Goal: Task Accomplishment & Management: Manage account settings

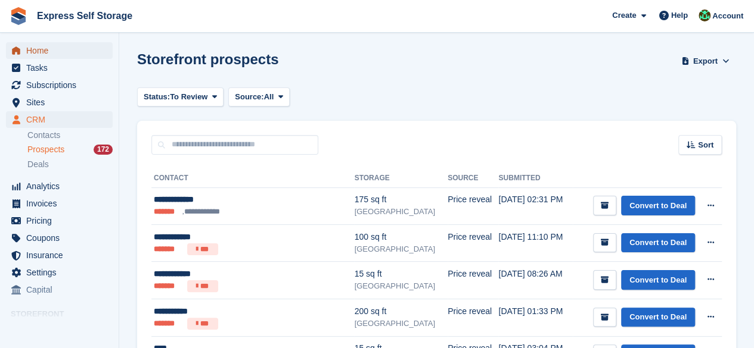
click at [42, 43] on span "Home" at bounding box center [61, 50] width 71 height 17
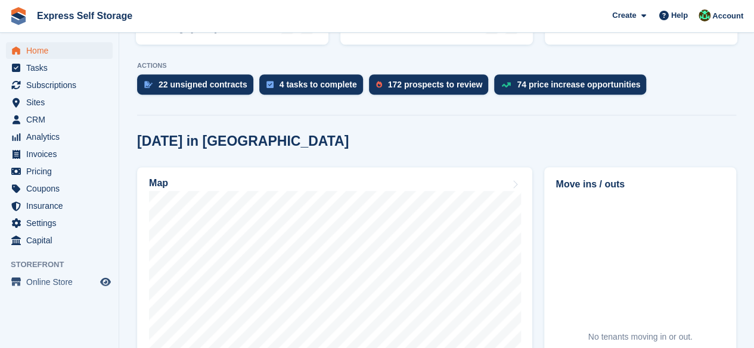
scroll to position [238, 0]
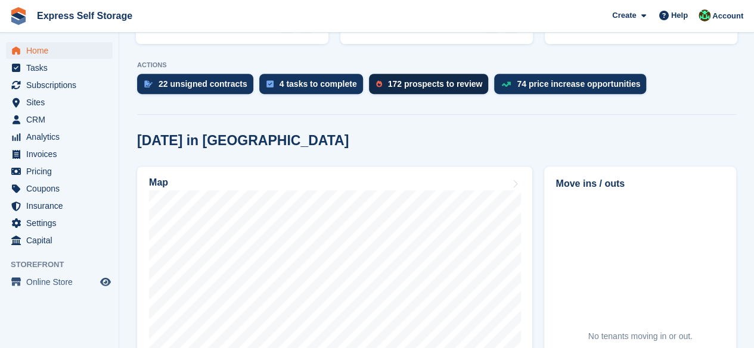
click at [437, 92] on div "172 prospects to review" at bounding box center [429, 84] width 120 height 20
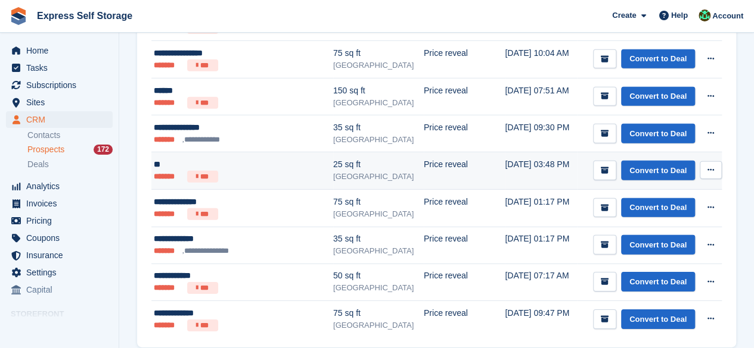
scroll to position [1748, 0]
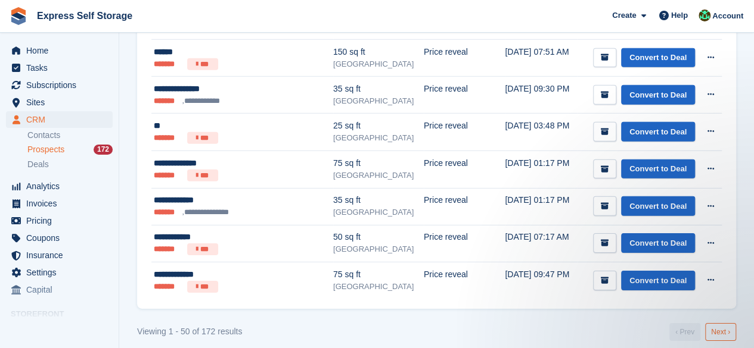
click at [708, 323] on link "Next ›" at bounding box center [720, 332] width 31 height 18
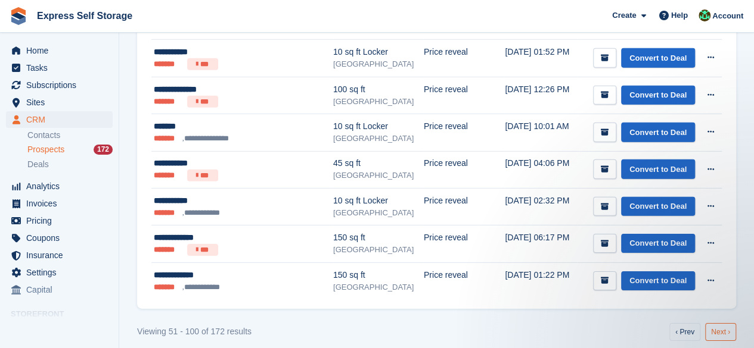
click at [720, 323] on link "Next ›" at bounding box center [720, 332] width 31 height 18
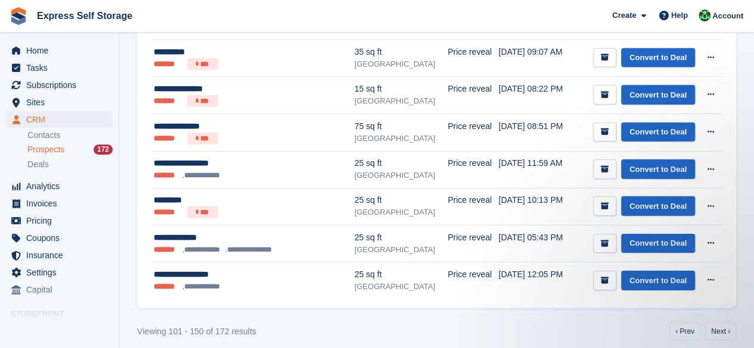
click at [726, 323] on link "Next ›" at bounding box center [720, 332] width 31 height 18
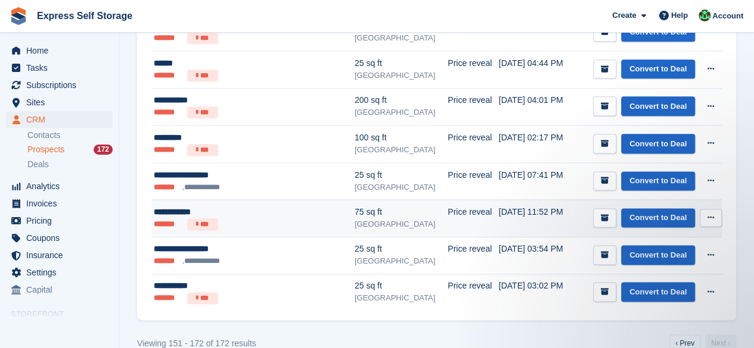
scroll to position [712, 0]
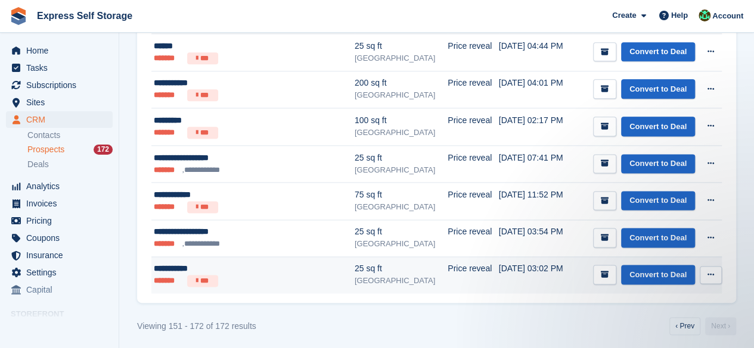
click at [713, 271] on icon at bounding box center [710, 275] width 7 height 8
click at [649, 332] on p "Delete prospect" at bounding box center [664, 339] width 104 height 15
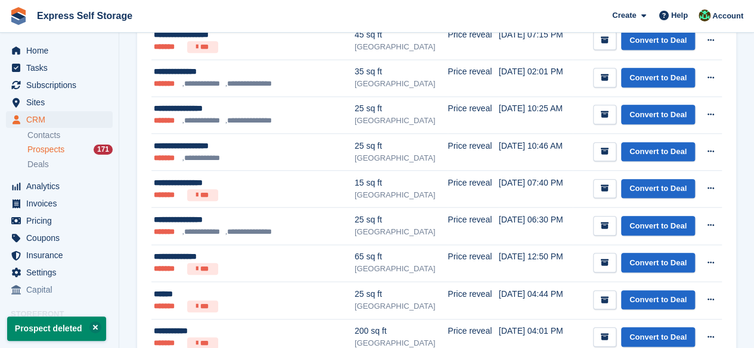
scroll to position [675, 0]
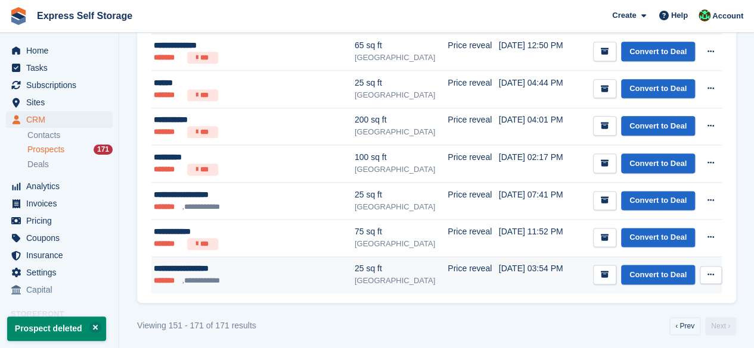
click at [717, 267] on button at bounding box center [710, 275] width 22 height 18
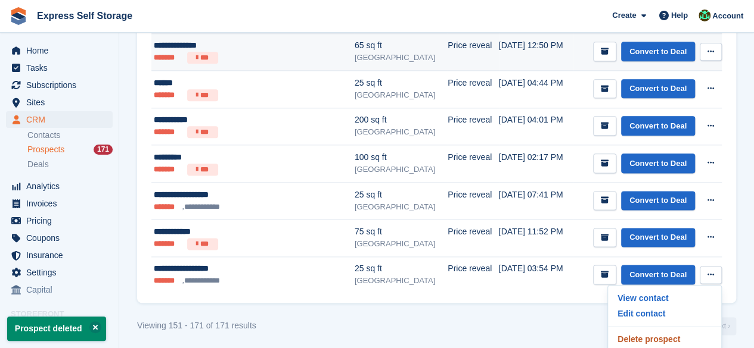
click at [666, 332] on p "Delete prospect" at bounding box center [664, 339] width 104 height 15
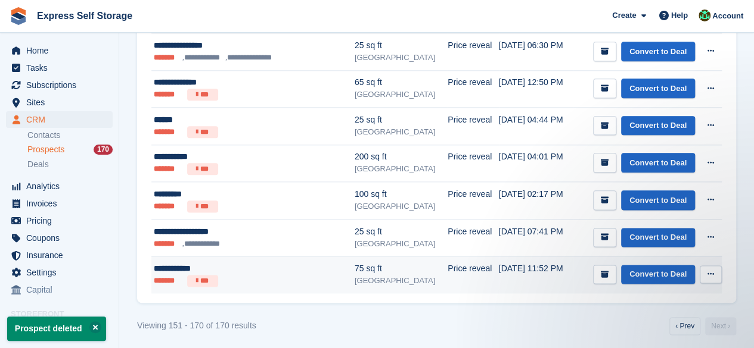
scroll to position [0, 0]
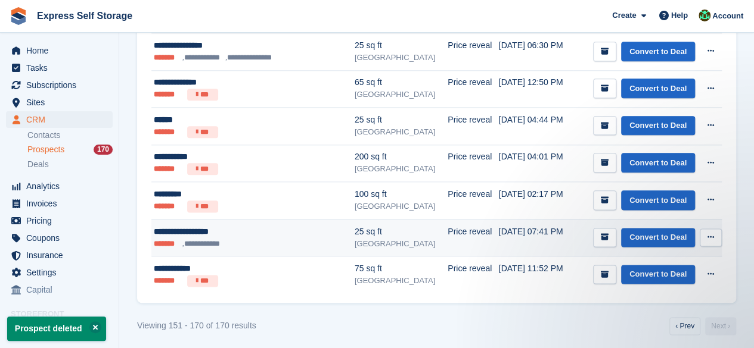
click at [711, 238] on icon at bounding box center [710, 238] width 7 height 8
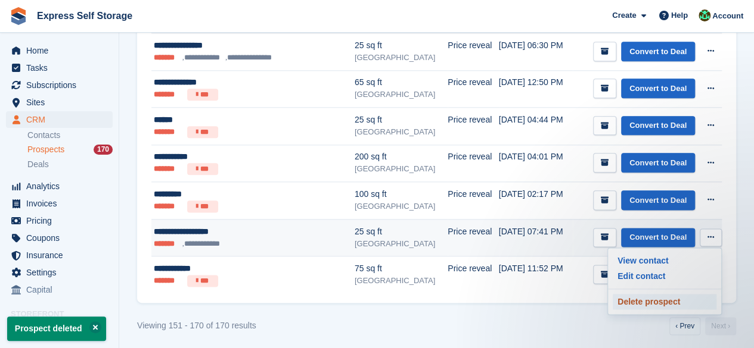
click at [661, 297] on p "Delete prospect" at bounding box center [664, 301] width 104 height 15
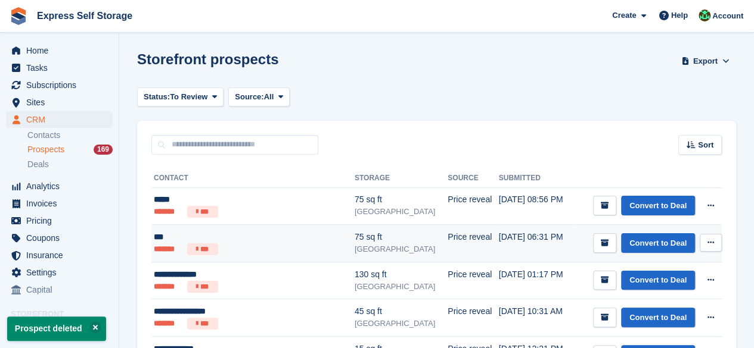
scroll to position [298, 0]
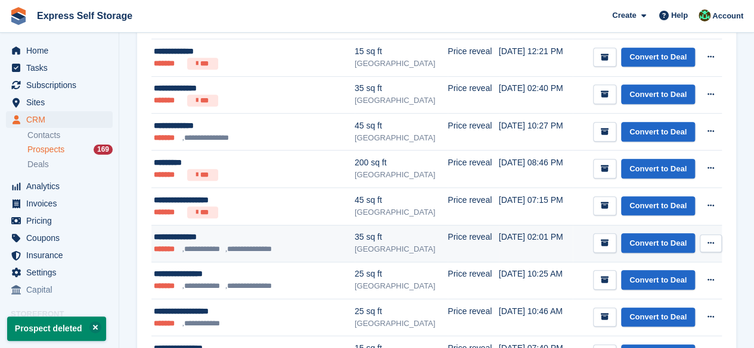
click at [703, 239] on button at bounding box center [710, 244] width 22 height 18
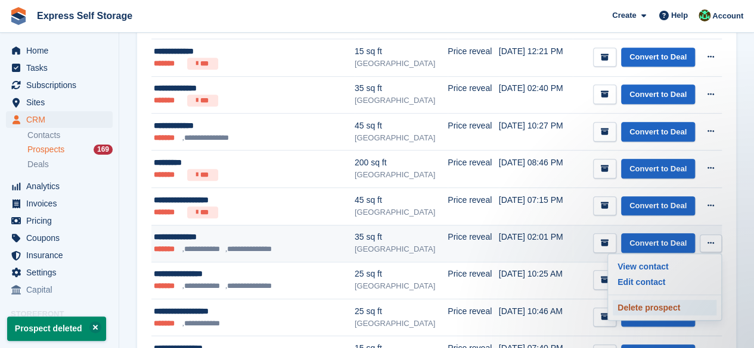
click at [652, 306] on p "Delete prospect" at bounding box center [664, 307] width 104 height 15
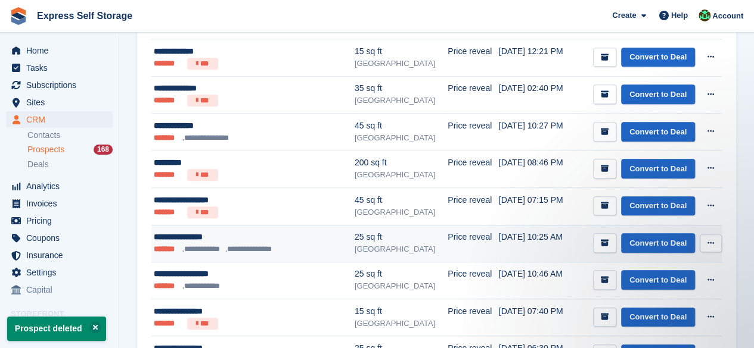
scroll to position [0, 0]
click at [711, 239] on icon at bounding box center [710, 243] width 7 height 8
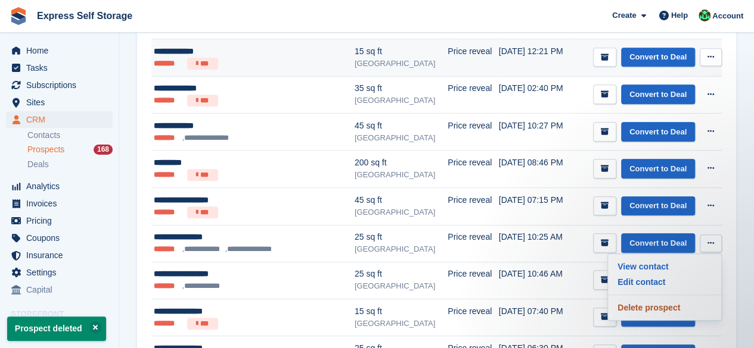
click at [673, 309] on p "Delete prospect" at bounding box center [664, 307] width 104 height 15
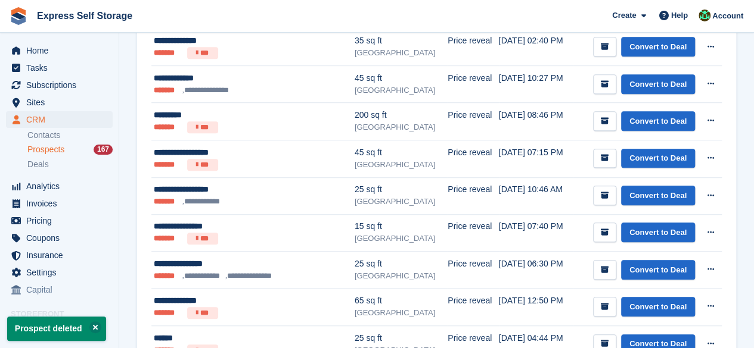
scroll to position [417, 0]
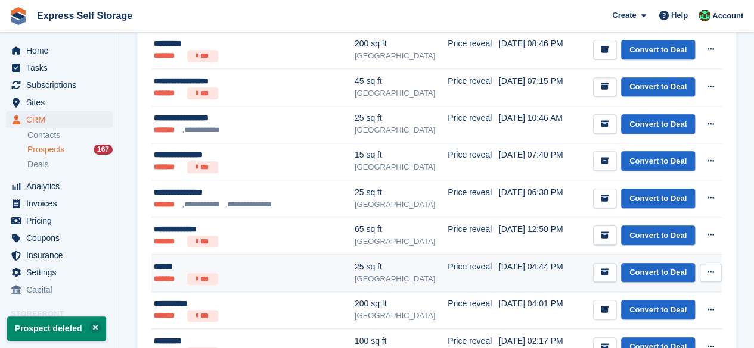
click at [712, 276] on button at bounding box center [710, 273] width 22 height 18
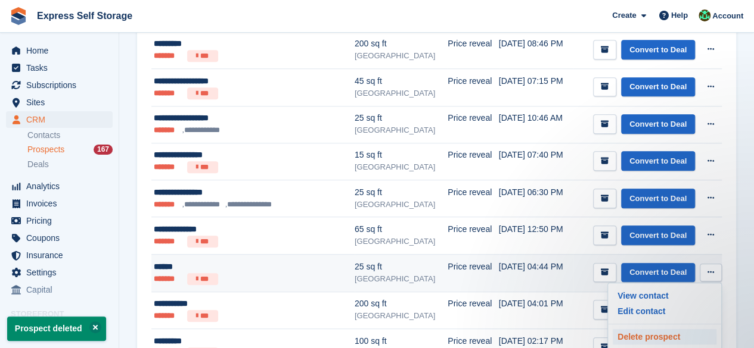
scroll to position [0, 0]
click at [628, 331] on p "Delete prospect" at bounding box center [664, 336] width 104 height 15
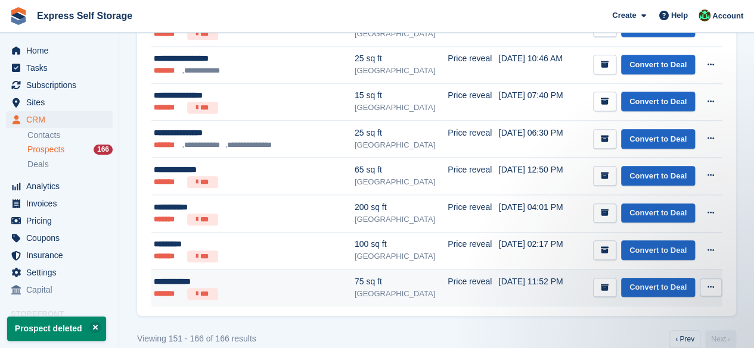
click at [713, 279] on button at bounding box center [710, 288] width 22 height 18
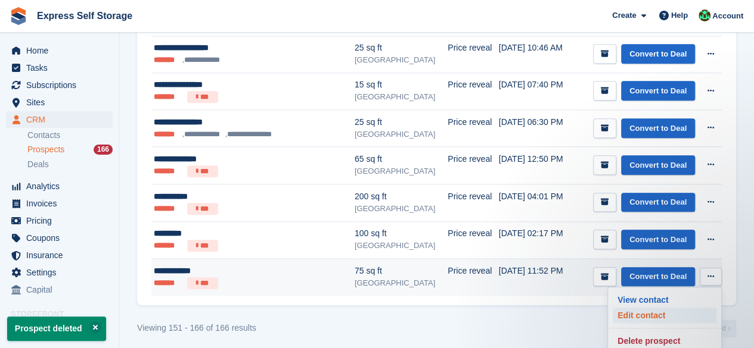
scroll to position [491, 0]
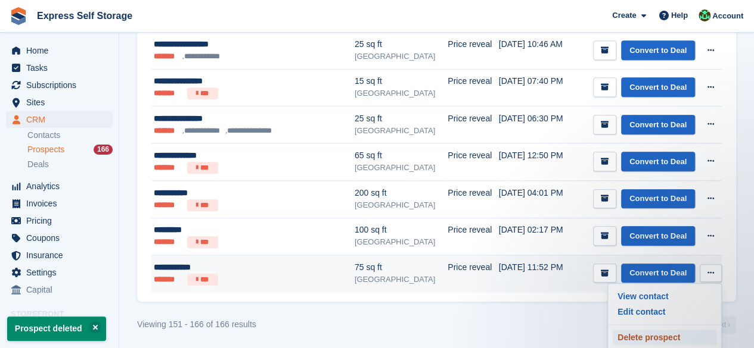
click at [673, 330] on p "Delete prospect" at bounding box center [664, 337] width 104 height 15
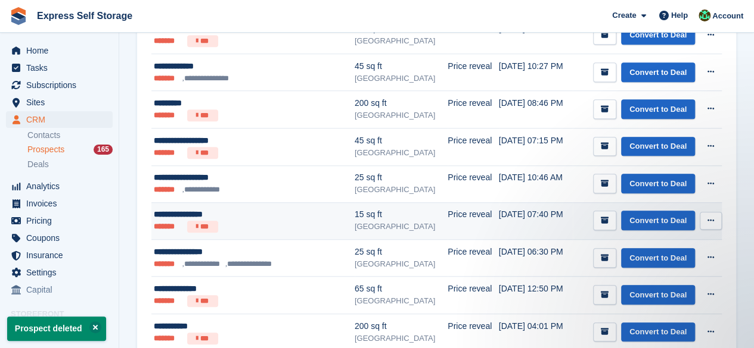
scroll to position [0, 0]
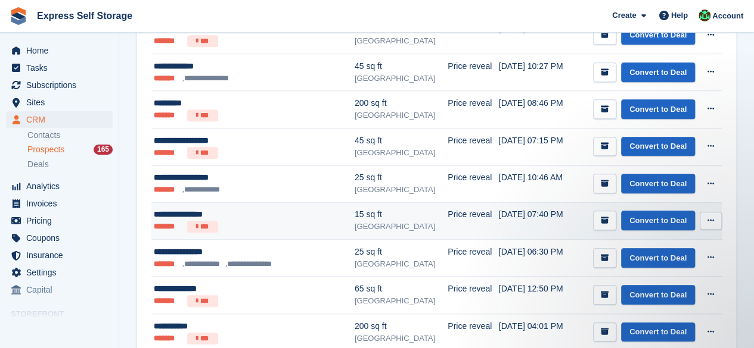
click at [708, 212] on button at bounding box center [710, 221] width 22 height 18
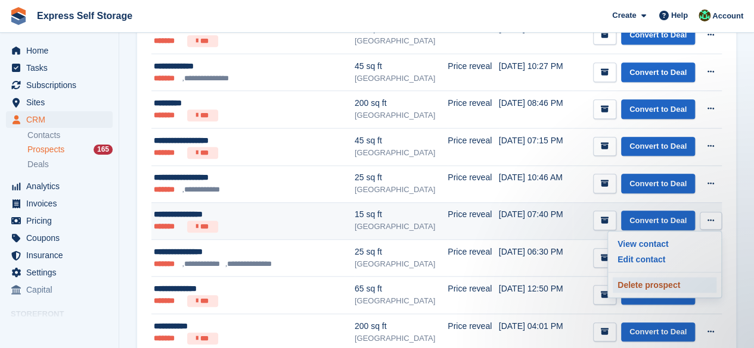
click at [645, 278] on p "Delete prospect" at bounding box center [664, 285] width 104 height 15
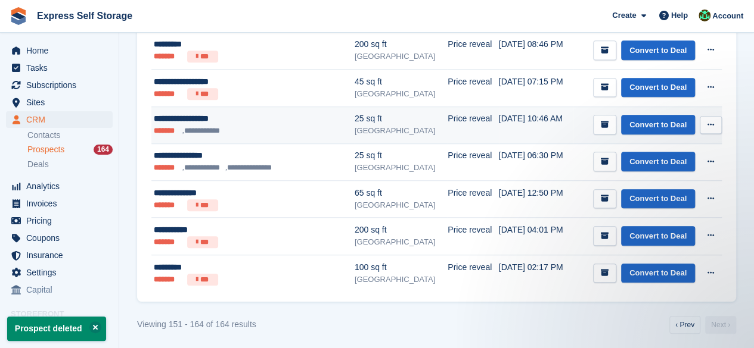
click at [714, 120] on button at bounding box center [710, 125] width 22 height 18
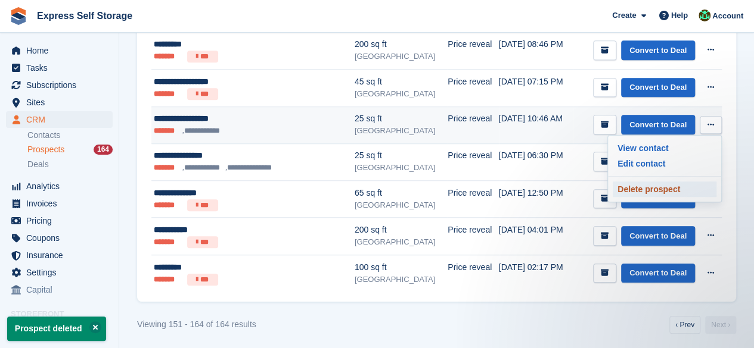
click at [686, 183] on p "Delete prospect" at bounding box center [664, 189] width 104 height 15
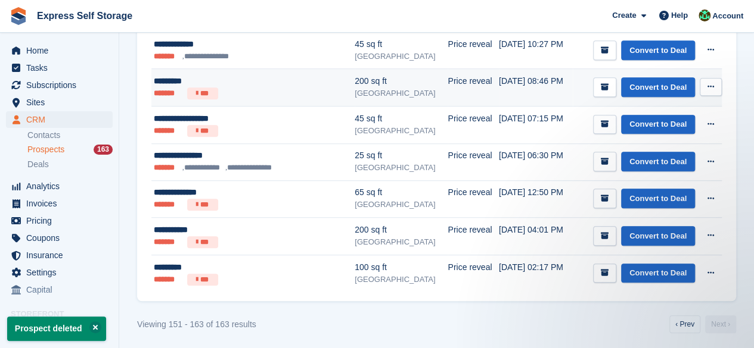
click at [705, 102] on td "Convert to Deal View contact Edit contact Delete prospect" at bounding box center [646, 88] width 149 height 38
click at [717, 90] on button at bounding box center [710, 87] width 22 height 18
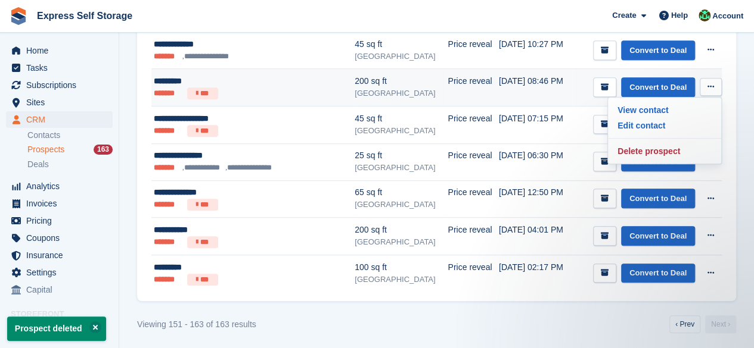
click at [681, 158] on div "View contact Edit contact Delete prospect" at bounding box center [664, 130] width 114 height 67
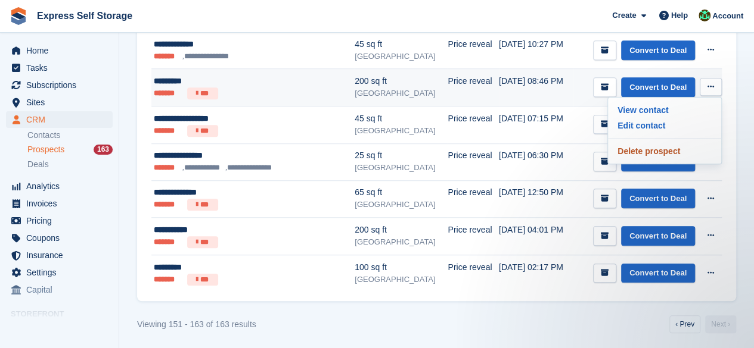
click at [682, 157] on p "Delete prospect" at bounding box center [664, 151] width 104 height 15
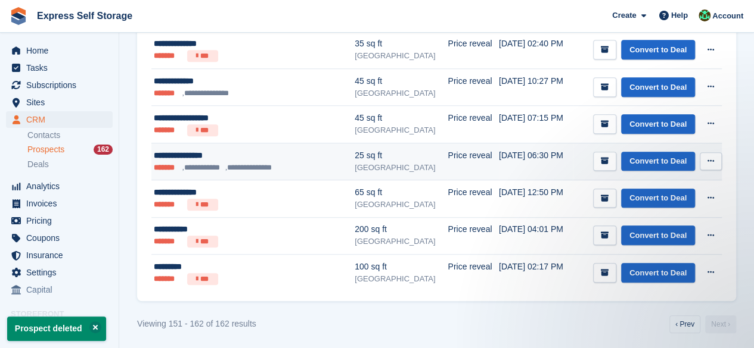
click at [705, 157] on button at bounding box center [710, 162] width 22 height 18
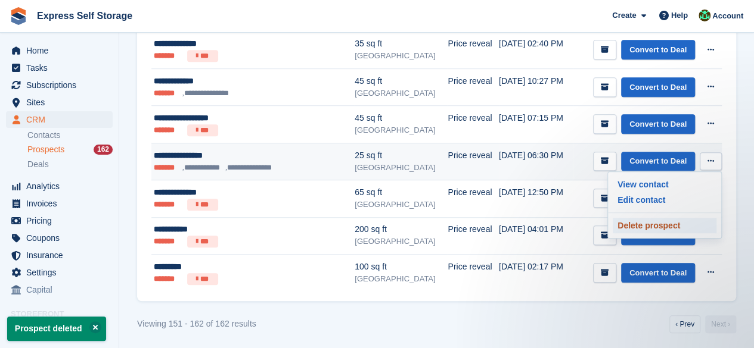
click at [656, 221] on p "Delete prospect" at bounding box center [664, 225] width 104 height 15
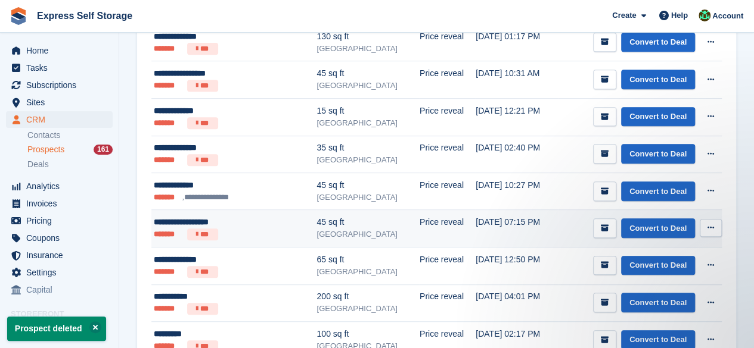
click at [705, 226] on button at bounding box center [710, 228] width 22 height 18
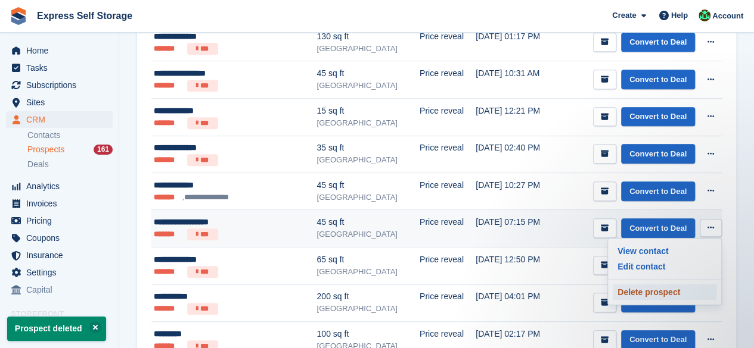
click at [656, 289] on p "Delete prospect" at bounding box center [664, 292] width 104 height 15
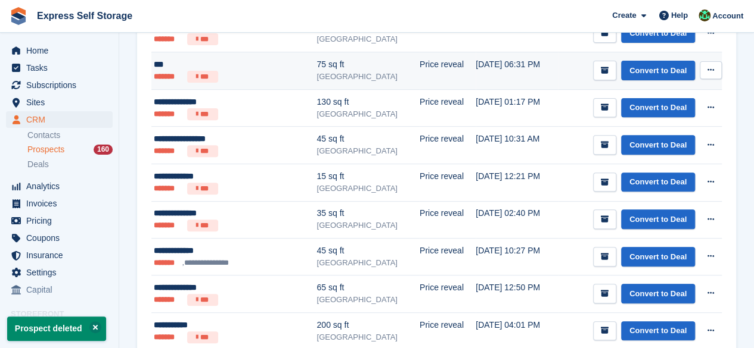
scroll to position [269, 0]
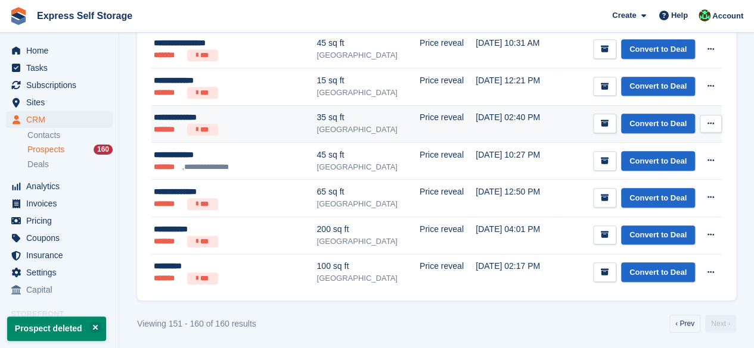
click at [703, 122] on button at bounding box center [710, 124] width 22 height 18
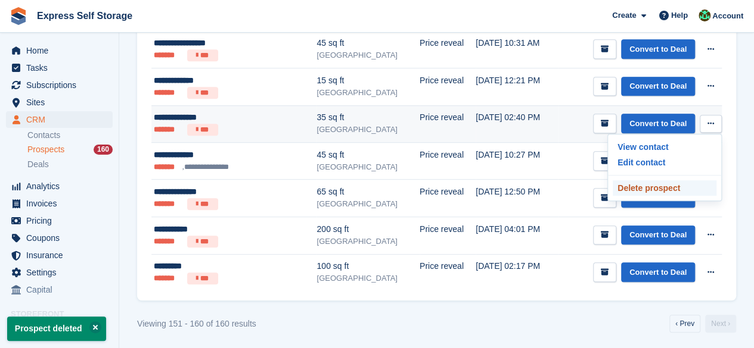
click at [673, 181] on p "Delete prospect" at bounding box center [664, 188] width 104 height 15
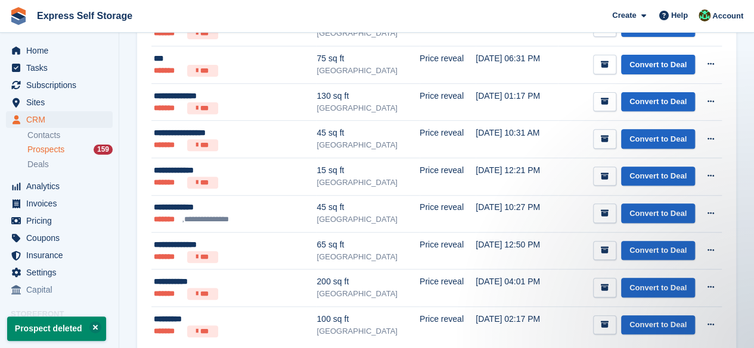
scroll to position [0, 0]
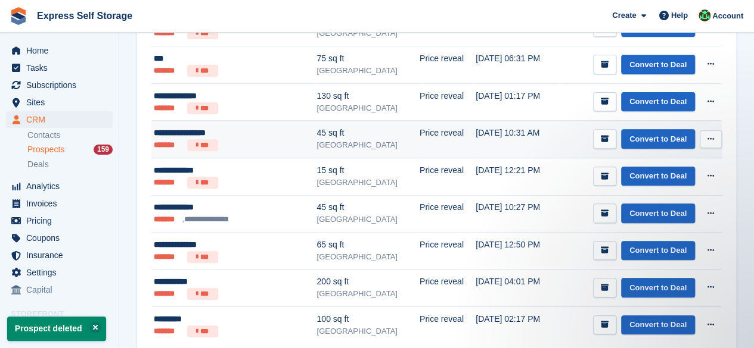
click at [712, 142] on icon at bounding box center [710, 139] width 7 height 8
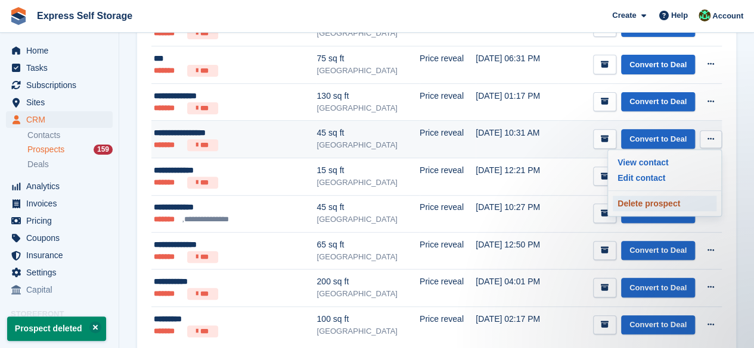
click at [670, 197] on p "Delete prospect" at bounding box center [664, 203] width 104 height 15
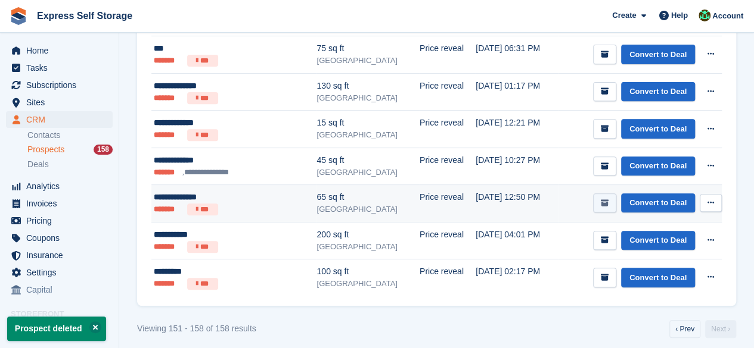
scroll to position [194, 0]
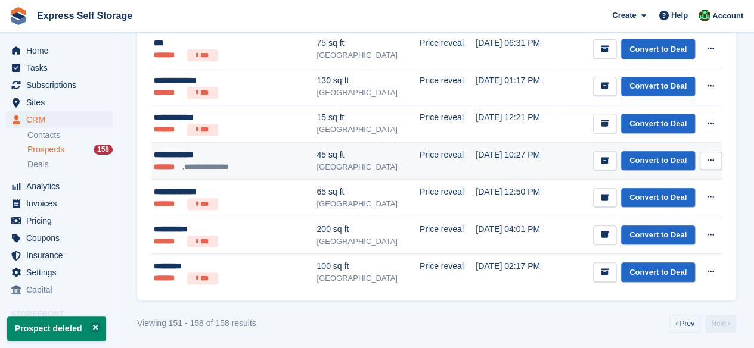
click at [715, 159] on button at bounding box center [710, 161] width 22 height 18
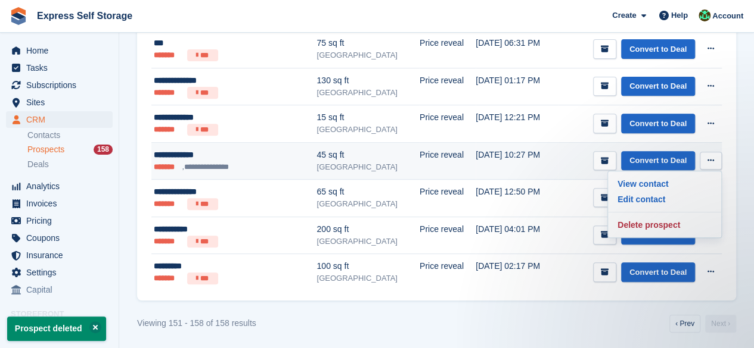
scroll to position [0, 0]
click at [663, 219] on p "Delete prospect" at bounding box center [664, 224] width 104 height 15
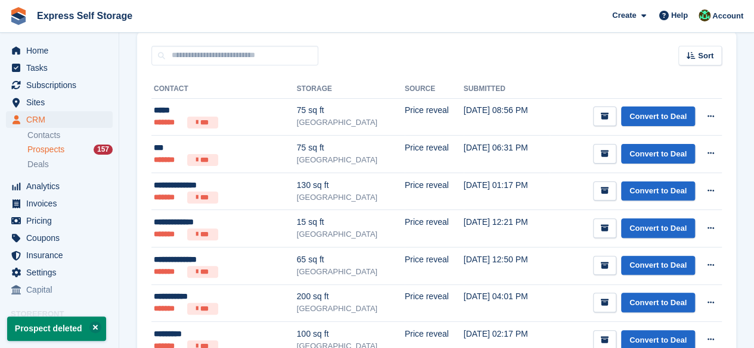
scroll to position [158, 0]
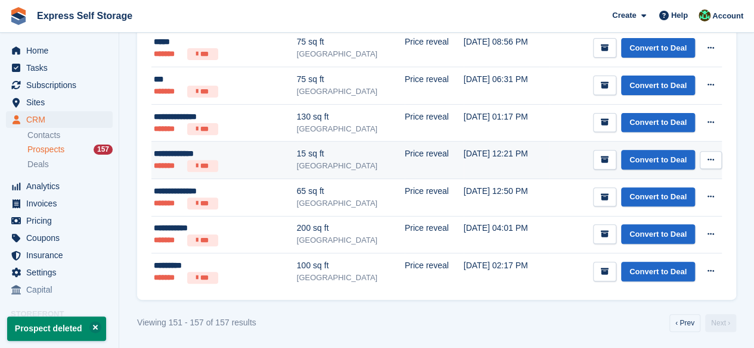
click at [705, 159] on button at bounding box center [710, 160] width 22 height 18
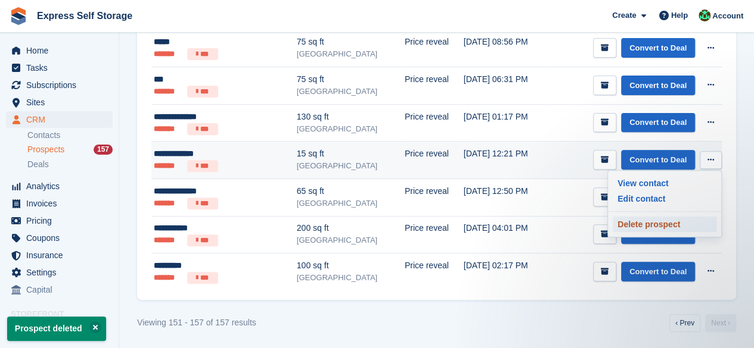
scroll to position [0, 0]
click at [629, 227] on p "Delete prospect" at bounding box center [664, 224] width 104 height 15
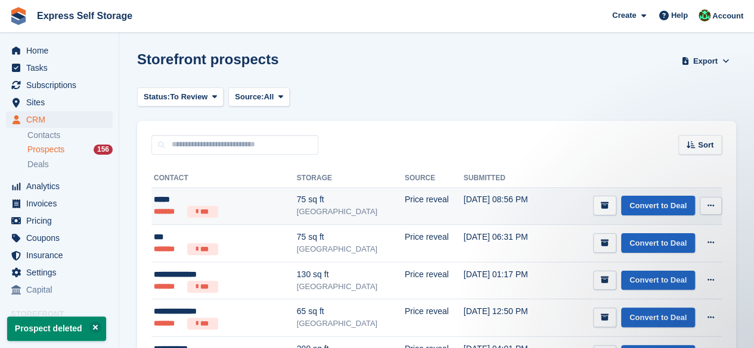
scroll to position [120, 0]
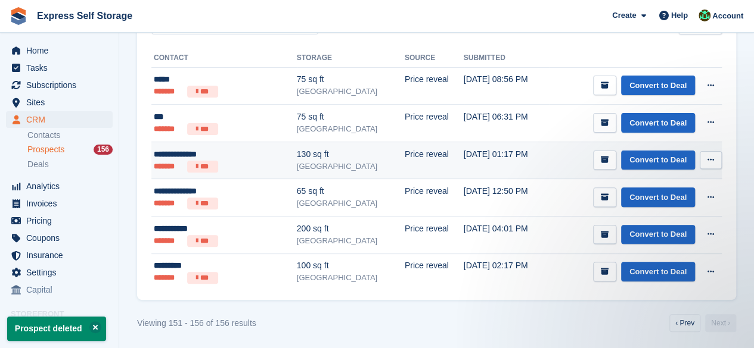
click at [708, 161] on icon at bounding box center [710, 160] width 7 height 8
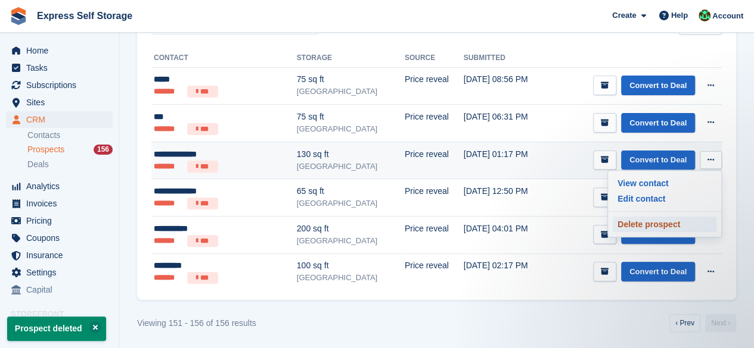
click at [673, 224] on p "Delete prospect" at bounding box center [664, 224] width 104 height 15
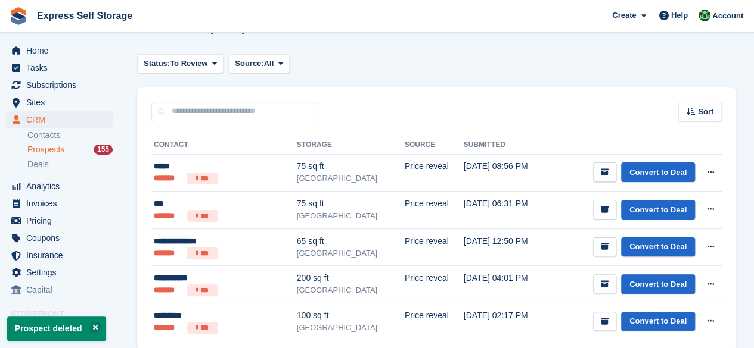
scroll to position [83, 0]
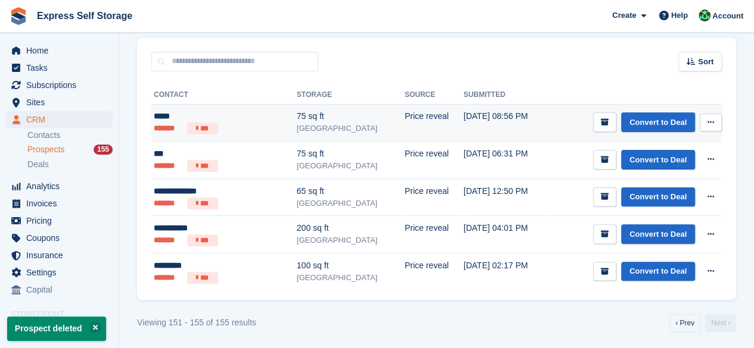
click at [704, 132] on td "Convert to Deal View contact Edit contact Delete prospect" at bounding box center [635, 123] width 172 height 38
click at [707, 124] on icon at bounding box center [710, 123] width 7 height 8
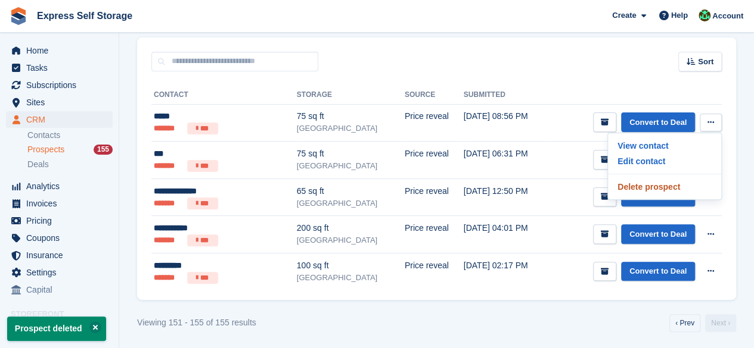
click at [671, 189] on p "Delete prospect" at bounding box center [664, 186] width 104 height 15
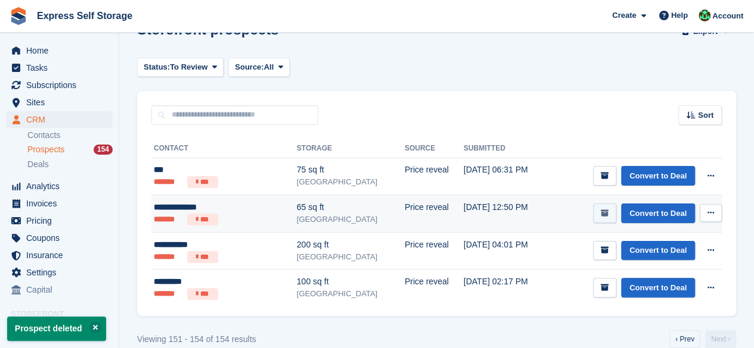
scroll to position [46, 0]
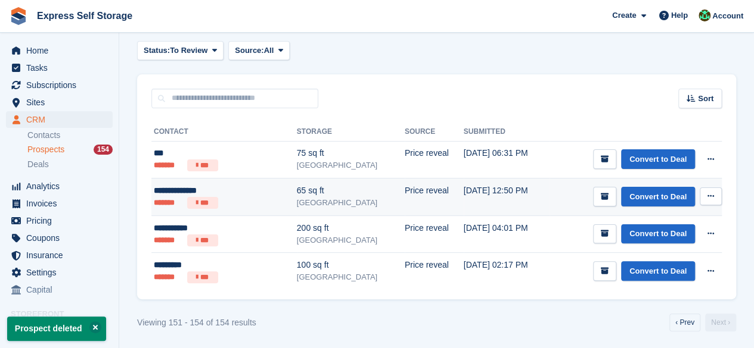
click at [708, 197] on icon at bounding box center [710, 196] width 7 height 8
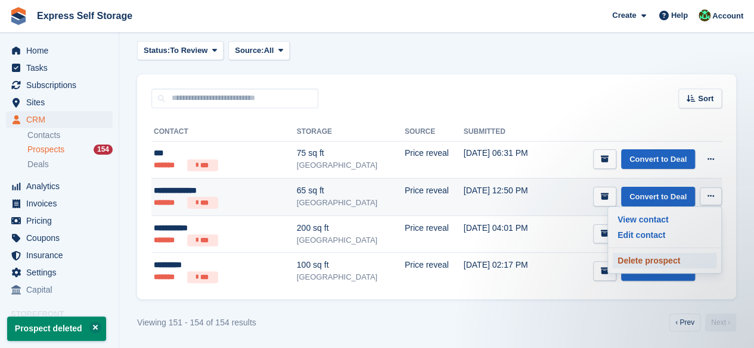
scroll to position [0, 0]
click at [677, 253] on p "Delete prospect" at bounding box center [664, 260] width 104 height 15
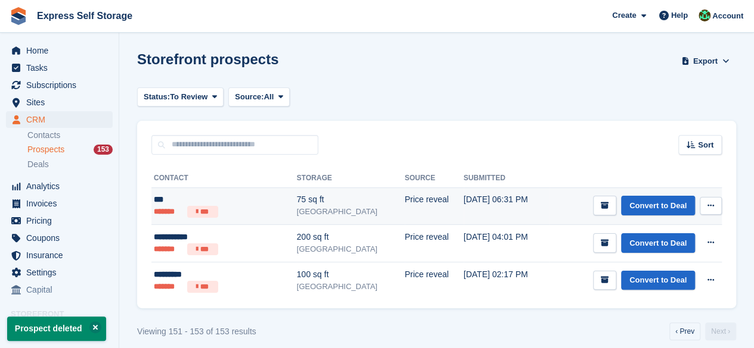
click at [718, 202] on button at bounding box center [710, 206] width 22 height 18
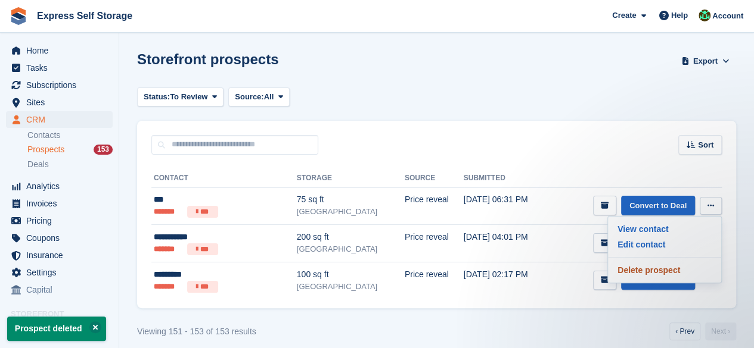
drag, startPoint x: 654, startPoint y: 270, endPoint x: 447, endPoint y: 65, distance: 291.1
click at [654, 270] on p "Delete prospect" at bounding box center [664, 270] width 104 height 15
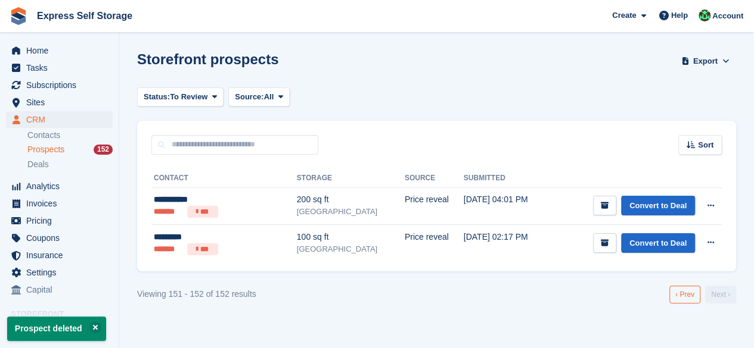
click at [691, 295] on link "‹ Prev" at bounding box center [684, 295] width 31 height 18
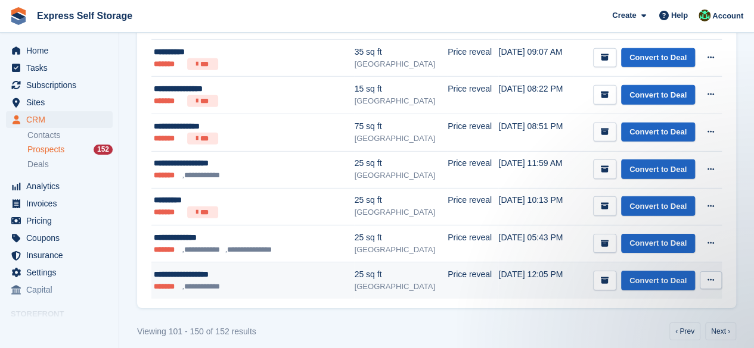
click at [708, 271] on div "Convert to Deal View contact Edit contact Delete prospect" at bounding box center [657, 281] width 129 height 20
click at [702, 273] on button at bounding box center [710, 281] width 22 height 18
click at [670, 337] on p "Delete prospect" at bounding box center [664, 344] width 104 height 15
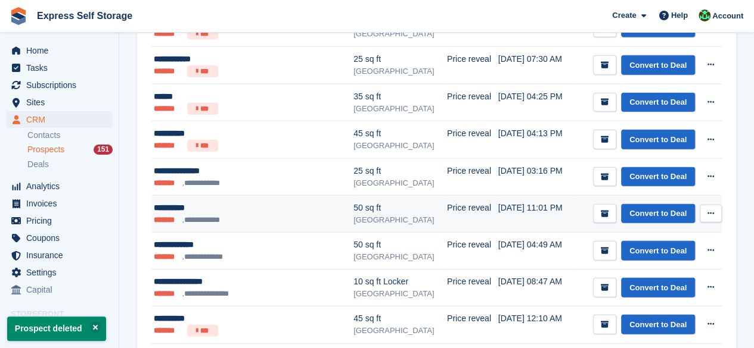
scroll to position [1749, 0]
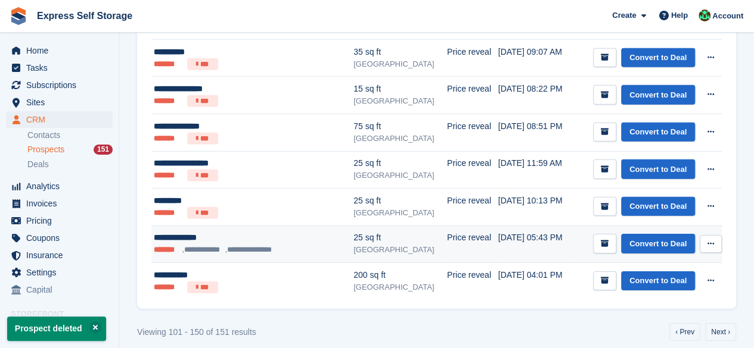
click at [709, 240] on icon at bounding box center [710, 244] width 7 height 8
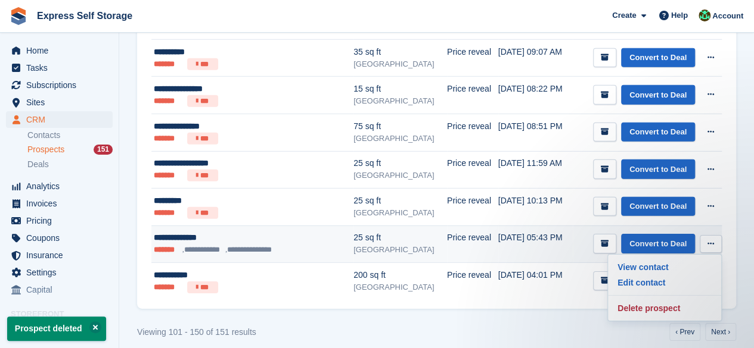
scroll to position [0, 0]
click at [660, 302] on p "Delete prospect" at bounding box center [664, 308] width 104 height 15
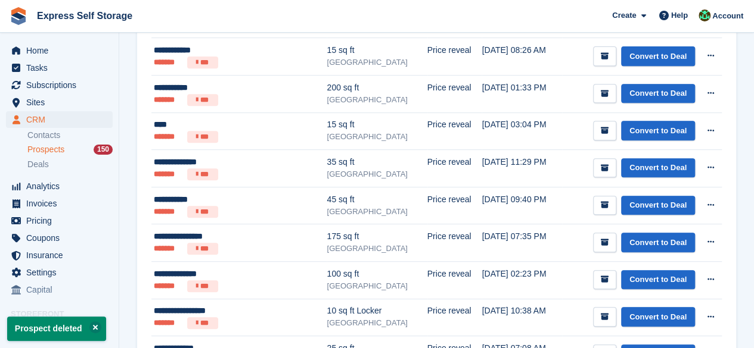
scroll to position [477, 0]
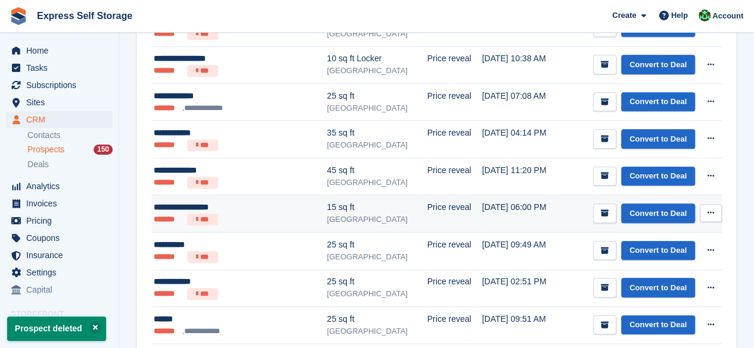
click at [711, 204] on button at bounding box center [710, 213] width 22 height 18
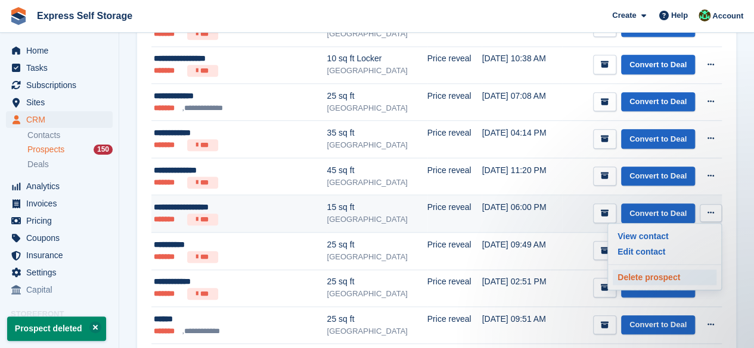
scroll to position [0, 0]
click at [667, 272] on p "Delete prospect" at bounding box center [664, 277] width 104 height 15
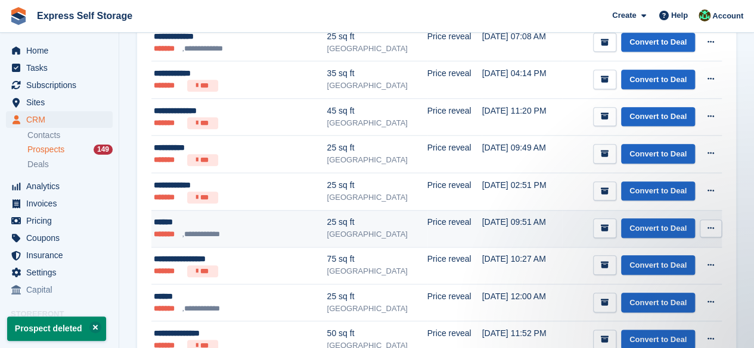
click at [712, 225] on icon at bounding box center [710, 229] width 7 height 8
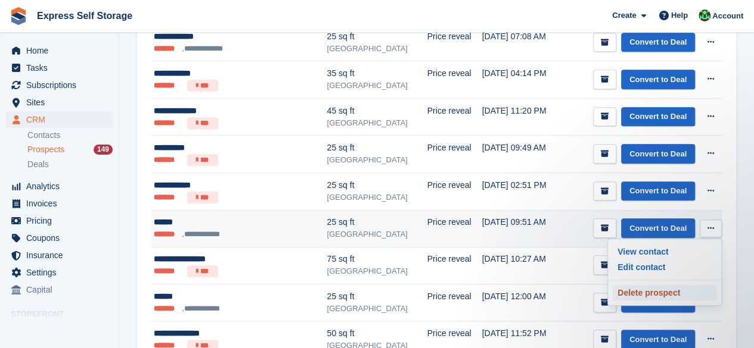
click at [648, 285] on p "Delete prospect" at bounding box center [664, 292] width 104 height 15
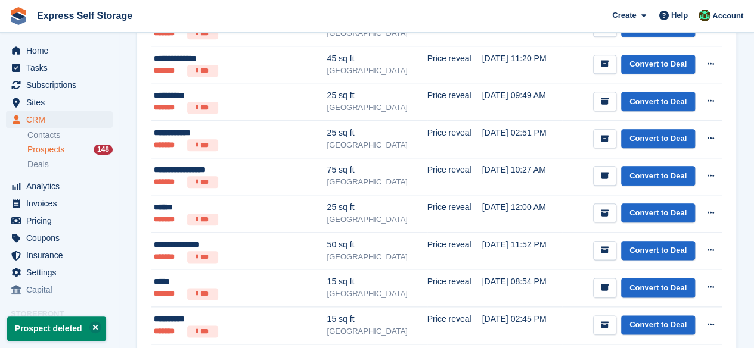
scroll to position [596, 0]
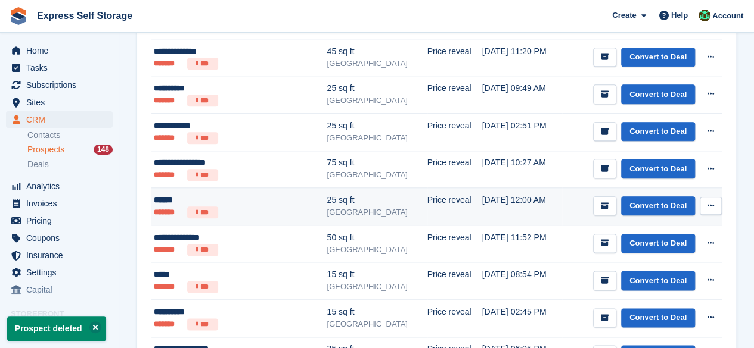
click at [702, 201] on button at bounding box center [710, 206] width 22 height 18
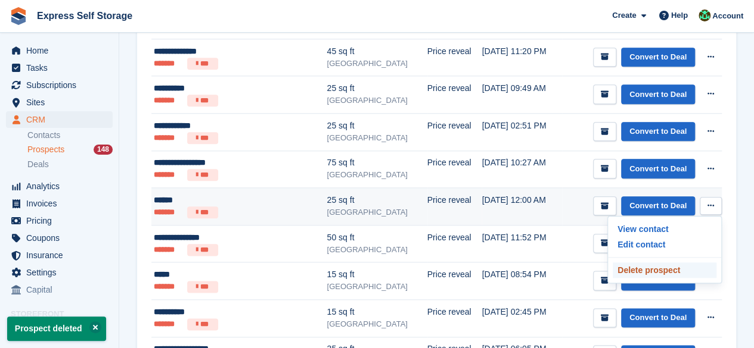
click at [667, 263] on p "Delete prospect" at bounding box center [664, 270] width 104 height 15
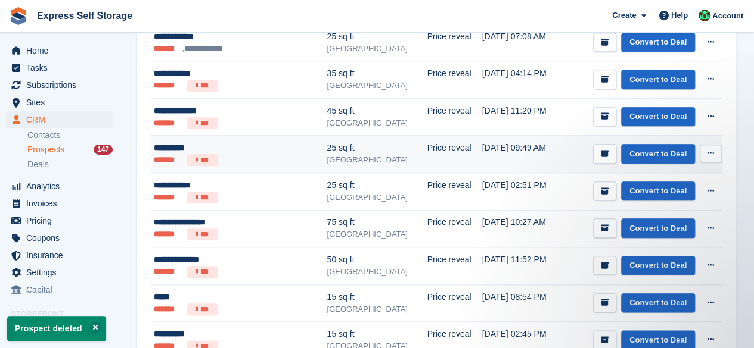
scroll to position [0, 0]
click at [711, 150] on icon at bounding box center [710, 154] width 7 height 8
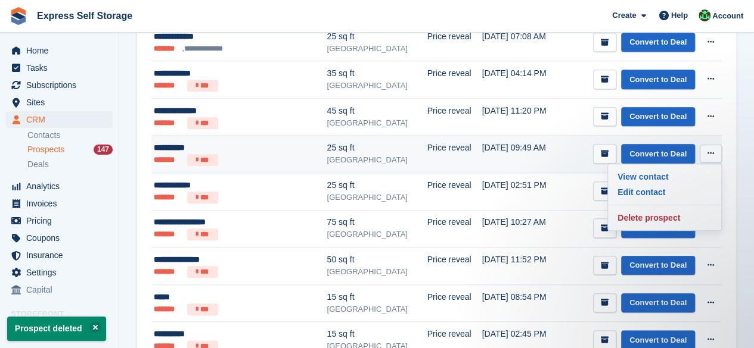
click at [677, 224] on div "View contact Edit contact Delete prospect" at bounding box center [664, 197] width 114 height 67
click at [678, 216] on p "Delete prospect" at bounding box center [664, 217] width 104 height 15
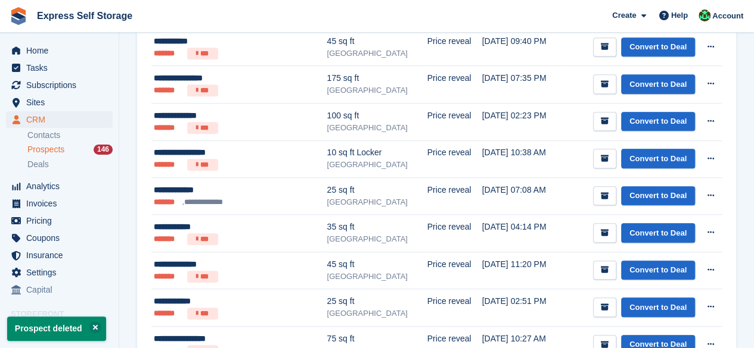
scroll to position [477, 0]
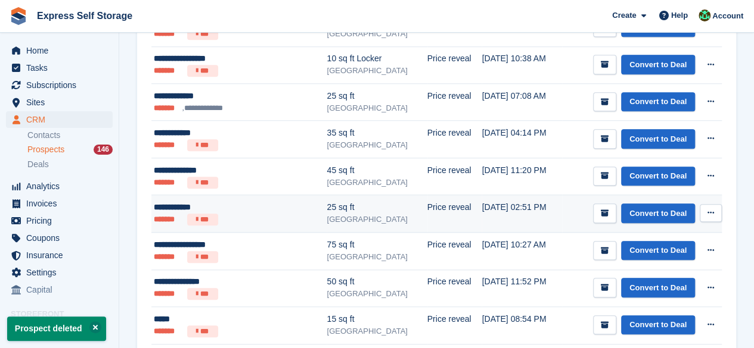
click at [707, 209] on icon at bounding box center [710, 213] width 7 height 8
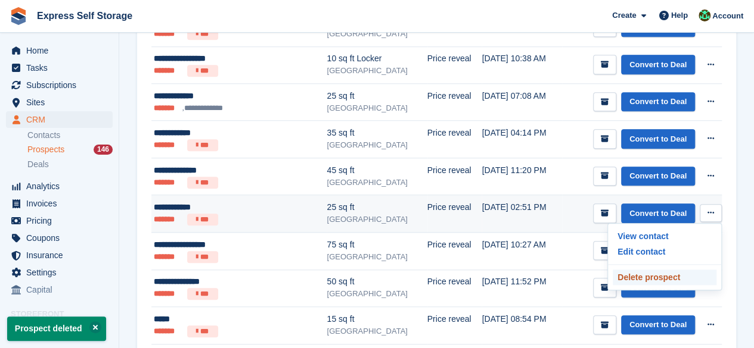
click at [649, 276] on p "Delete prospect" at bounding box center [664, 277] width 104 height 15
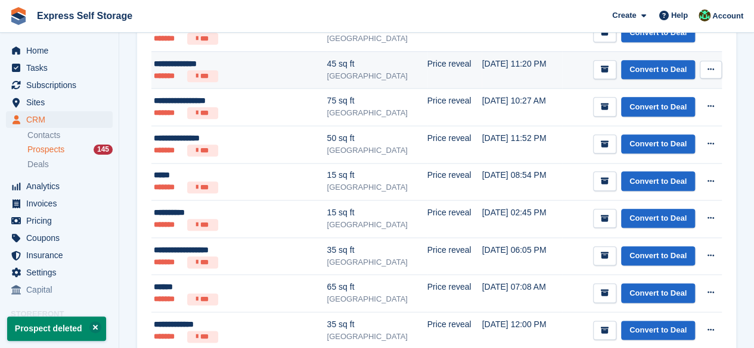
scroll to position [715, 0]
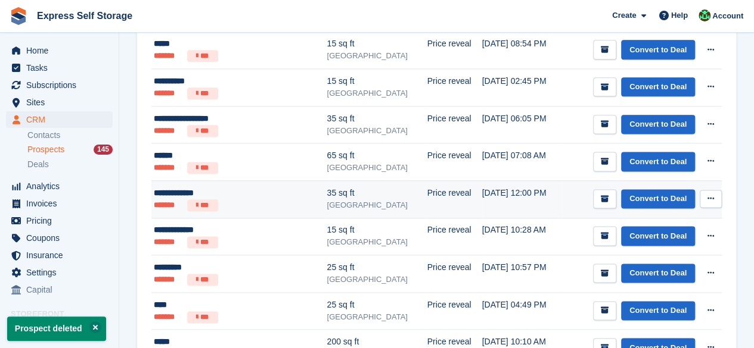
click at [706, 195] on button at bounding box center [710, 199] width 22 height 18
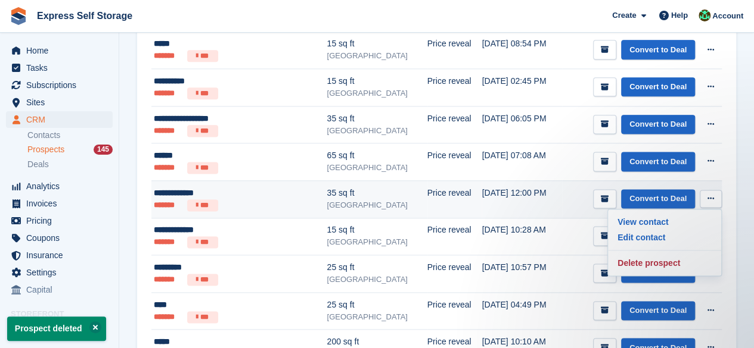
scroll to position [0, 0]
click at [651, 250] on div "View contact Edit contact Delete prospect" at bounding box center [664, 242] width 114 height 67
click at [648, 258] on p "Delete prospect" at bounding box center [664, 263] width 104 height 15
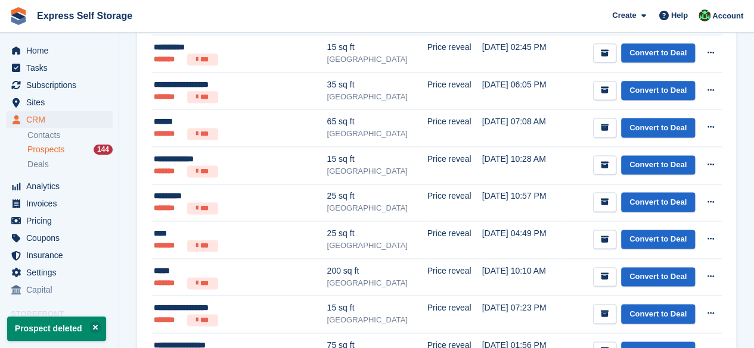
scroll to position [953, 0]
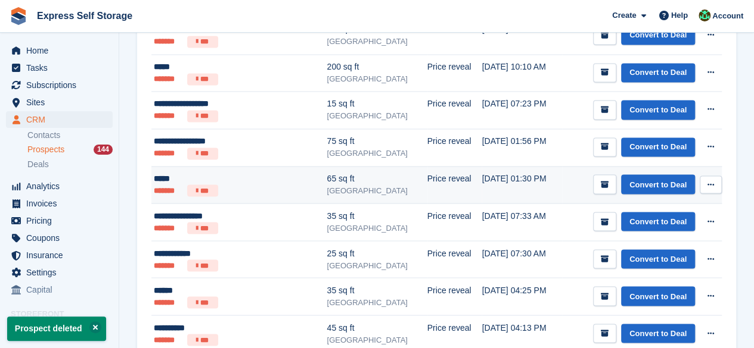
click at [710, 176] on button at bounding box center [710, 185] width 22 height 18
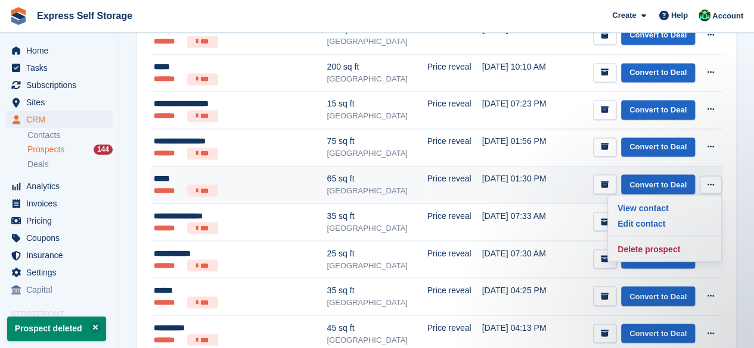
scroll to position [0, 0]
click at [673, 241] on p "Delete prospect" at bounding box center [664, 248] width 104 height 15
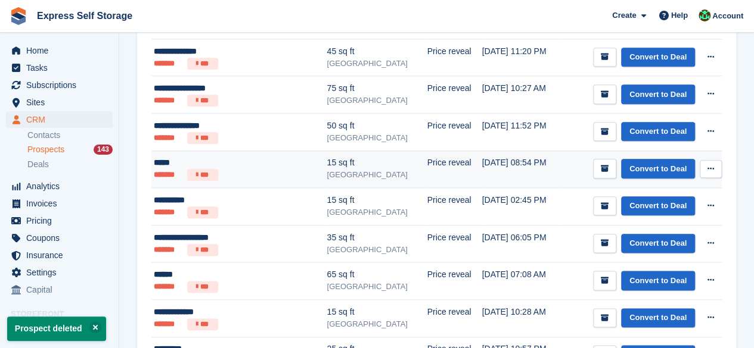
scroll to position [894, 0]
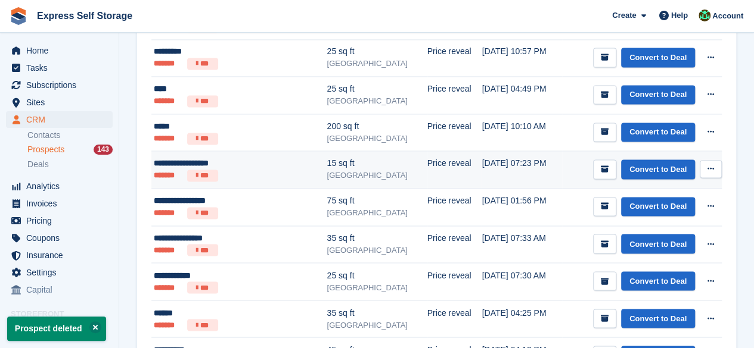
click at [717, 167] on button at bounding box center [710, 169] width 22 height 18
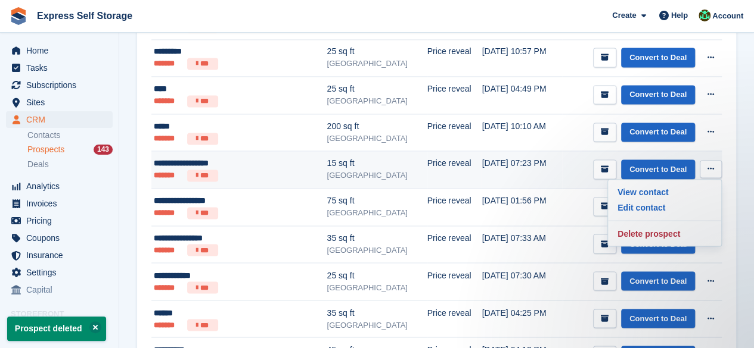
scroll to position [0, 0]
click at [661, 226] on p "Delete prospect" at bounding box center [664, 233] width 104 height 15
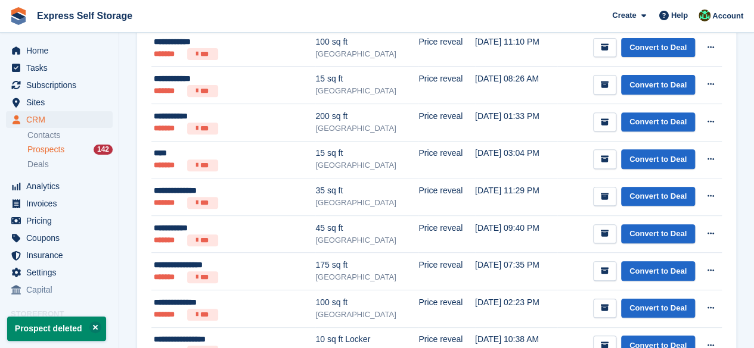
scroll to position [417, 0]
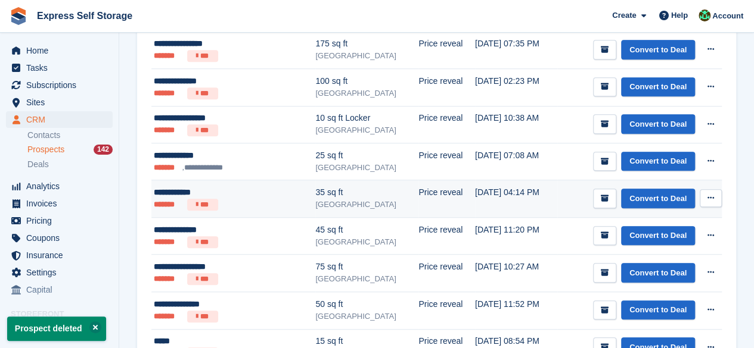
click at [710, 194] on icon at bounding box center [710, 198] width 7 height 8
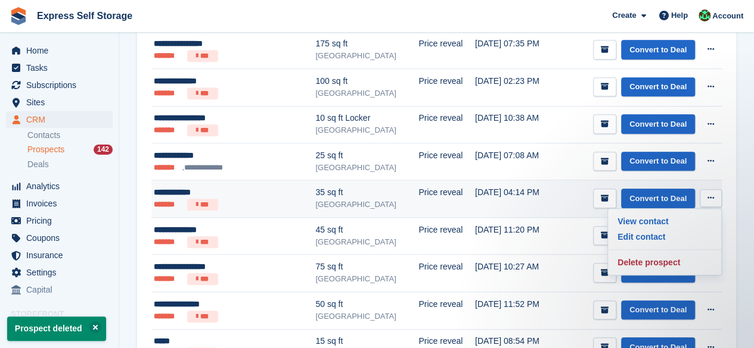
scroll to position [0, 0]
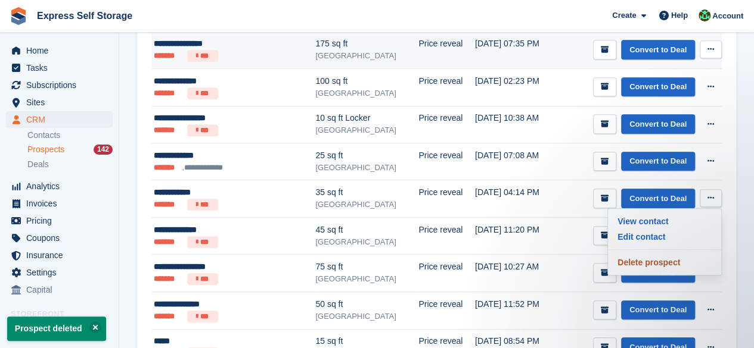
drag, startPoint x: 654, startPoint y: 252, endPoint x: 435, endPoint y: 58, distance: 292.4
click at [654, 255] on p "Delete prospect" at bounding box center [664, 262] width 104 height 15
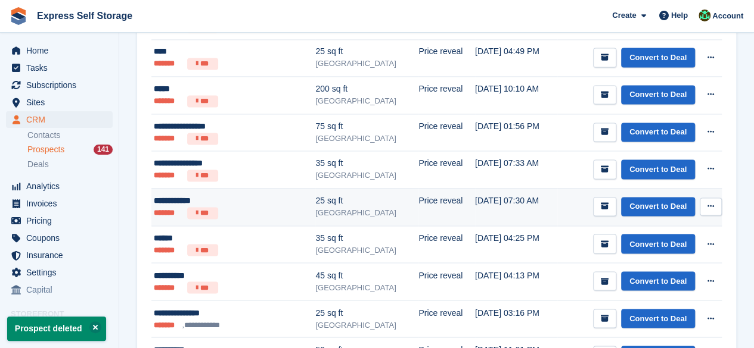
click at [717, 198] on button at bounding box center [710, 207] width 22 height 18
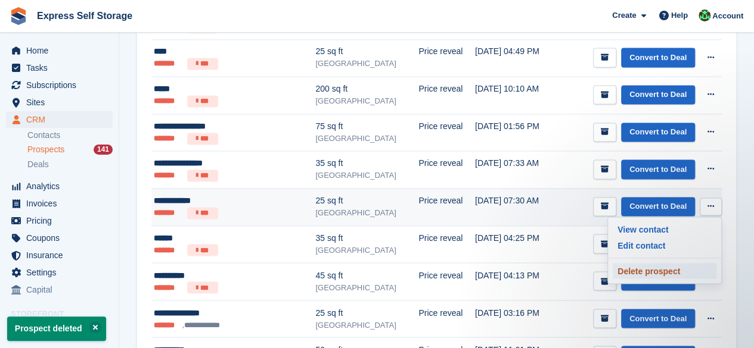
click at [665, 270] on p "Delete prospect" at bounding box center [664, 270] width 104 height 15
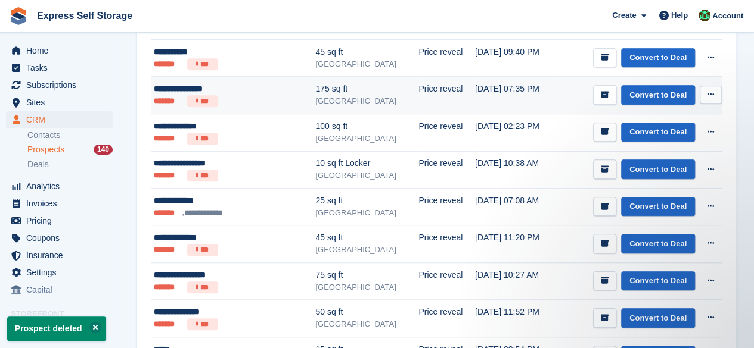
scroll to position [536, 0]
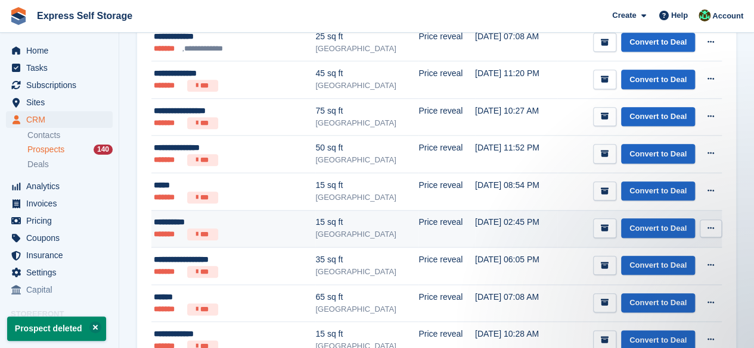
click at [702, 220] on button at bounding box center [710, 229] width 22 height 18
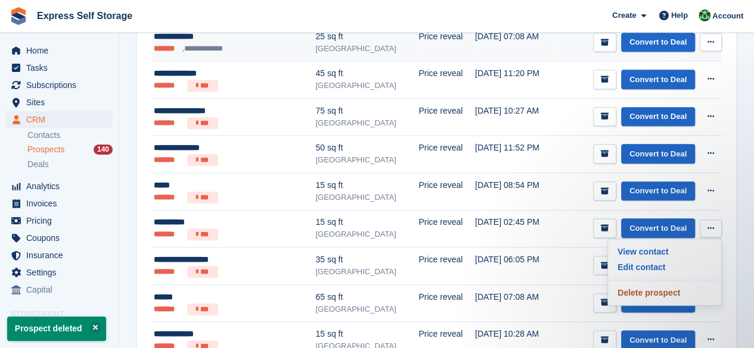
click at [662, 291] on p "Delete prospect" at bounding box center [664, 292] width 104 height 15
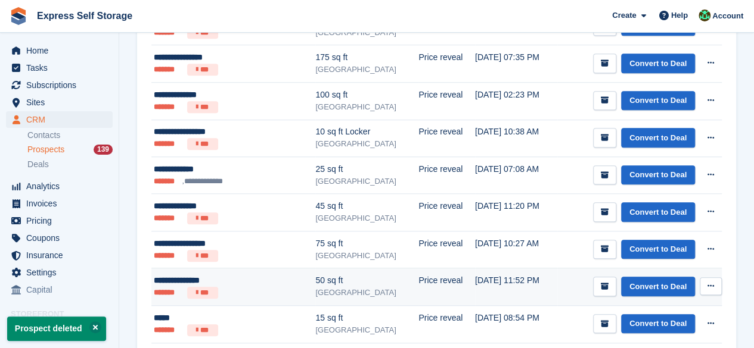
scroll to position [417, 0]
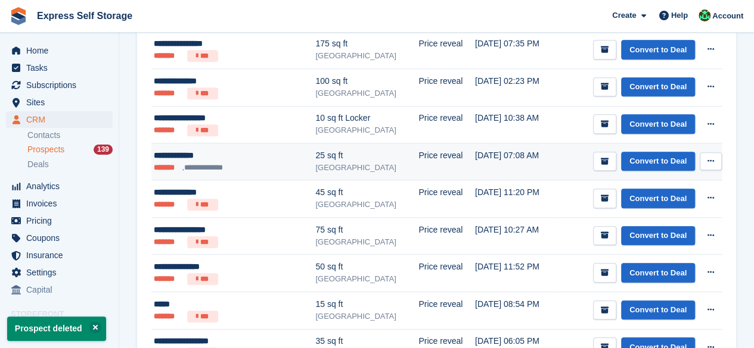
click at [715, 157] on button at bounding box center [710, 162] width 22 height 18
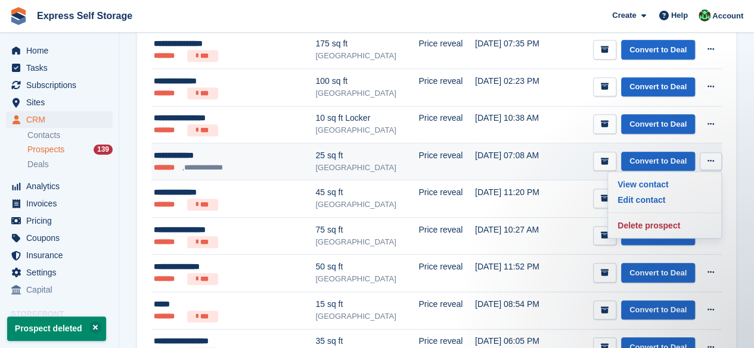
scroll to position [0, 0]
click at [665, 220] on p "Delete prospect" at bounding box center [664, 225] width 104 height 15
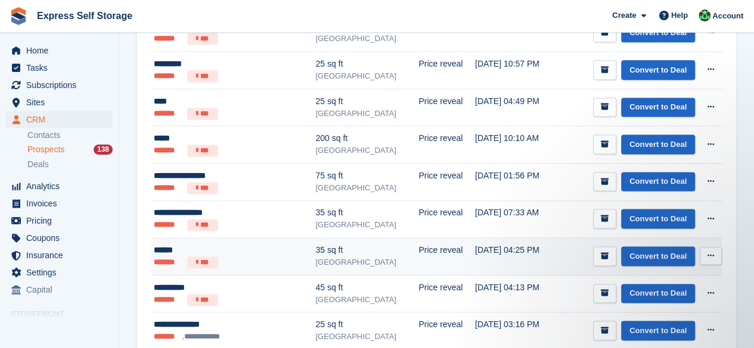
scroll to position [715, 0]
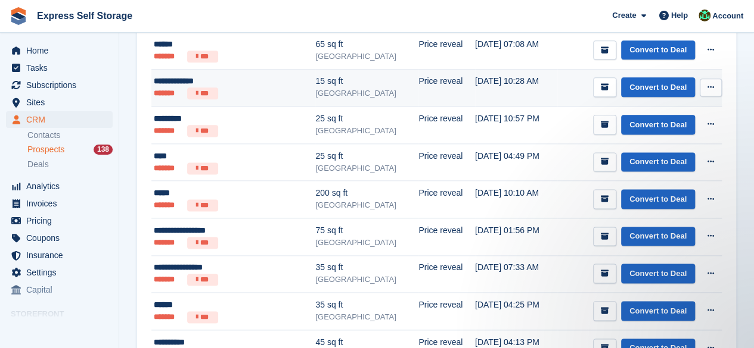
click at [704, 84] on button at bounding box center [710, 88] width 22 height 18
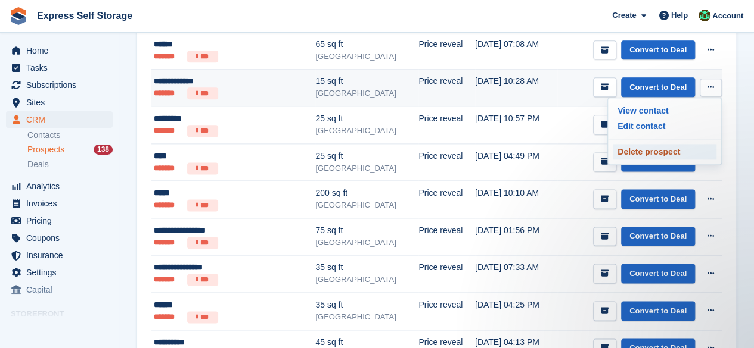
click at [670, 145] on p "Delete prospect" at bounding box center [664, 151] width 104 height 15
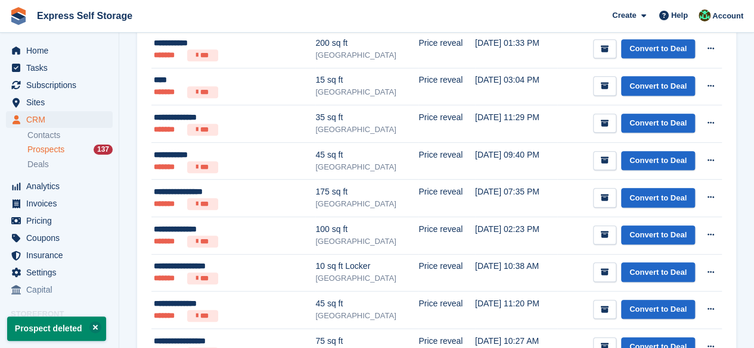
scroll to position [357, 0]
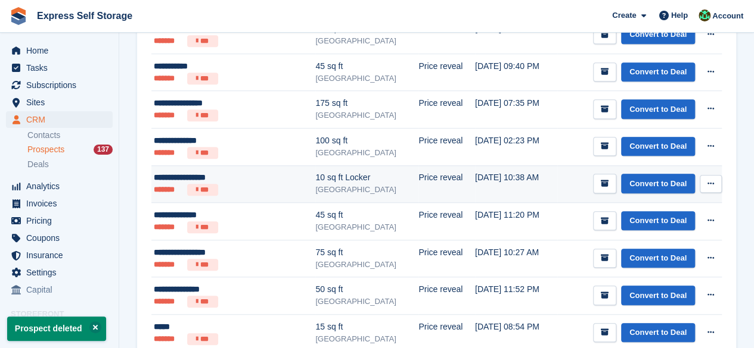
click at [714, 185] on button at bounding box center [710, 184] width 22 height 18
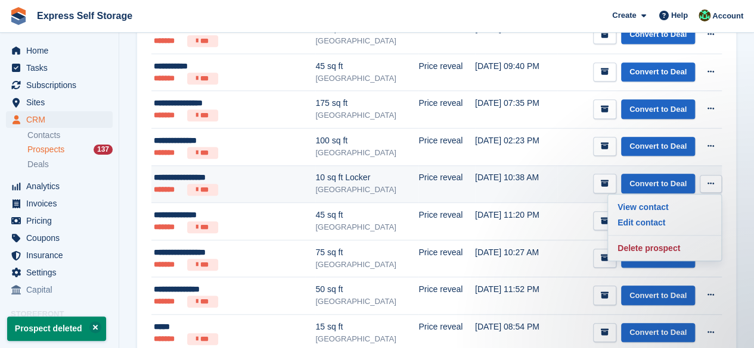
scroll to position [0, 0]
click at [684, 244] on p "Delete prospect" at bounding box center [664, 248] width 104 height 15
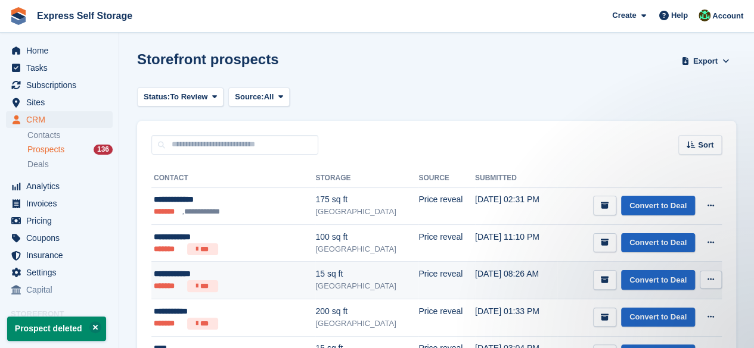
click at [707, 282] on icon at bounding box center [710, 280] width 7 height 8
click at [645, 337] on p "Delete prospect" at bounding box center [664, 344] width 104 height 15
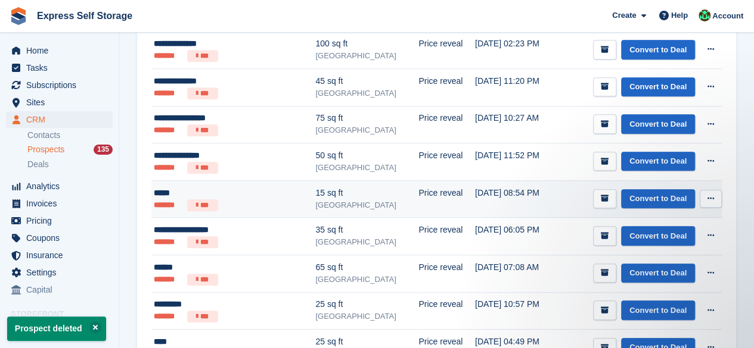
click at [712, 195] on icon at bounding box center [710, 199] width 7 height 8
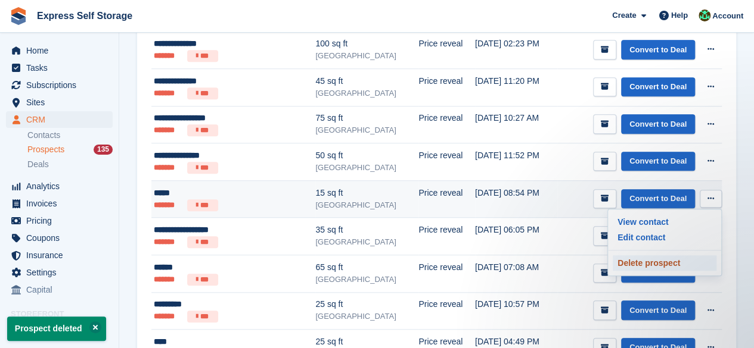
click at [656, 262] on p "Delete prospect" at bounding box center [664, 263] width 104 height 15
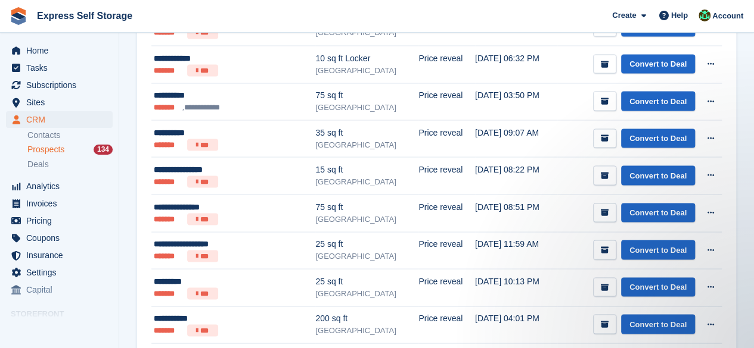
scroll to position [1157, 0]
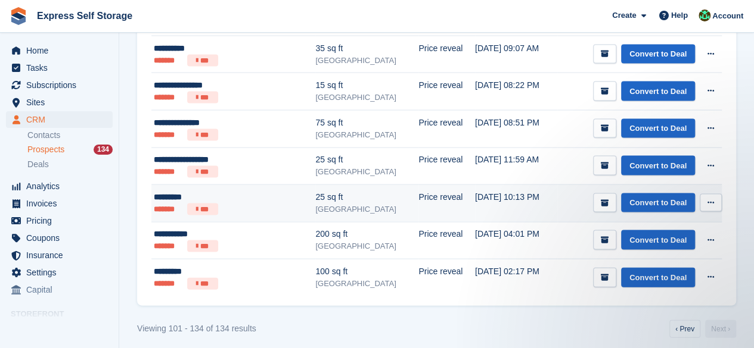
click at [699, 194] on button at bounding box center [710, 203] width 22 height 18
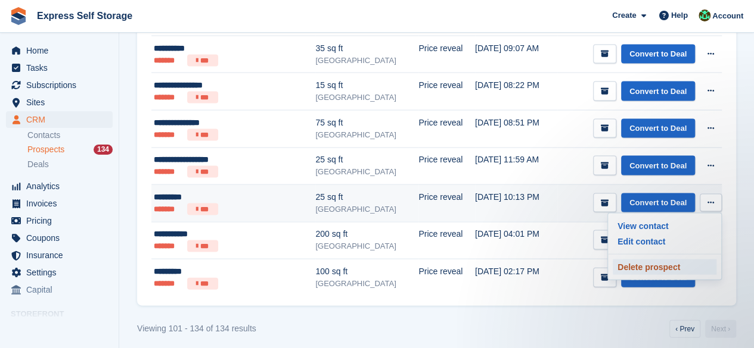
click at [670, 260] on p "Delete prospect" at bounding box center [664, 267] width 104 height 15
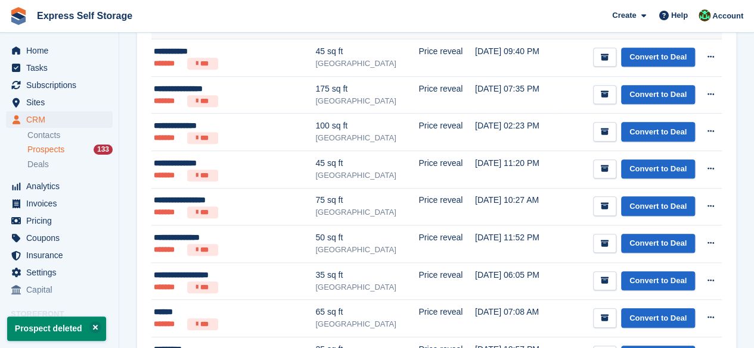
scroll to position [357, 0]
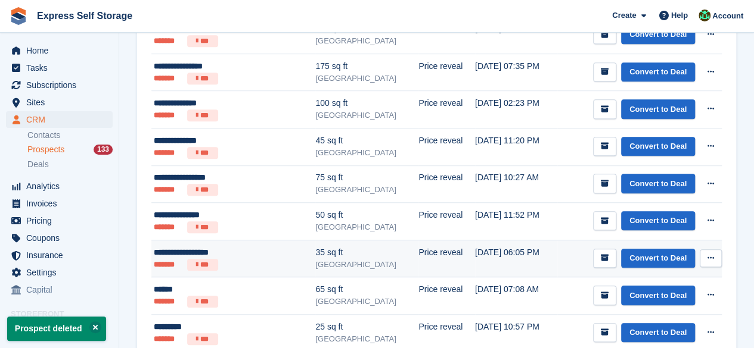
click at [714, 253] on button at bounding box center [710, 259] width 22 height 18
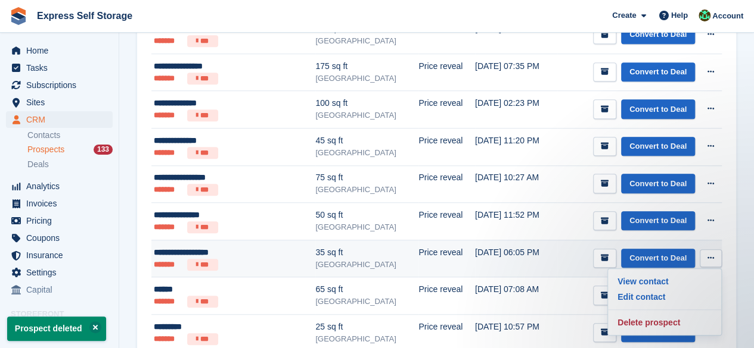
scroll to position [0, 0]
click at [670, 323] on p "Delete prospect" at bounding box center [664, 322] width 104 height 15
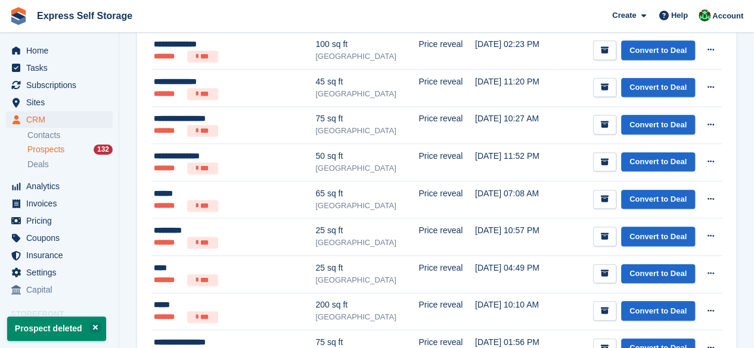
scroll to position [417, 0]
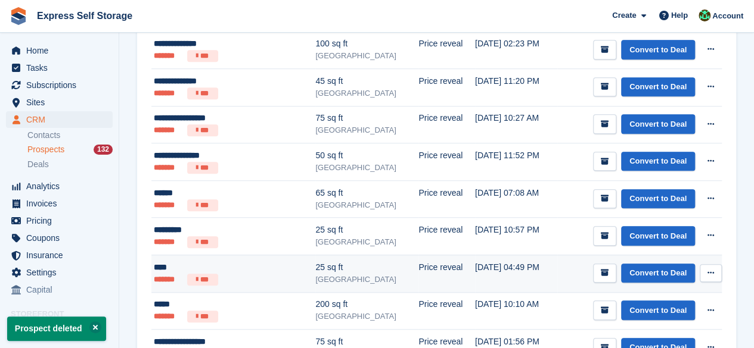
click at [709, 272] on icon at bounding box center [710, 273] width 7 height 8
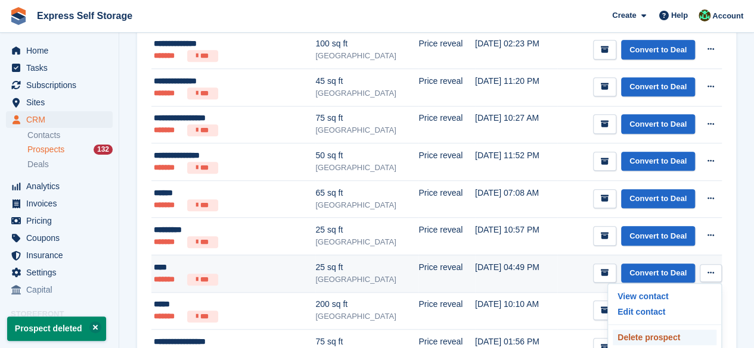
click at [649, 339] on p "Delete prospect" at bounding box center [664, 337] width 104 height 15
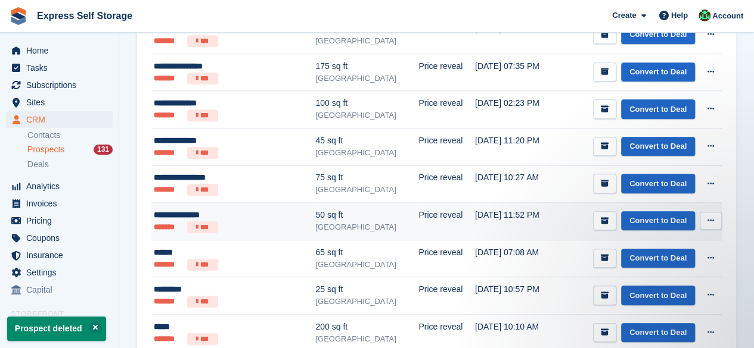
scroll to position [0, 0]
click at [711, 220] on icon at bounding box center [710, 221] width 7 height 8
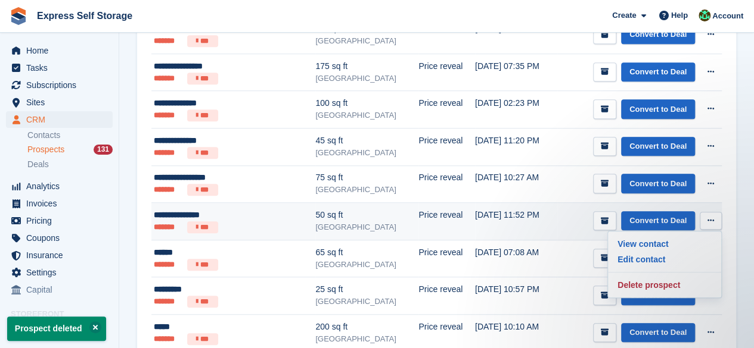
click at [648, 273] on div "View contact Edit contact Delete prospect" at bounding box center [664, 264] width 114 height 67
click at [636, 279] on p "Delete prospect" at bounding box center [664, 285] width 104 height 15
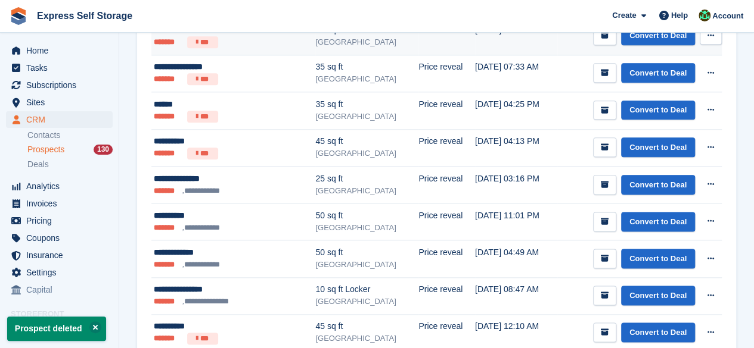
scroll to position [655, 0]
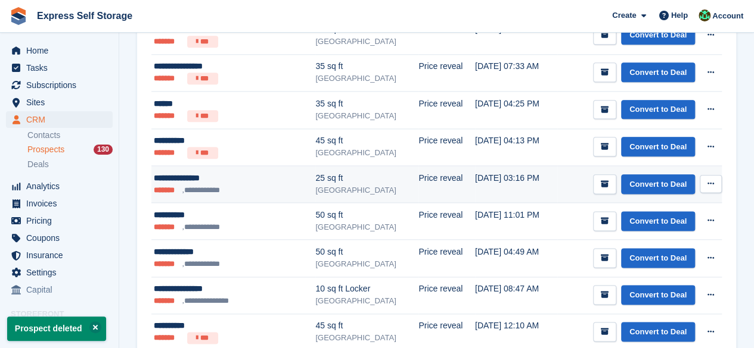
click at [709, 180] on icon at bounding box center [710, 184] width 7 height 8
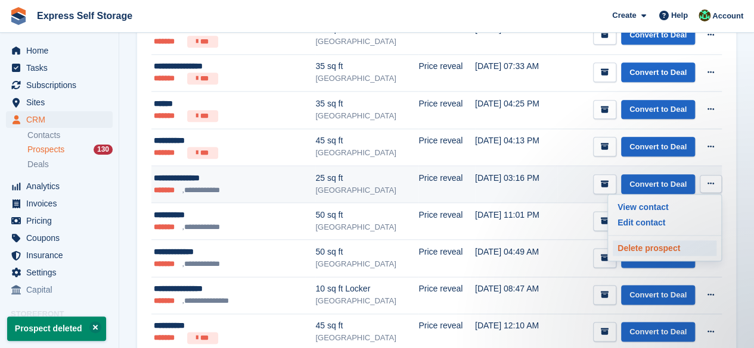
scroll to position [0, 0]
click at [651, 241] on p "Delete prospect" at bounding box center [664, 248] width 104 height 15
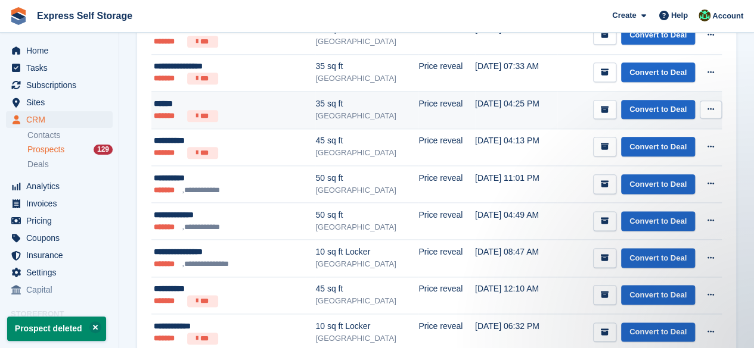
click at [711, 105] on icon at bounding box center [710, 109] width 7 height 8
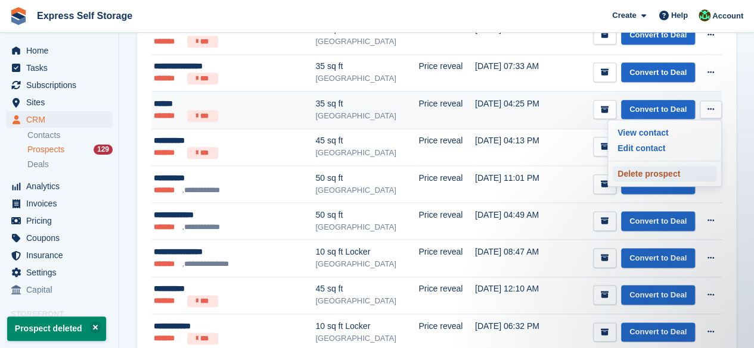
click at [660, 171] on p "Delete prospect" at bounding box center [664, 173] width 104 height 15
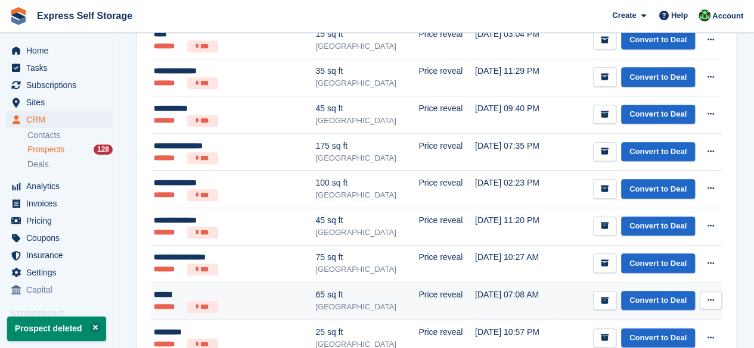
scroll to position [477, 0]
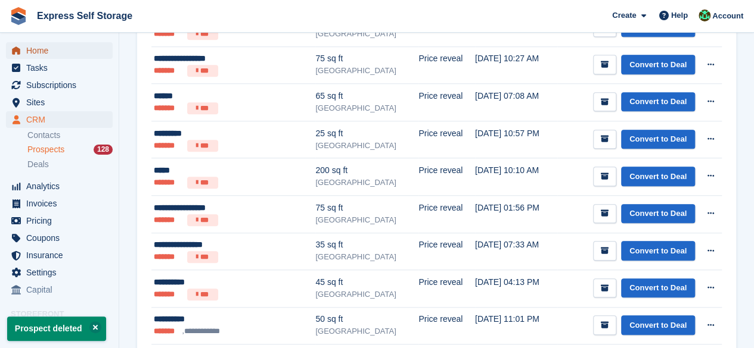
click at [57, 48] on span "Home" at bounding box center [61, 50] width 71 height 17
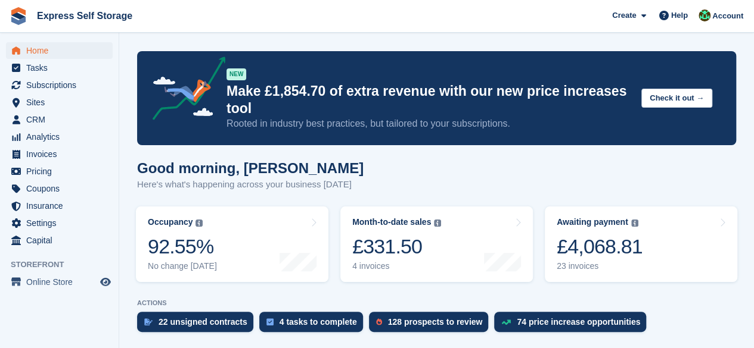
scroll to position [68, 0]
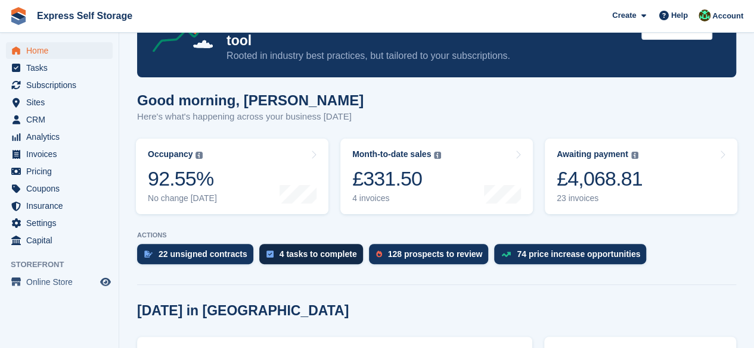
click at [327, 256] on div "4 tasks to complete" at bounding box center [317, 255] width 77 height 10
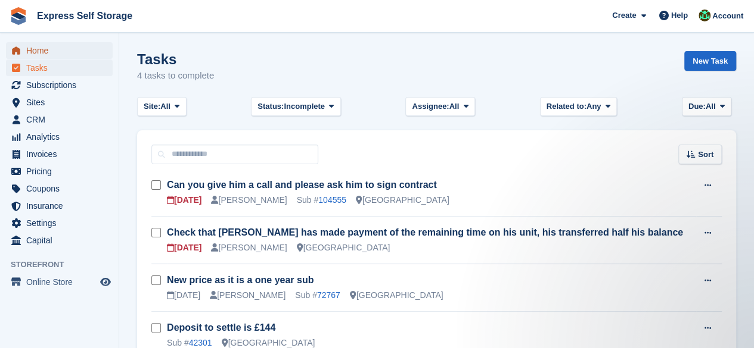
click at [52, 49] on span "Home" at bounding box center [61, 50] width 71 height 17
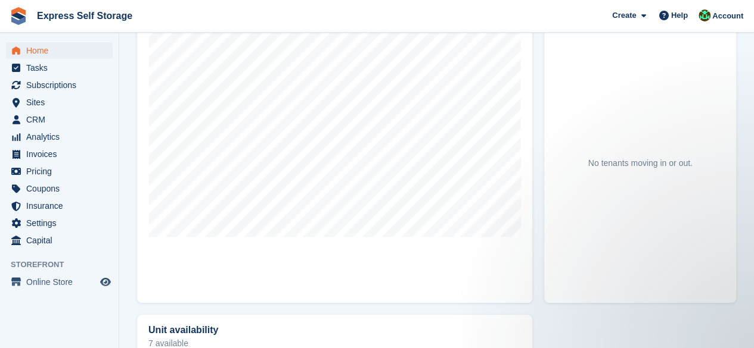
scroll to position [417, 0]
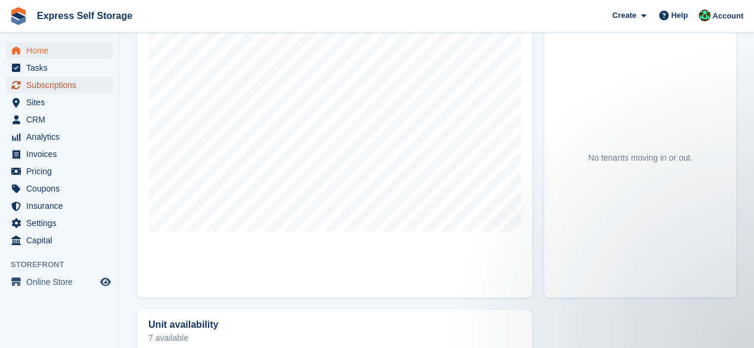
click at [58, 80] on span "Subscriptions" at bounding box center [61, 85] width 71 height 17
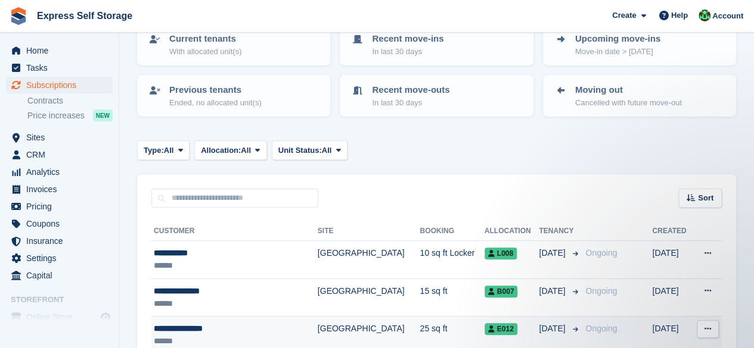
scroll to position [298, 0]
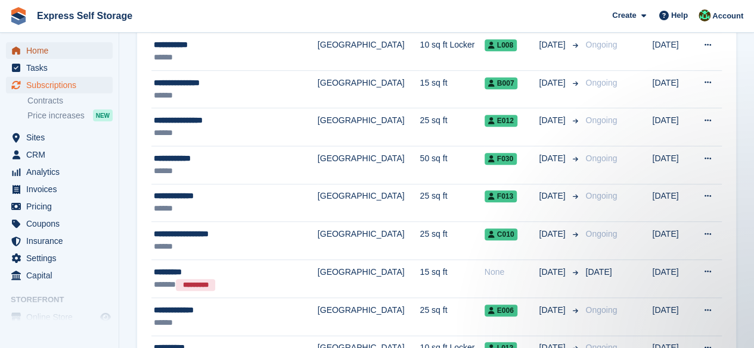
click at [48, 48] on span "Home" at bounding box center [61, 50] width 71 height 17
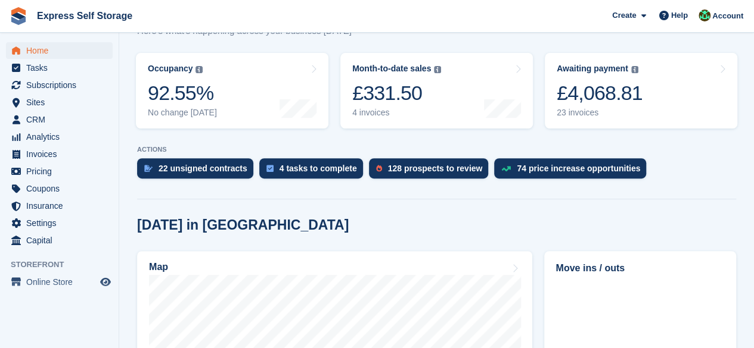
scroll to position [179, 0]
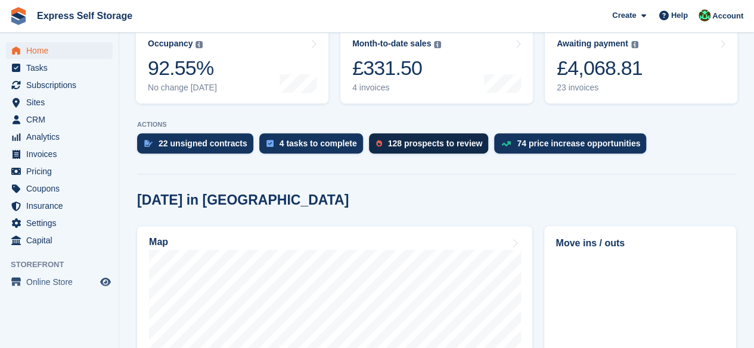
click at [387, 139] on div "128 prospects to review" at bounding box center [429, 143] width 120 height 20
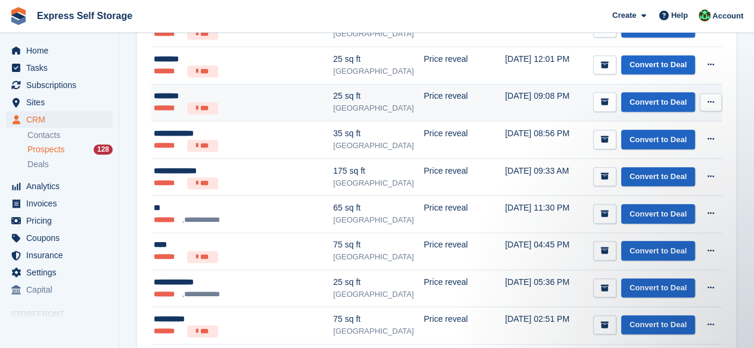
click at [707, 98] on icon at bounding box center [710, 102] width 7 height 8
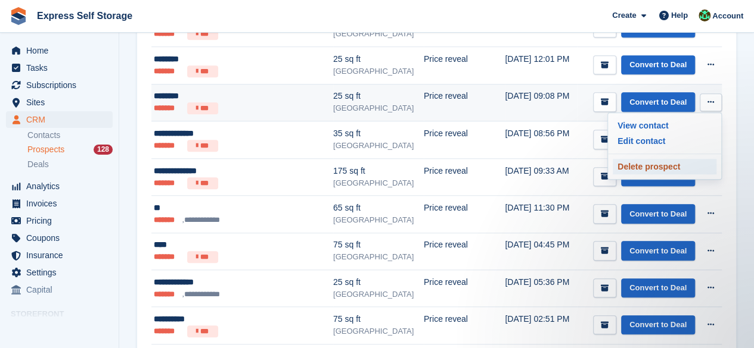
click at [679, 165] on p "Delete prospect" at bounding box center [664, 166] width 104 height 15
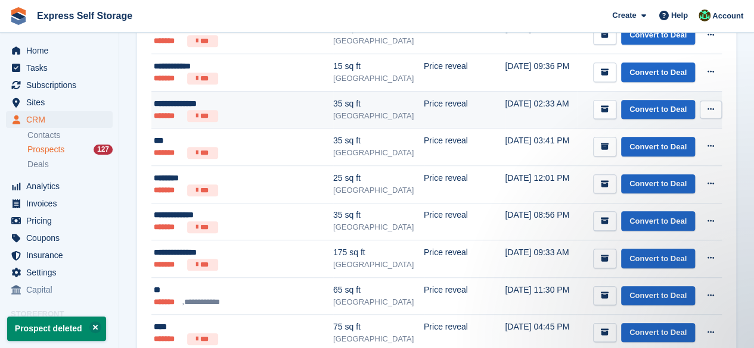
click at [711, 108] on icon at bounding box center [710, 109] width 7 height 8
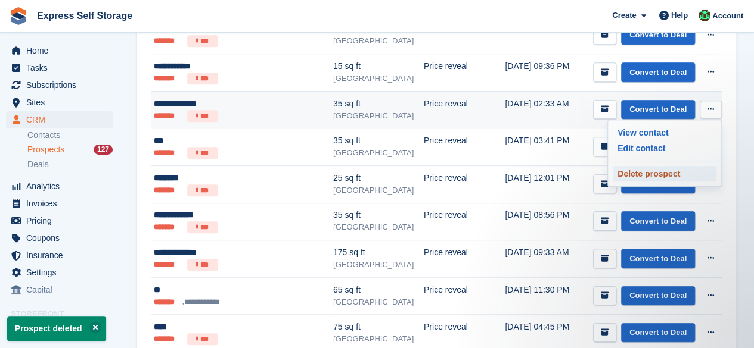
click at [682, 175] on p "Delete prospect" at bounding box center [664, 173] width 104 height 15
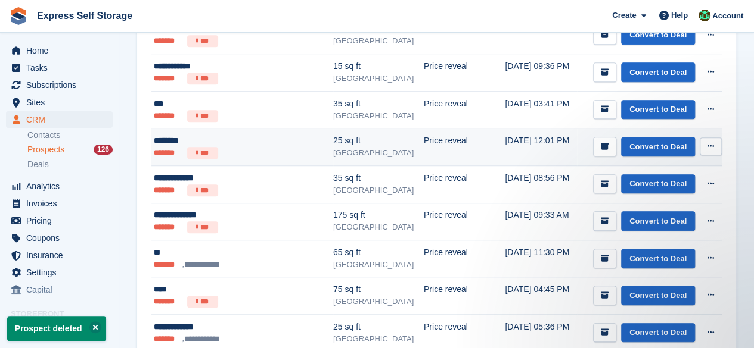
click at [703, 141] on button at bounding box center [710, 147] width 22 height 18
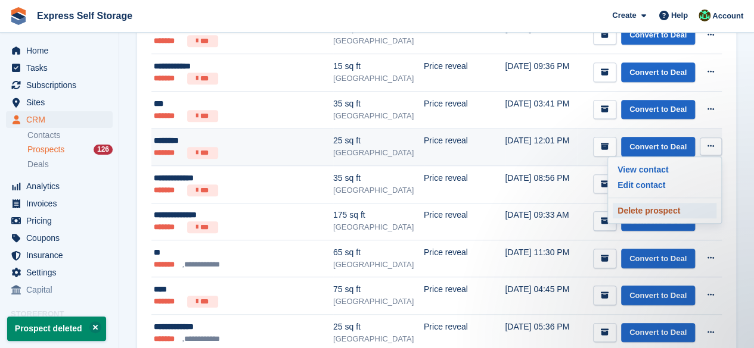
click at [662, 206] on p "Delete prospect" at bounding box center [664, 210] width 104 height 15
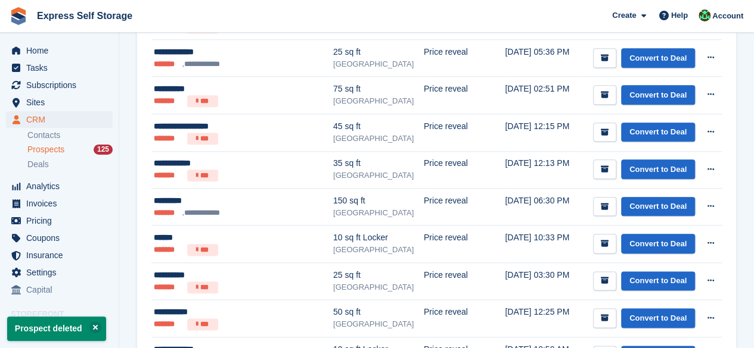
scroll to position [774, 0]
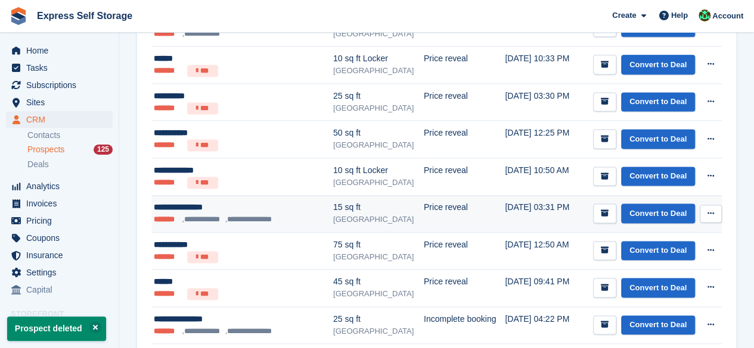
click at [704, 214] on button at bounding box center [710, 214] width 22 height 18
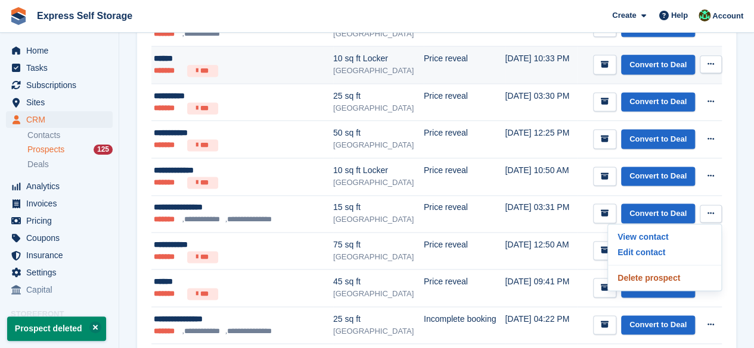
click at [635, 277] on p "Delete prospect" at bounding box center [664, 277] width 104 height 15
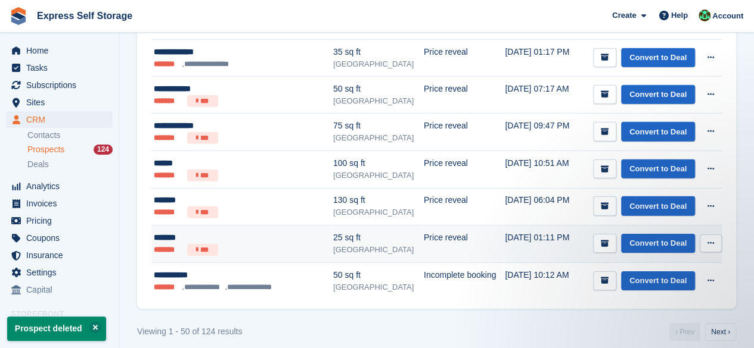
scroll to position [0, 0]
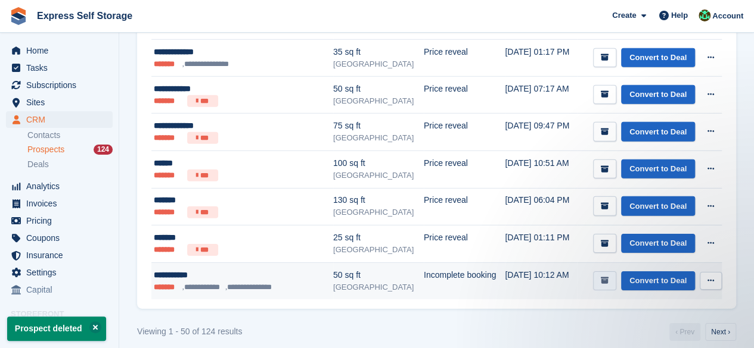
click at [600, 272] on button "submit" at bounding box center [604, 282] width 23 height 20
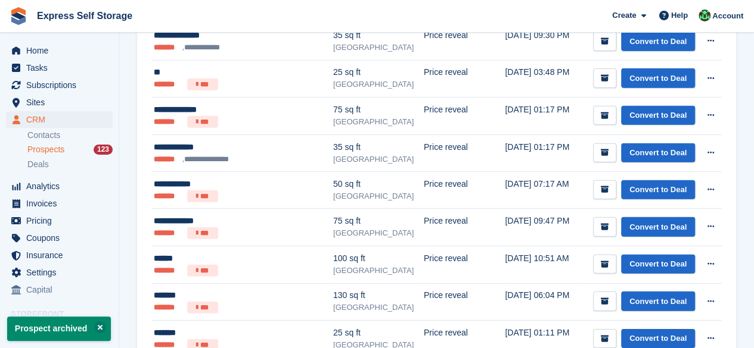
scroll to position [1748, 0]
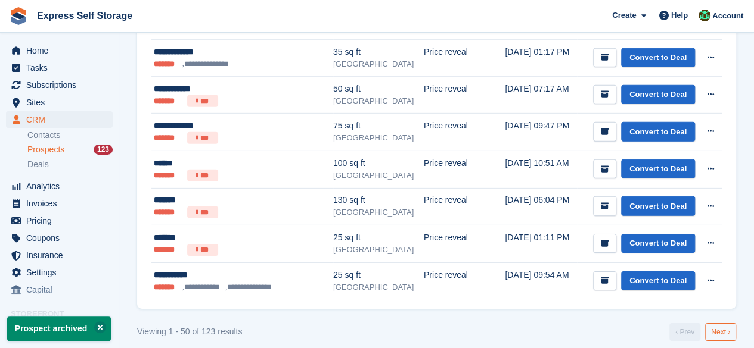
click at [732, 323] on link "Next ›" at bounding box center [720, 332] width 31 height 18
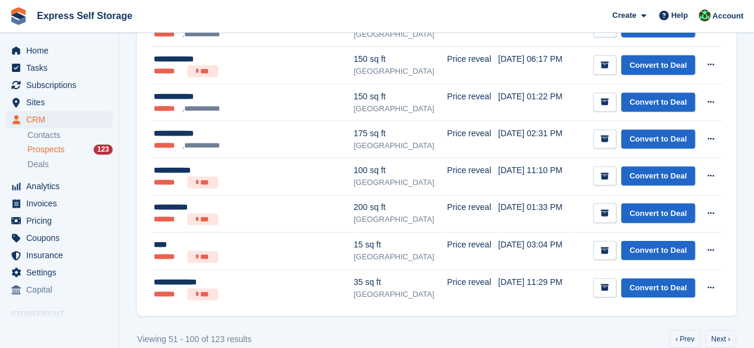
scroll to position [1749, 0]
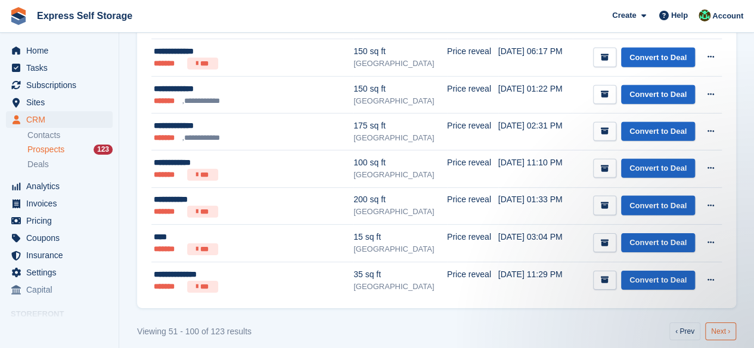
click at [726, 323] on link "Next ›" at bounding box center [720, 332] width 31 height 18
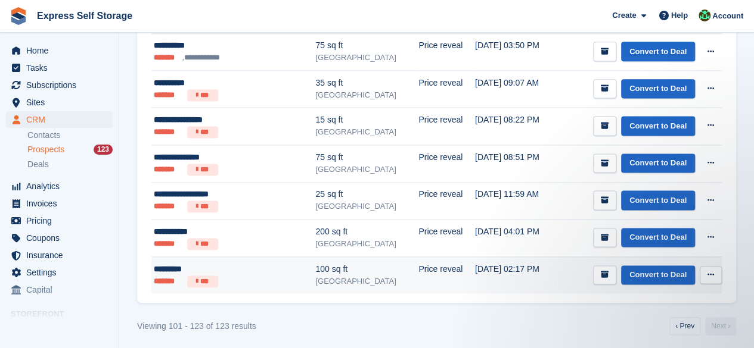
click at [714, 275] on button at bounding box center [710, 275] width 22 height 18
click at [662, 332] on p "Delete prospect" at bounding box center [664, 339] width 104 height 15
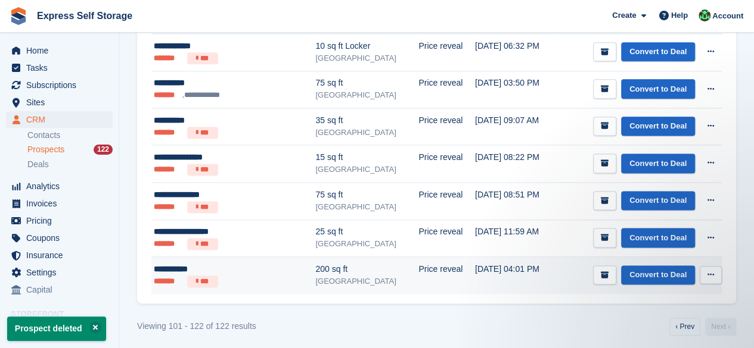
click at [708, 266] on button at bounding box center [710, 275] width 22 height 18
click at [656, 326] on div "View contact Edit contact Delete prospect" at bounding box center [664, 318] width 114 height 67
click at [624, 332] on p "Delete prospect" at bounding box center [664, 339] width 104 height 15
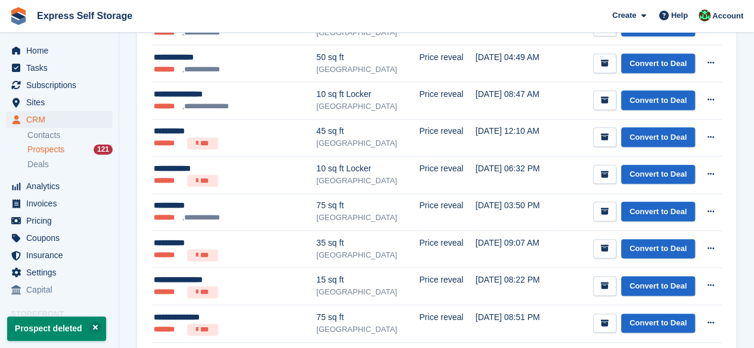
scroll to position [676, 0]
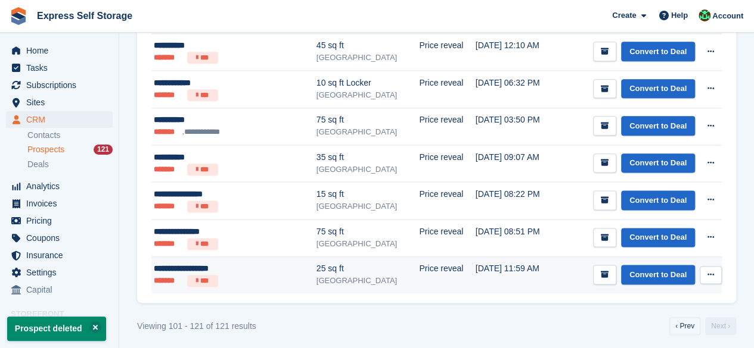
click at [707, 274] on icon at bounding box center [710, 275] width 7 height 8
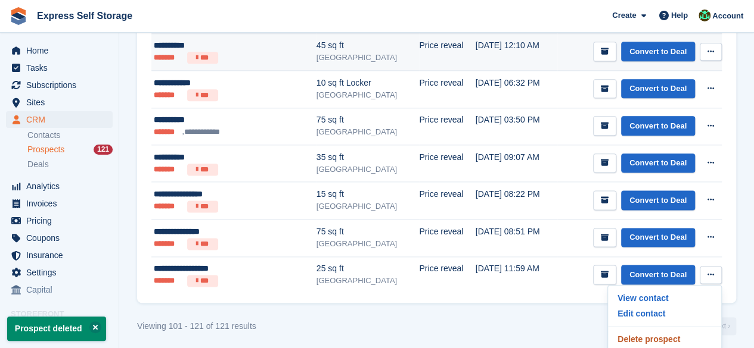
click at [654, 332] on p "Delete prospect" at bounding box center [664, 339] width 104 height 15
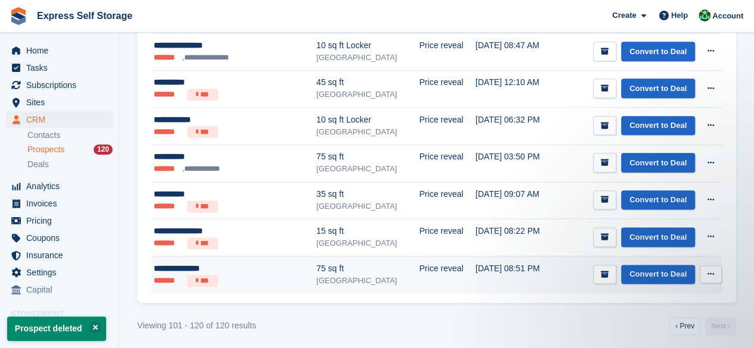
scroll to position [0, 0]
click at [710, 270] on icon at bounding box center [710, 274] width 7 height 8
click at [673, 331] on p "Delete prospect" at bounding box center [664, 338] width 104 height 15
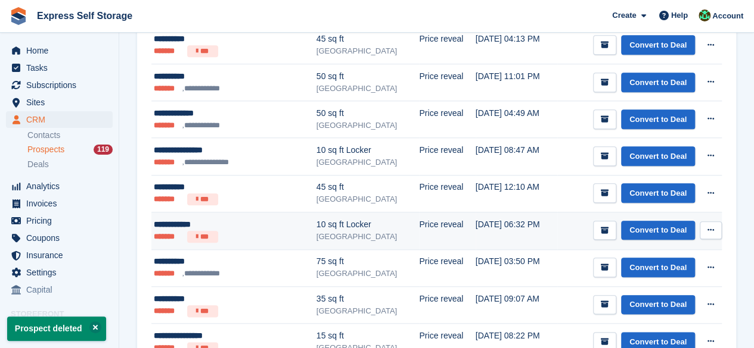
scroll to position [602, 0]
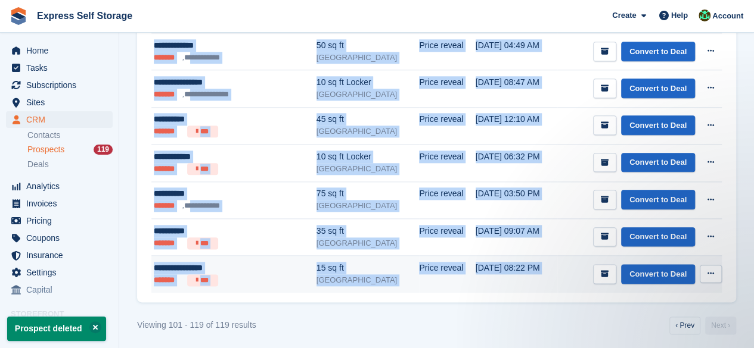
scroll to position [0, 0]
click at [704, 266] on button at bounding box center [710, 274] width 22 height 18
click at [631, 331] on p "Delete prospect" at bounding box center [664, 338] width 104 height 15
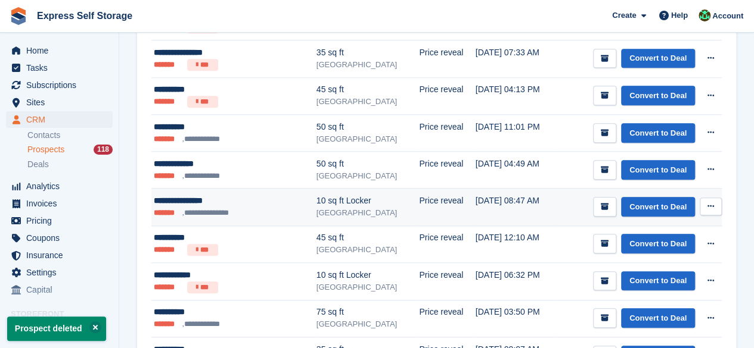
scroll to position [565, 0]
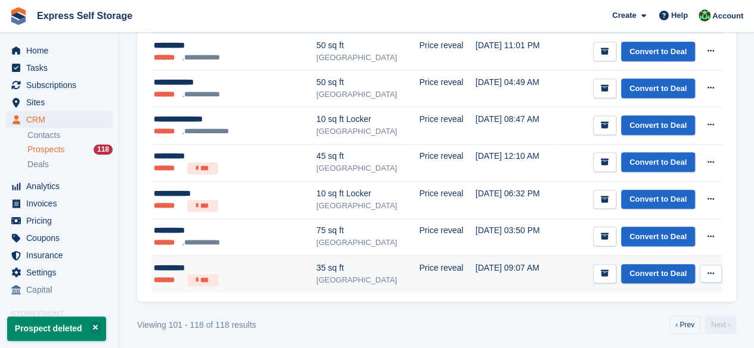
click at [709, 271] on icon at bounding box center [710, 274] width 7 height 8
click at [621, 331] on p "Delete prospect" at bounding box center [664, 338] width 104 height 15
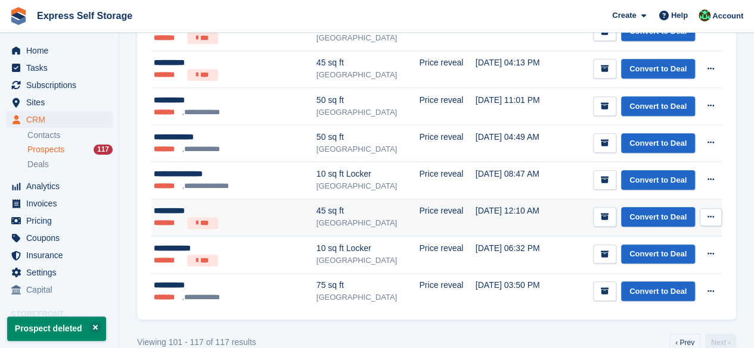
scroll to position [527, 0]
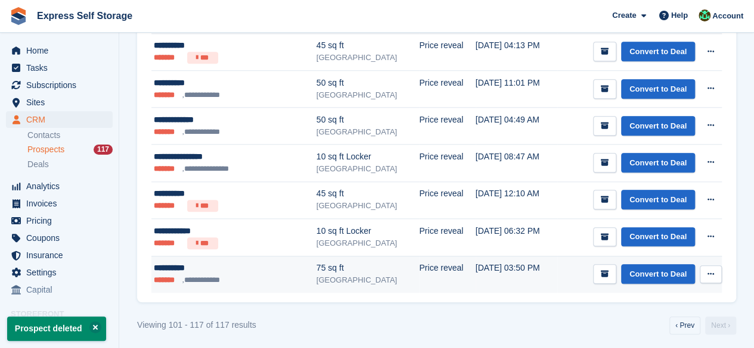
click at [713, 270] on icon at bounding box center [710, 274] width 7 height 8
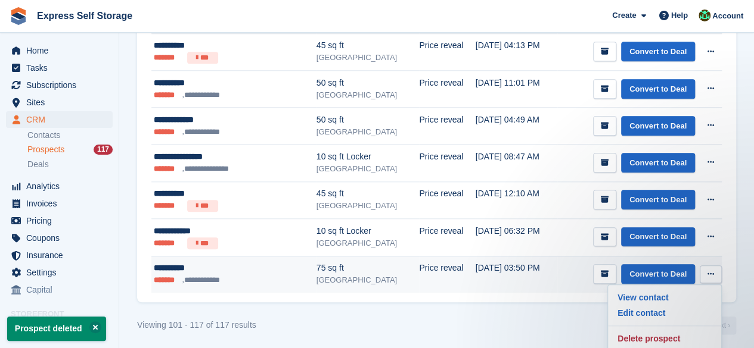
scroll to position [0, 0]
click at [653, 337] on p "Delete prospect" at bounding box center [664, 338] width 104 height 15
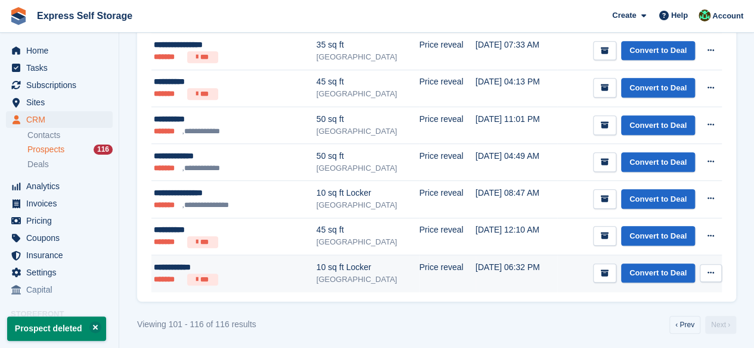
click at [720, 268] on button at bounding box center [710, 274] width 22 height 18
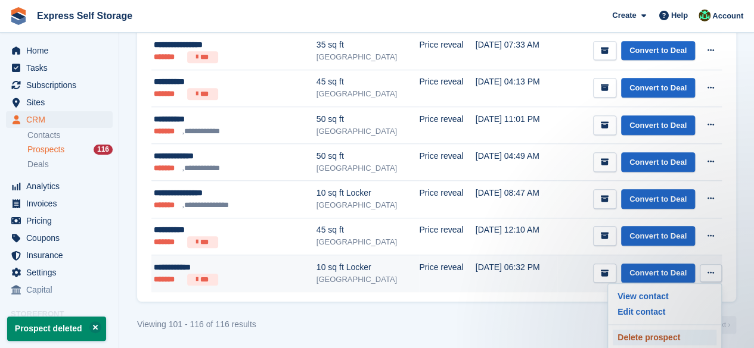
click at [676, 330] on p "Delete prospect" at bounding box center [664, 337] width 104 height 15
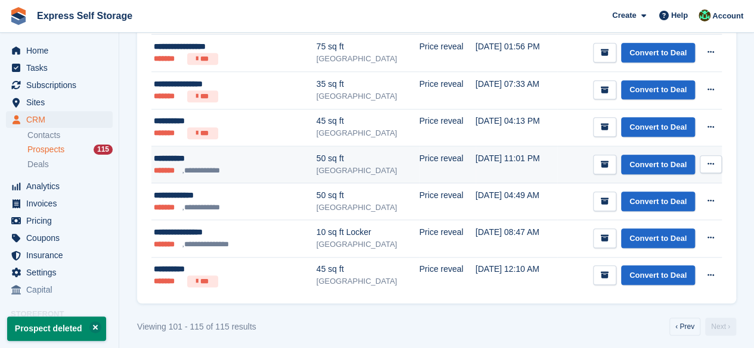
scroll to position [453, 0]
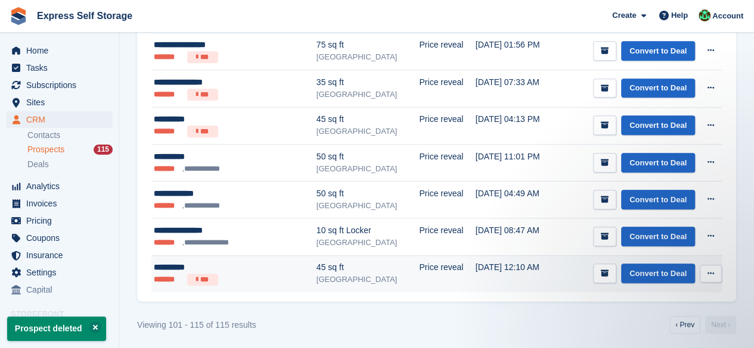
click at [708, 265] on button at bounding box center [710, 274] width 22 height 18
click at [648, 331] on p "Delete prospect" at bounding box center [664, 338] width 104 height 15
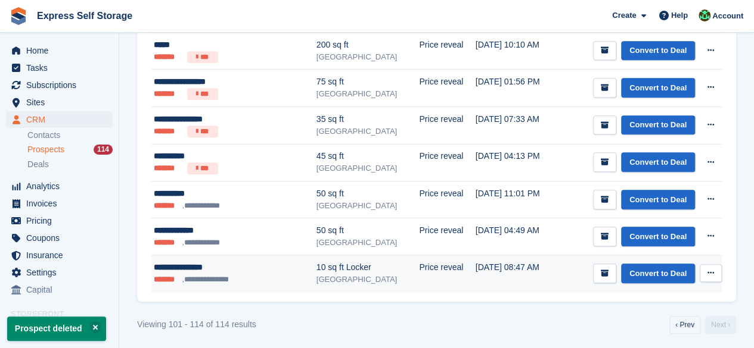
drag, startPoint x: 710, startPoint y: 269, endPoint x: 704, endPoint y: 264, distance: 7.6
click at [710, 269] on icon at bounding box center [710, 273] width 7 height 8
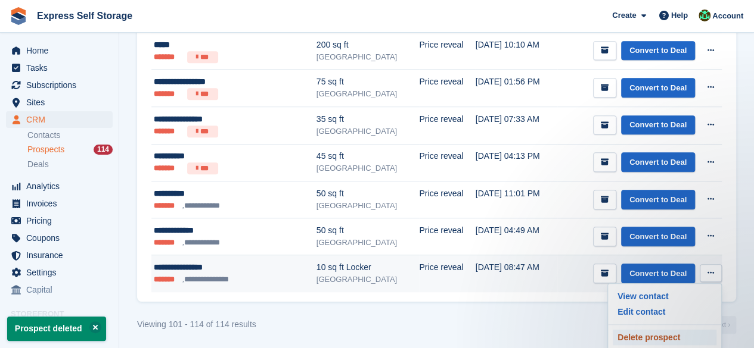
click at [626, 330] on p "Delete prospect" at bounding box center [664, 337] width 104 height 15
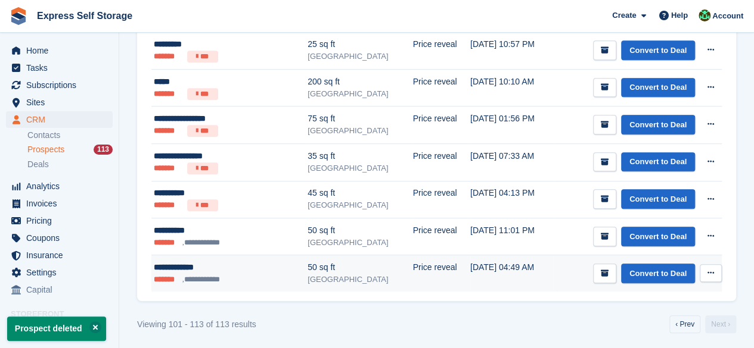
click at [714, 269] on button at bounding box center [710, 274] width 22 height 18
click at [652, 330] on p "Delete prospect" at bounding box center [664, 337] width 104 height 15
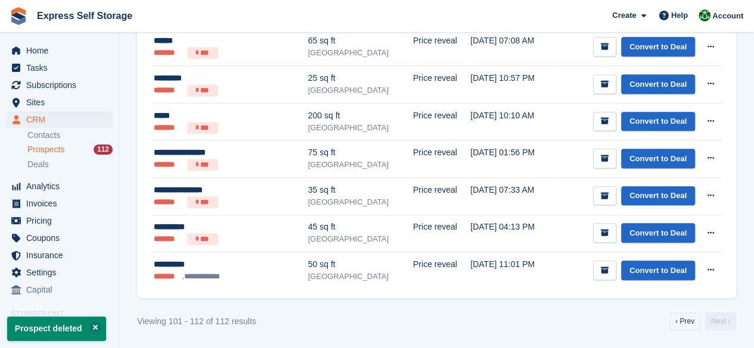
scroll to position [0, 0]
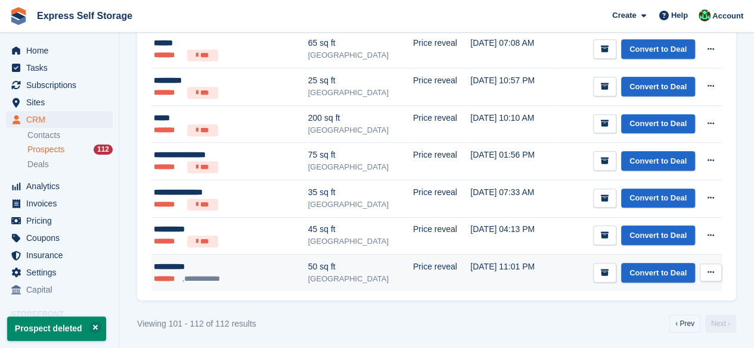
click at [704, 276] on button at bounding box center [710, 273] width 22 height 18
click at [644, 340] on p "Delete prospect" at bounding box center [664, 336] width 104 height 15
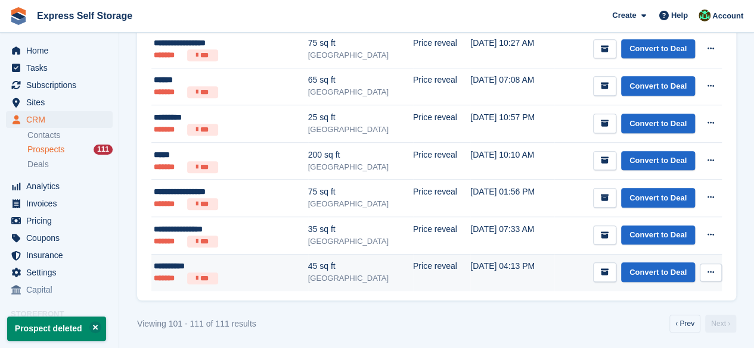
click at [710, 272] on icon at bounding box center [710, 273] width 7 height 8
click at [662, 329] on p "Delete prospect" at bounding box center [664, 336] width 104 height 15
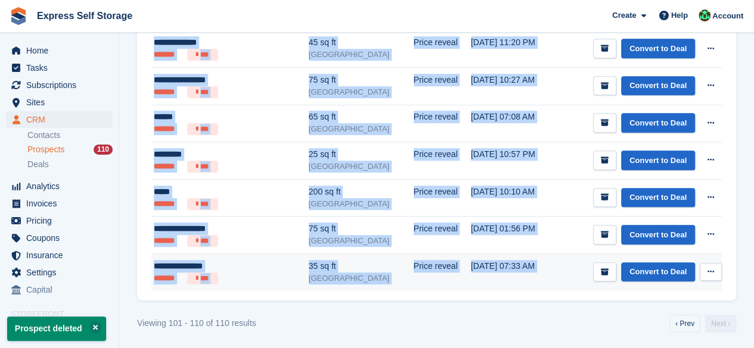
click at [720, 269] on div "**********" at bounding box center [436, 93] width 599 height 415
click at [717, 270] on button at bounding box center [710, 272] width 22 height 18
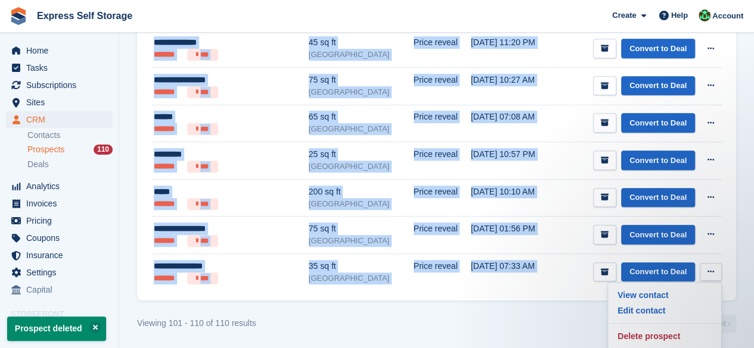
click at [562, 297] on div "**********" at bounding box center [436, 93] width 599 height 415
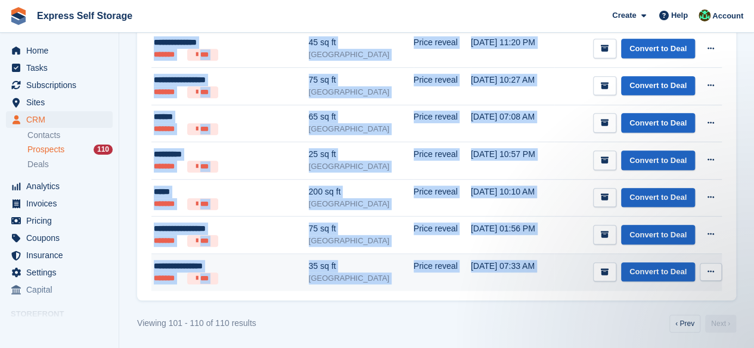
click at [720, 268] on button at bounding box center [710, 272] width 22 height 18
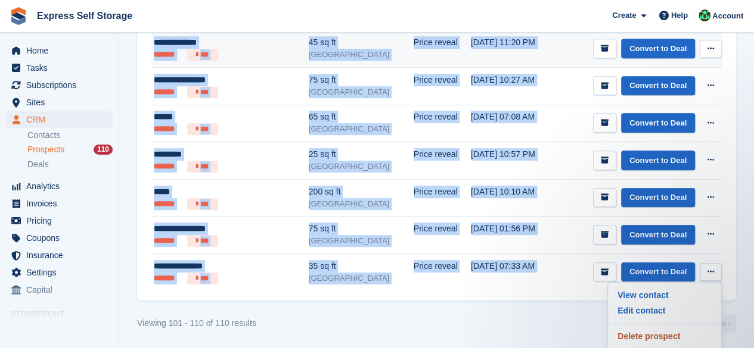
click at [656, 332] on p "Delete prospect" at bounding box center [664, 336] width 104 height 15
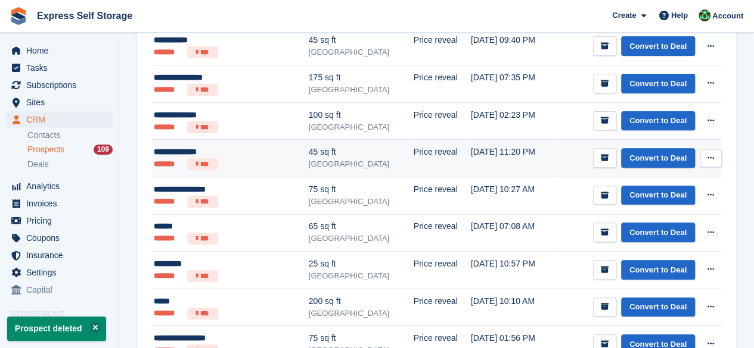
scroll to position [232, 0]
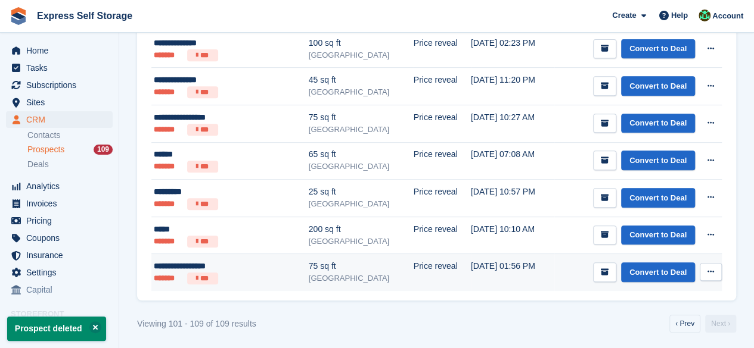
click at [708, 260] on td "Convert to Deal View contact Edit contact Delete prospect" at bounding box center [637, 272] width 167 height 37
click at [704, 273] on button at bounding box center [710, 272] width 22 height 18
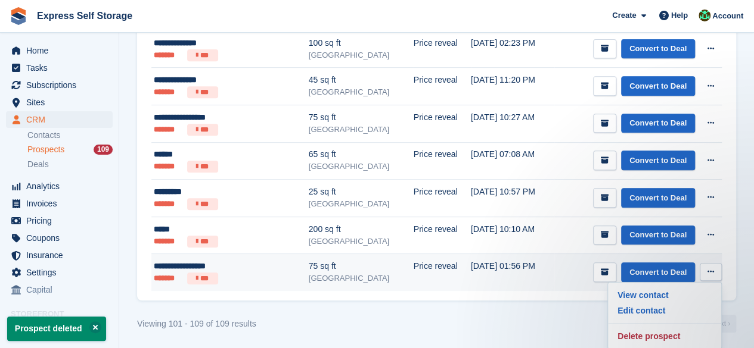
scroll to position [0, 0]
click at [659, 329] on p "Delete prospect" at bounding box center [664, 336] width 104 height 15
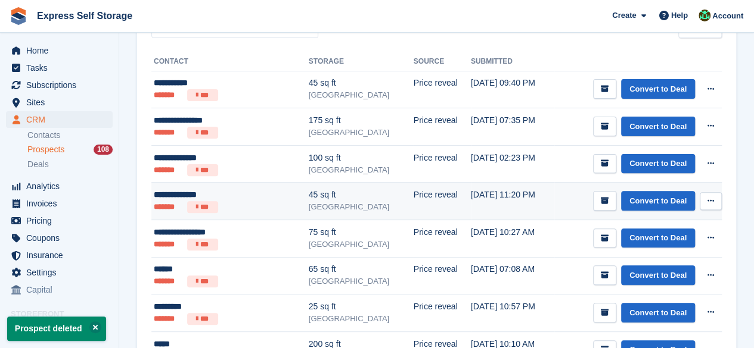
scroll to position [195, 0]
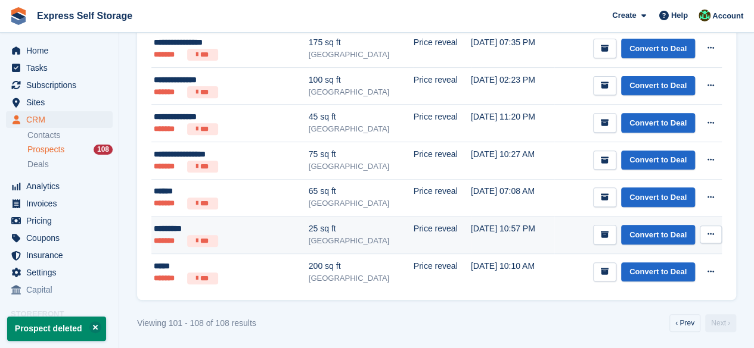
click at [718, 228] on button at bounding box center [710, 235] width 22 height 18
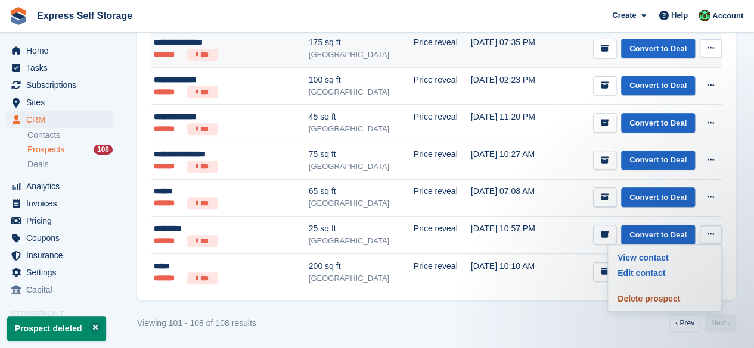
click at [653, 295] on p "Delete prospect" at bounding box center [664, 298] width 104 height 15
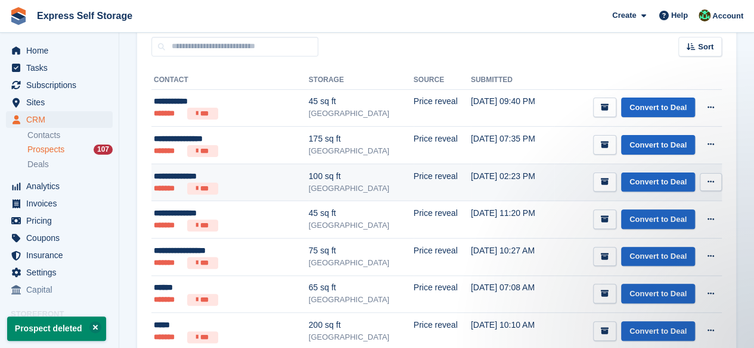
scroll to position [0, 0]
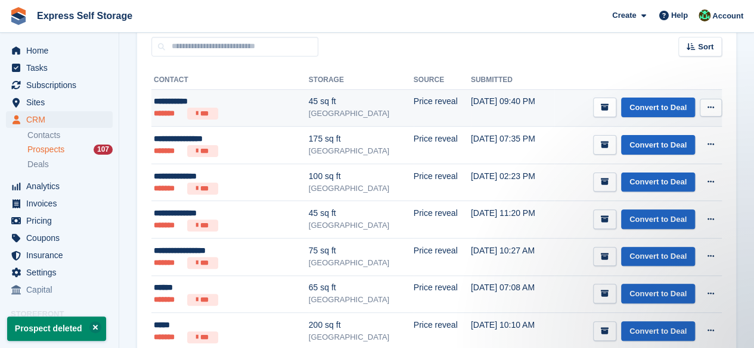
click at [714, 104] on button at bounding box center [710, 108] width 22 height 18
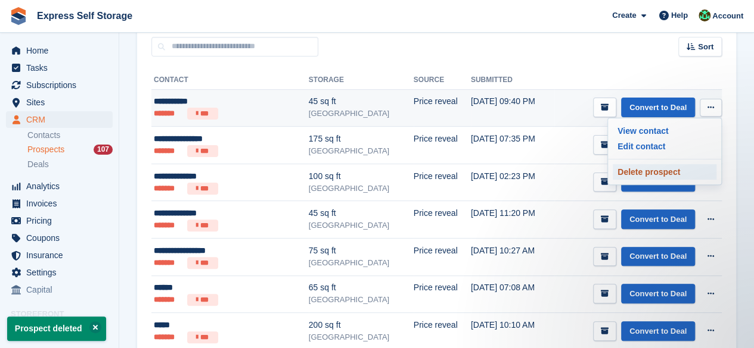
click at [687, 164] on p "Delete prospect" at bounding box center [664, 171] width 104 height 15
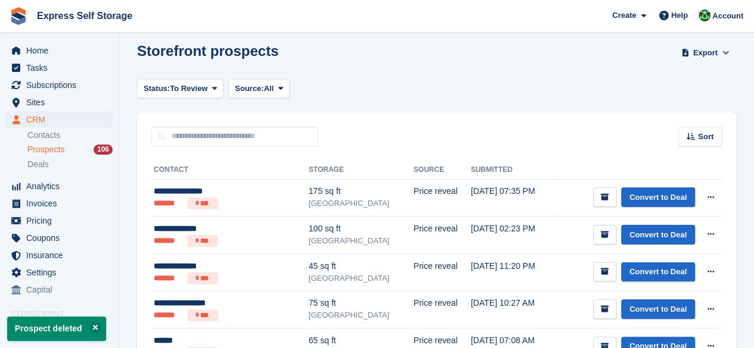
scroll to position [120, 0]
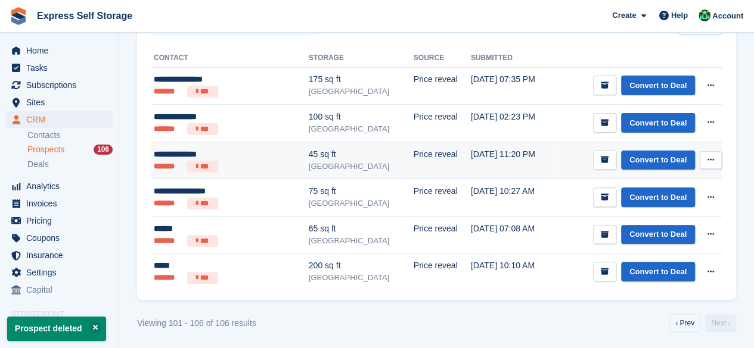
click at [711, 154] on button at bounding box center [710, 160] width 22 height 18
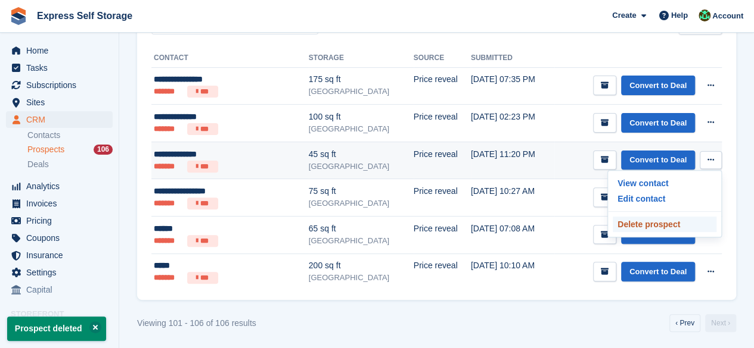
click at [641, 222] on p "Delete prospect" at bounding box center [664, 224] width 104 height 15
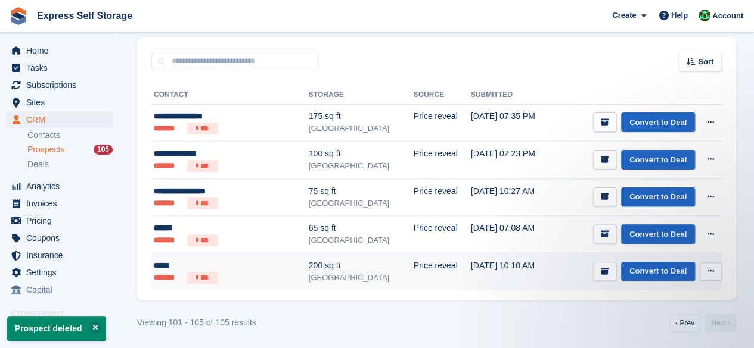
scroll to position [0, 0]
click at [705, 270] on button at bounding box center [710, 272] width 22 height 18
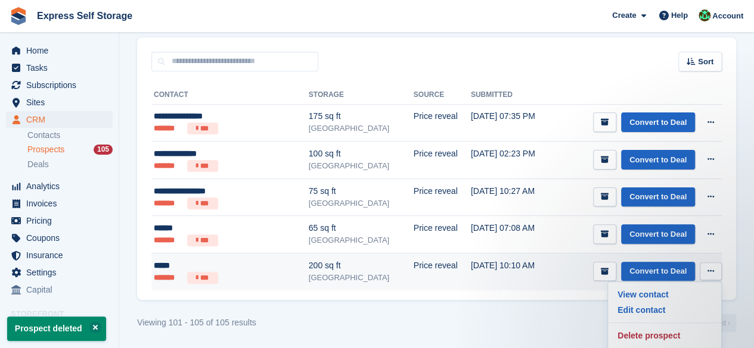
click at [598, 258] on td "Convert to Deal View contact Edit contact Delete prospect" at bounding box center [637, 272] width 167 height 37
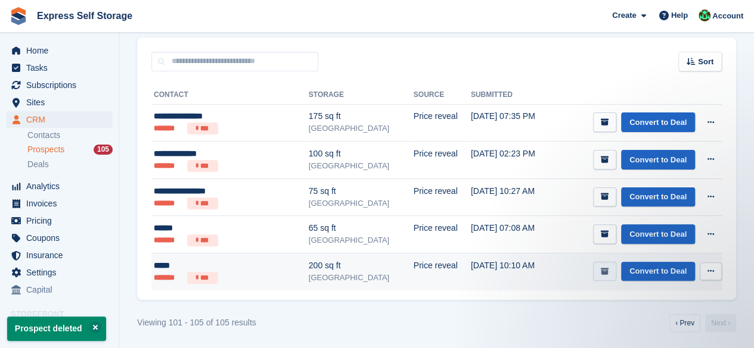
click at [608, 268] on icon "submit" at bounding box center [604, 272] width 8 height 8
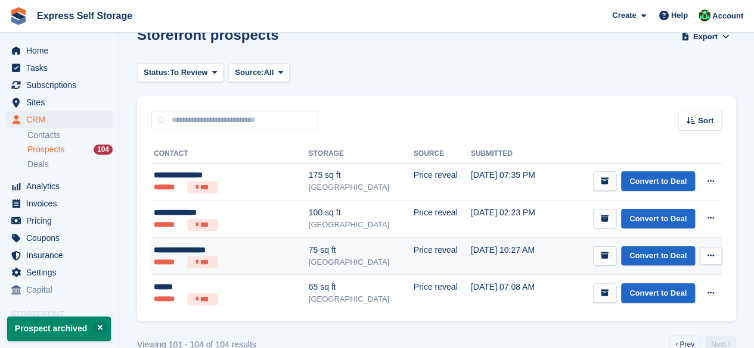
scroll to position [46, 0]
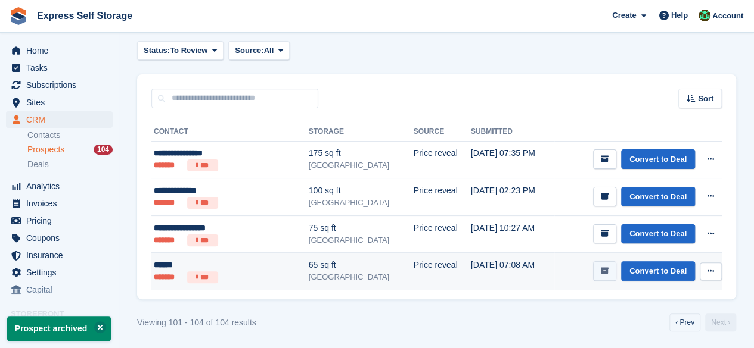
click at [602, 275] on button "submit" at bounding box center [604, 272] width 23 height 20
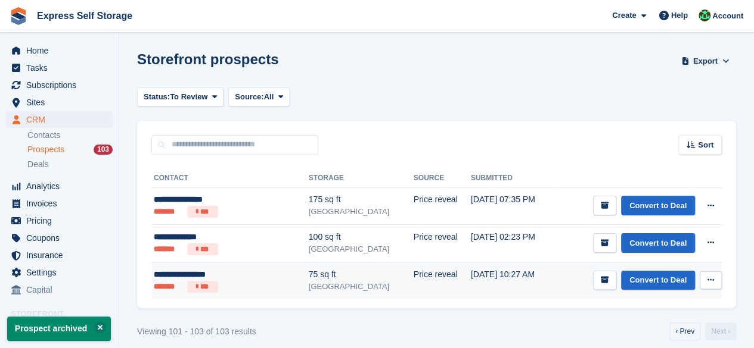
click at [703, 281] on button at bounding box center [710, 281] width 22 height 18
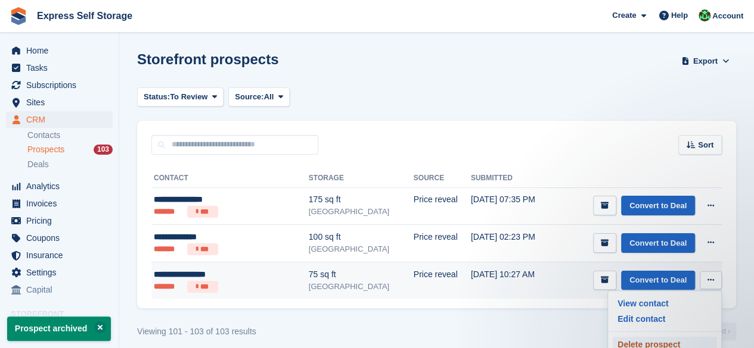
click at [658, 338] on p "Delete prospect" at bounding box center [664, 344] width 104 height 15
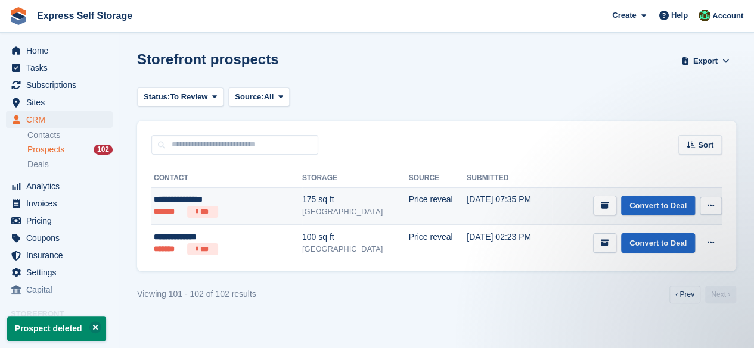
click at [705, 199] on button at bounding box center [710, 206] width 22 height 18
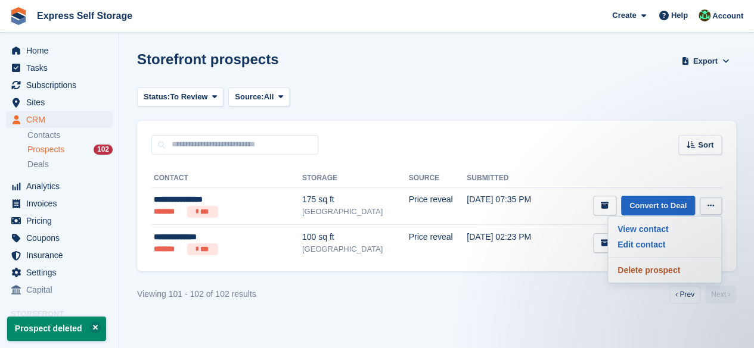
drag, startPoint x: 655, startPoint y: 276, endPoint x: 432, endPoint y: 72, distance: 301.9
click at [655, 275] on p "Delete prospect" at bounding box center [664, 270] width 104 height 15
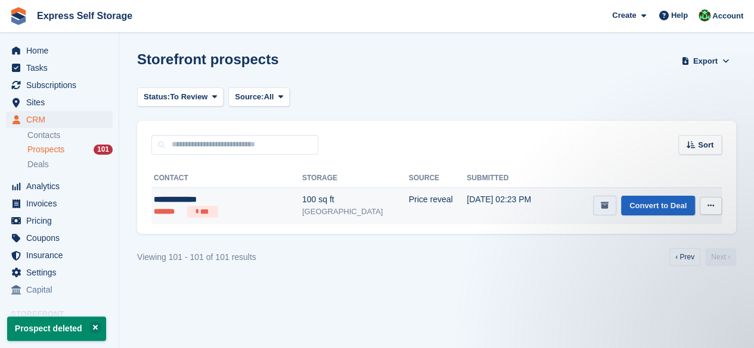
drag, startPoint x: 606, startPoint y: 209, endPoint x: 606, endPoint y: 202, distance: 6.6
click at [606, 209] on icon "submit" at bounding box center [604, 206] width 8 height 8
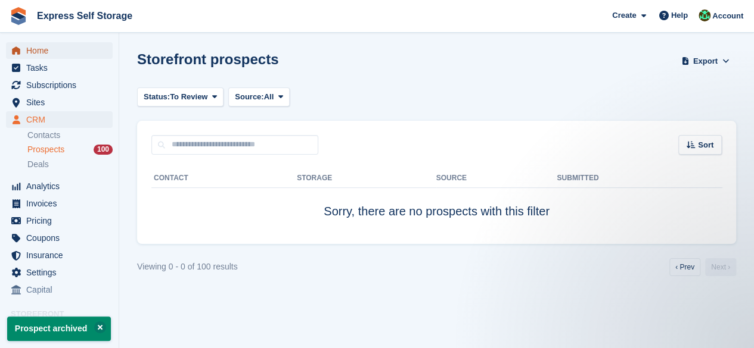
click at [47, 44] on span "Home" at bounding box center [61, 50] width 71 height 17
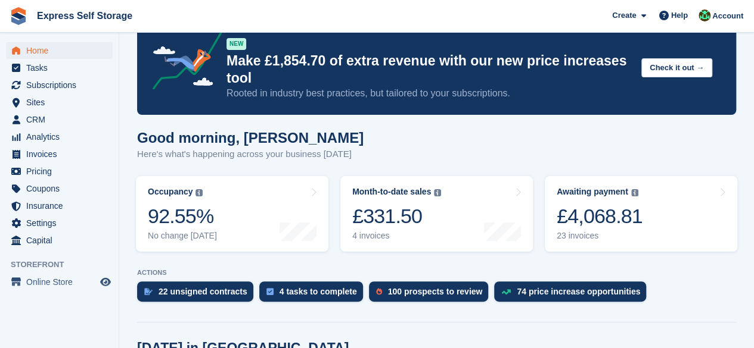
scroll to position [238, 0]
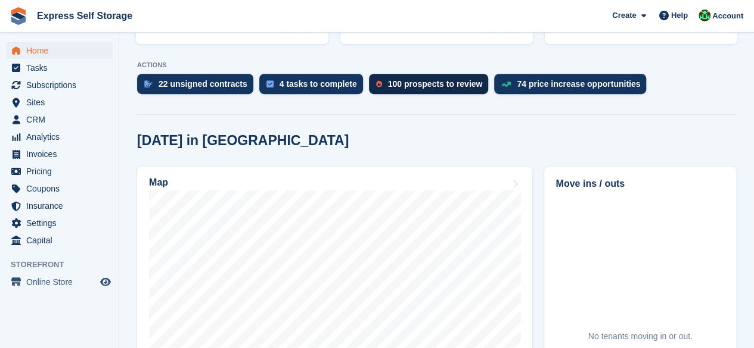
click at [407, 74] on link "100 prospects to review" at bounding box center [432, 87] width 126 height 26
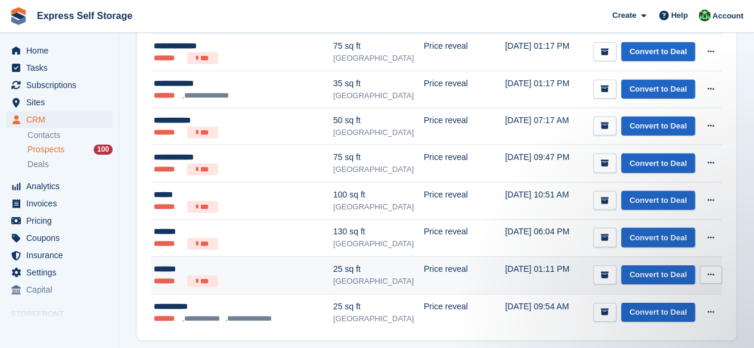
scroll to position [1748, 0]
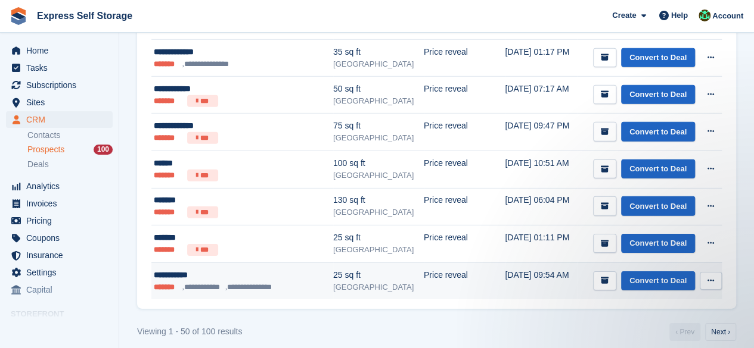
click at [707, 277] on icon at bounding box center [710, 281] width 7 height 8
click at [648, 326] on div "View contact Edit contact Delete prospect" at bounding box center [664, 324] width 114 height 67
click at [642, 338] on p "Delete prospect" at bounding box center [664, 345] width 104 height 15
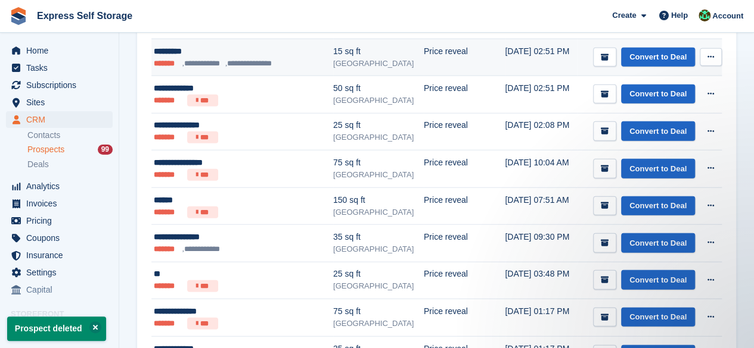
scroll to position [0, 0]
click at [705, 54] on button at bounding box center [710, 57] width 22 height 18
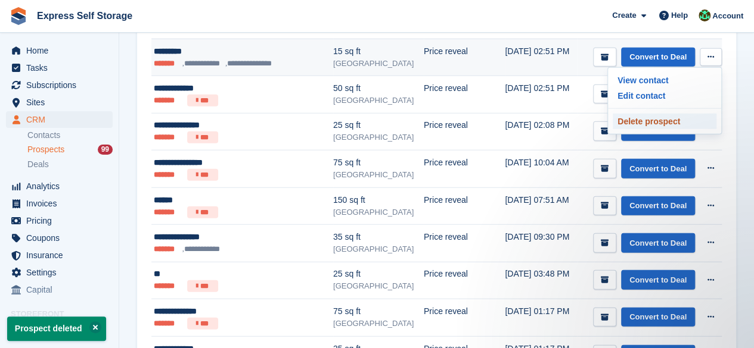
click at [683, 114] on p "Delete prospect" at bounding box center [664, 121] width 104 height 15
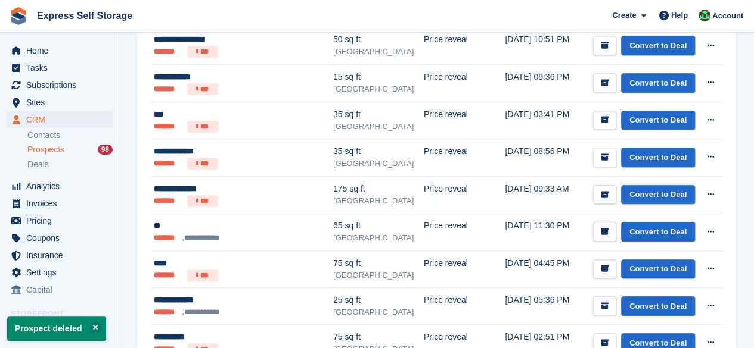
scroll to position [536, 0]
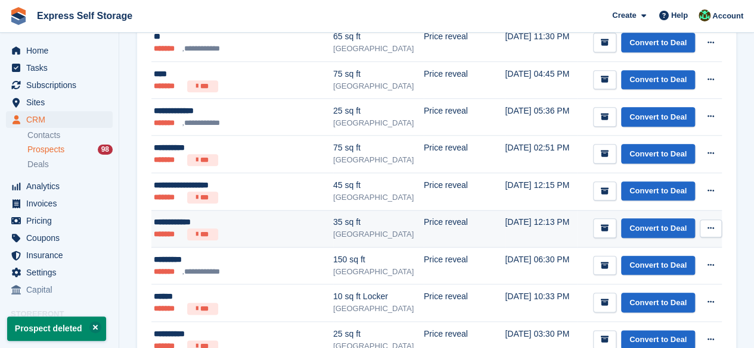
click at [717, 231] on button at bounding box center [710, 229] width 22 height 18
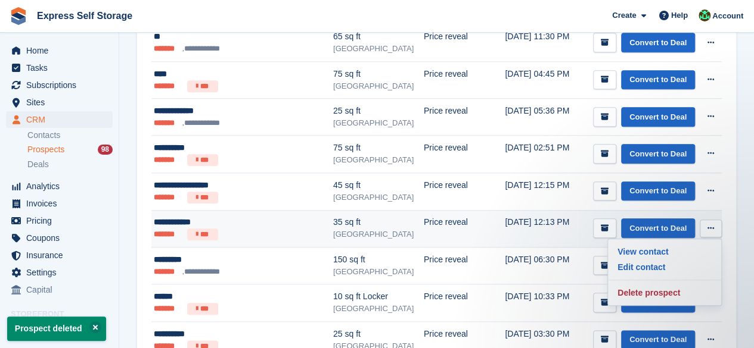
scroll to position [0, 0]
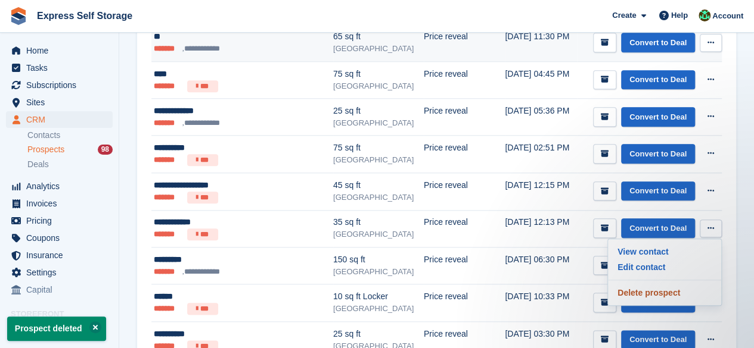
click at [674, 285] on p "Delete prospect" at bounding box center [664, 292] width 104 height 15
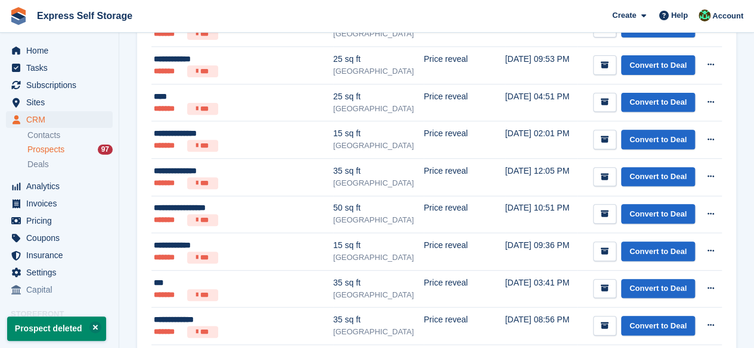
scroll to position [477, 0]
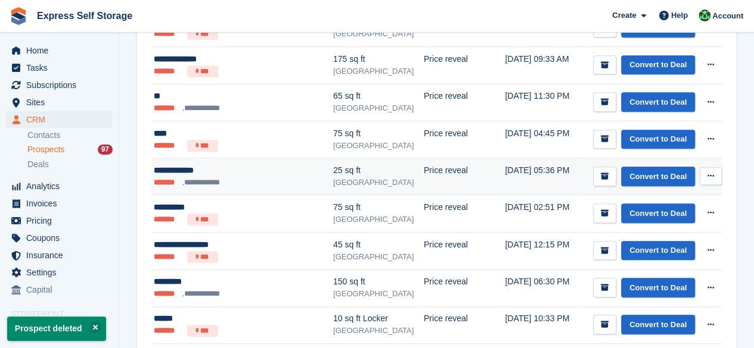
click at [707, 173] on icon at bounding box center [710, 176] width 7 height 8
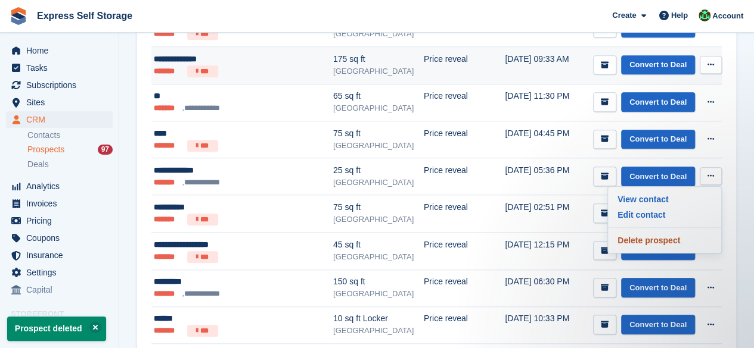
scroll to position [0, 0]
click at [664, 238] on p "Delete prospect" at bounding box center [664, 240] width 104 height 15
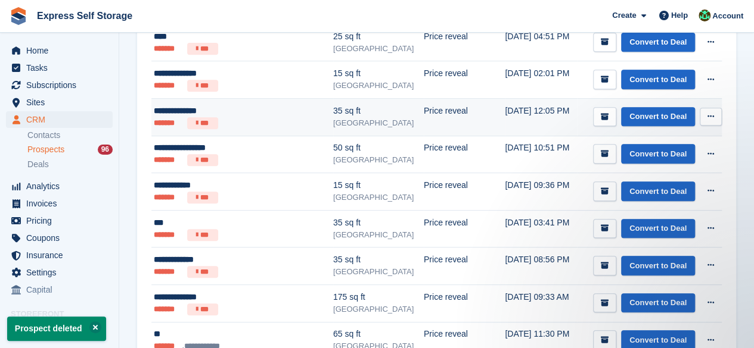
click at [703, 108] on button at bounding box center [710, 117] width 22 height 18
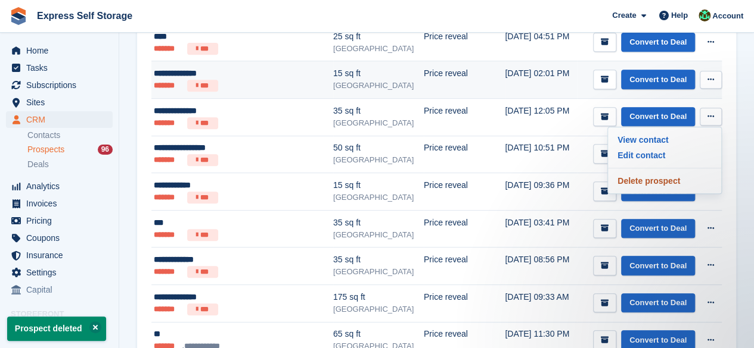
drag, startPoint x: 676, startPoint y: 178, endPoint x: 427, endPoint y: 64, distance: 273.8
click at [675, 178] on p "Delete prospect" at bounding box center [664, 180] width 104 height 15
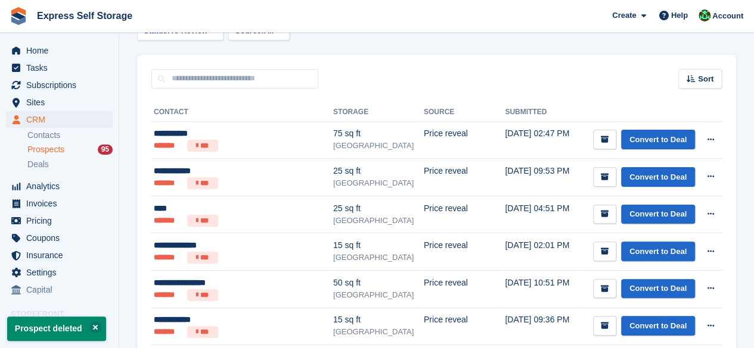
scroll to position [238, 0]
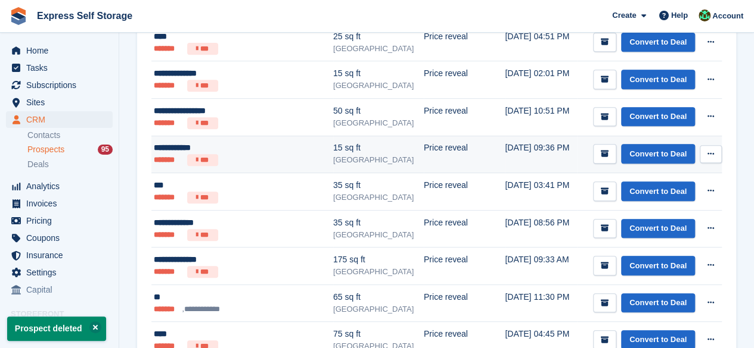
click at [703, 155] on button at bounding box center [710, 154] width 22 height 18
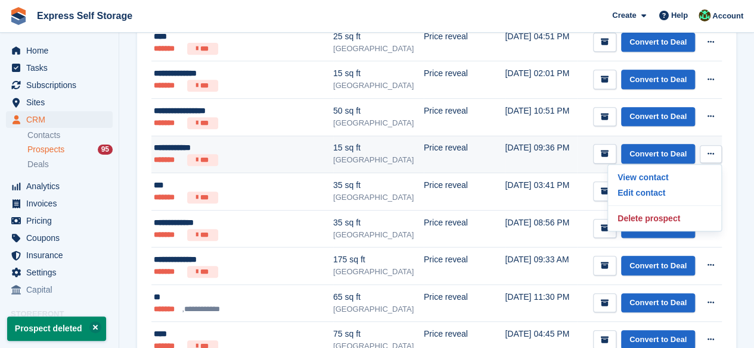
click at [637, 225] on div "View contact Edit contact Delete prospect" at bounding box center [664, 197] width 114 height 67
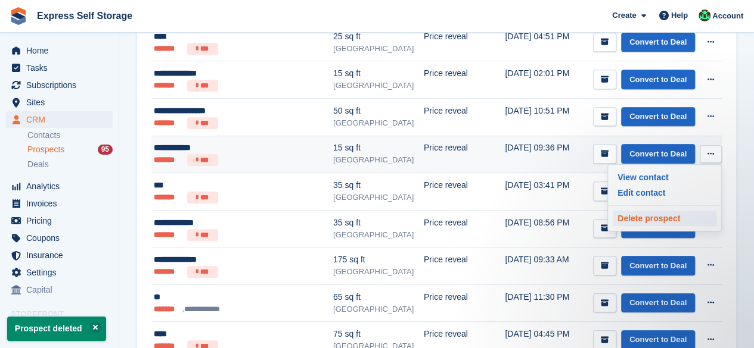
scroll to position [0, 0]
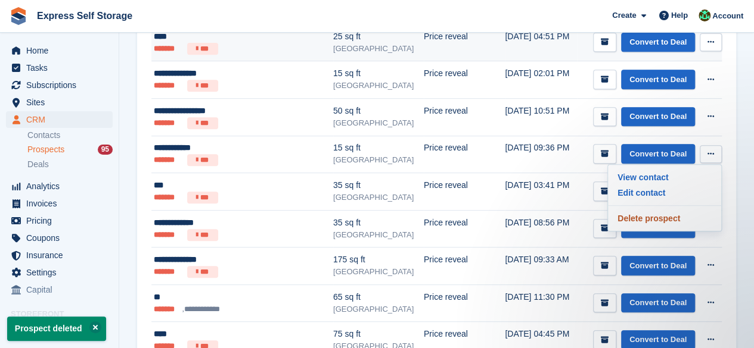
click at [635, 217] on p "Delete prospect" at bounding box center [664, 218] width 104 height 15
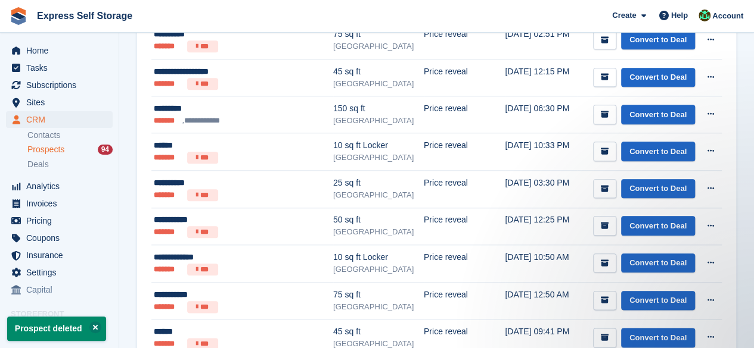
scroll to position [596, 0]
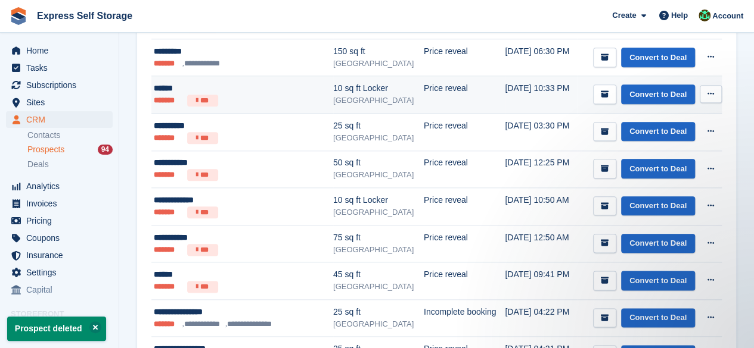
click at [698, 92] on div "Convert to Deal View contact Edit contact Delete prospect" at bounding box center [657, 95] width 129 height 20
click at [705, 92] on button at bounding box center [710, 94] width 22 height 18
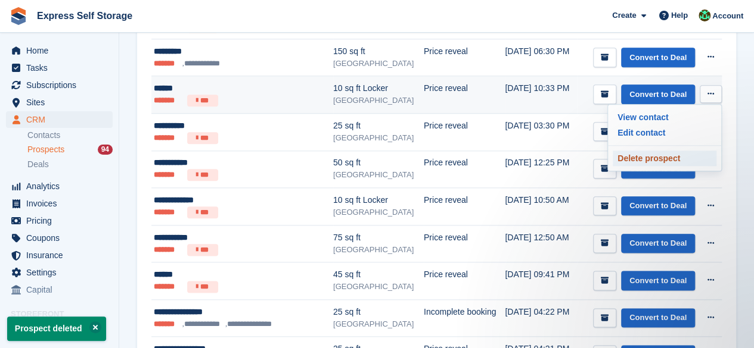
click at [671, 157] on p "Delete prospect" at bounding box center [664, 158] width 104 height 15
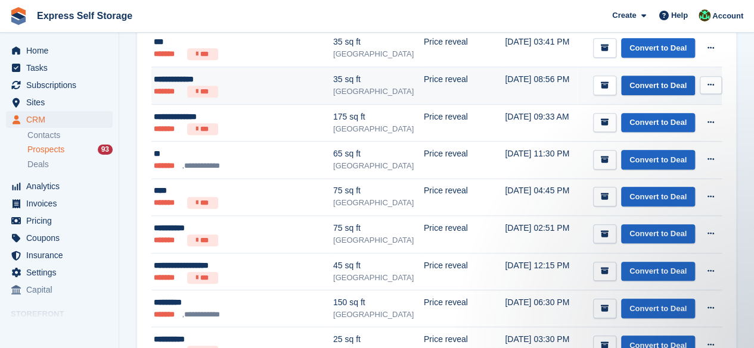
scroll to position [536, 0]
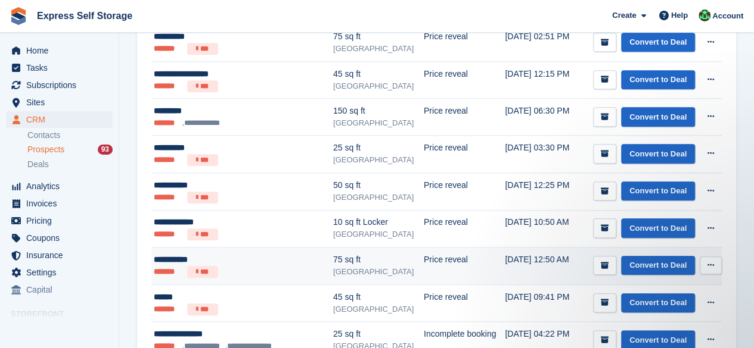
click at [715, 265] on button at bounding box center [710, 266] width 22 height 18
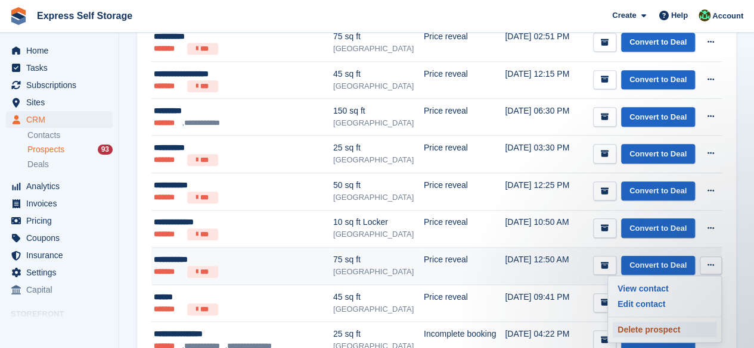
click at [686, 322] on p "Delete prospect" at bounding box center [664, 329] width 104 height 15
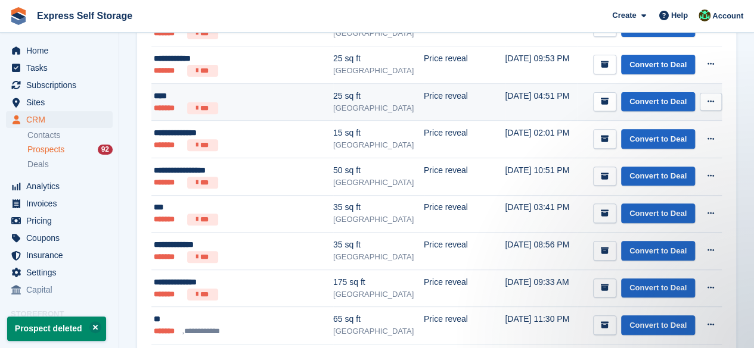
scroll to position [0, 0]
click at [718, 99] on button at bounding box center [710, 102] width 22 height 18
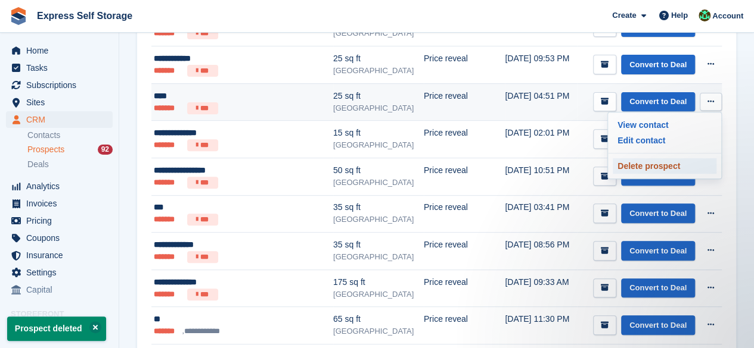
click at [679, 165] on p "Delete prospect" at bounding box center [664, 165] width 104 height 15
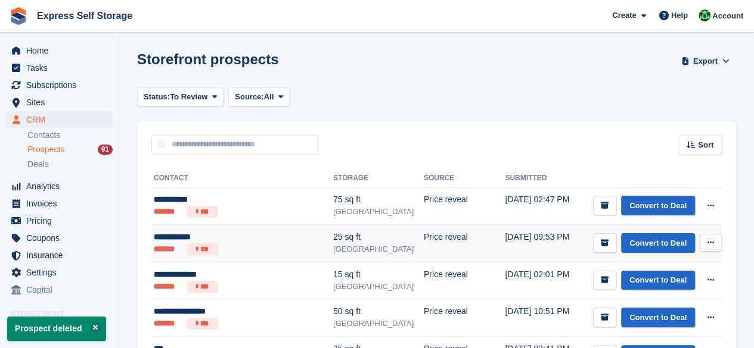
click at [706, 240] on button at bounding box center [710, 243] width 22 height 18
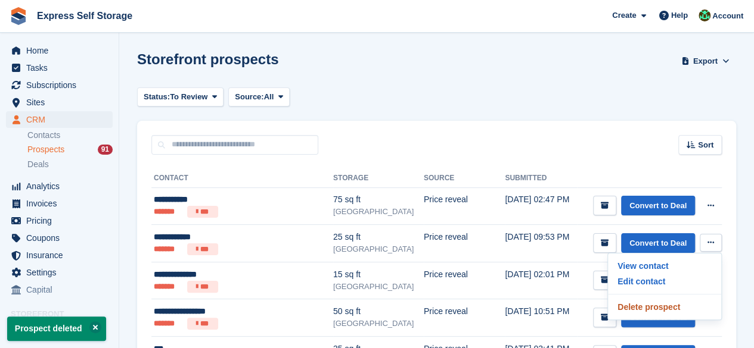
drag, startPoint x: 659, startPoint y: 302, endPoint x: 427, endPoint y: 64, distance: 332.8
click at [658, 302] on p "Delete prospect" at bounding box center [664, 307] width 104 height 15
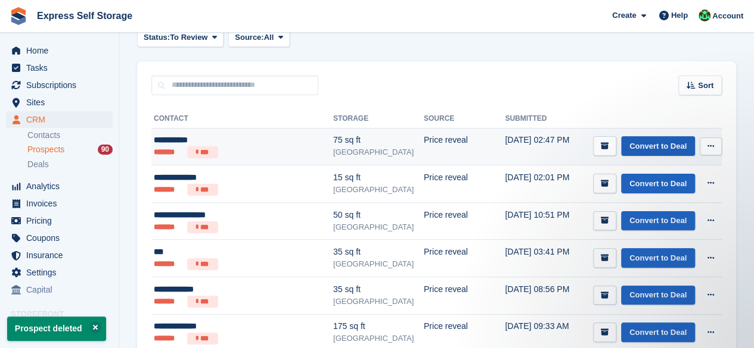
scroll to position [60, 0]
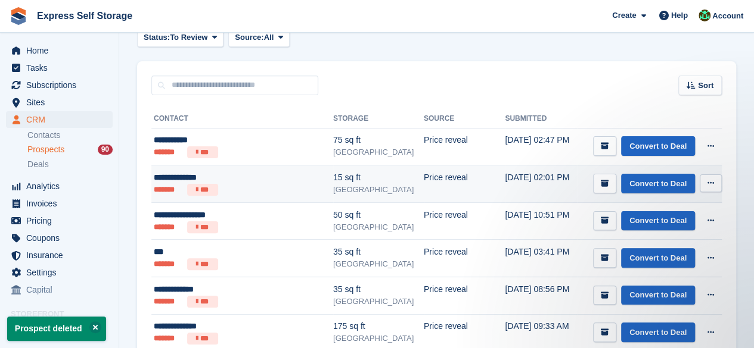
click at [708, 182] on icon at bounding box center [710, 183] width 7 height 8
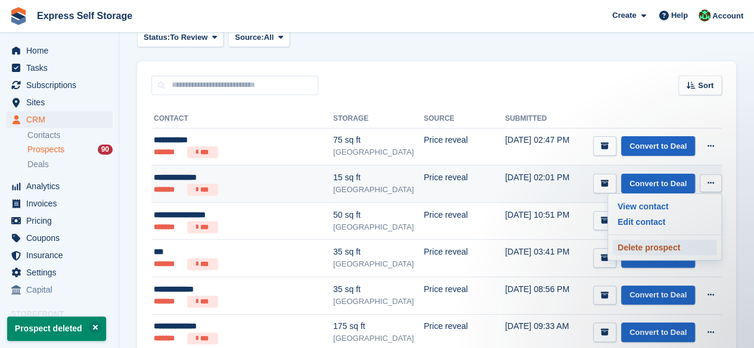
click at [667, 248] on p "Delete prospect" at bounding box center [664, 247] width 104 height 15
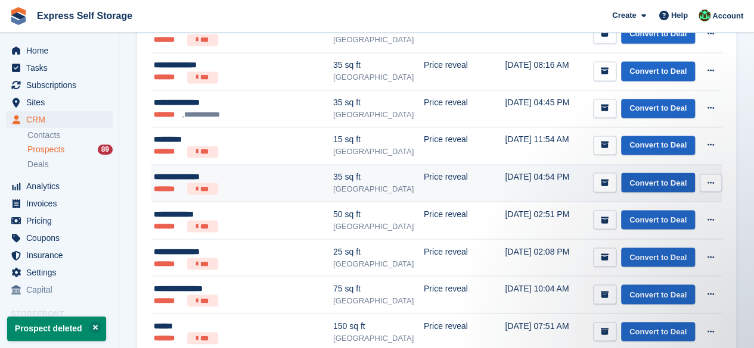
scroll to position [0, 0]
click at [696, 173] on div "Convert to Deal View contact Edit contact Delete prospect" at bounding box center [657, 183] width 129 height 20
click at [708, 174] on button at bounding box center [710, 183] width 22 height 18
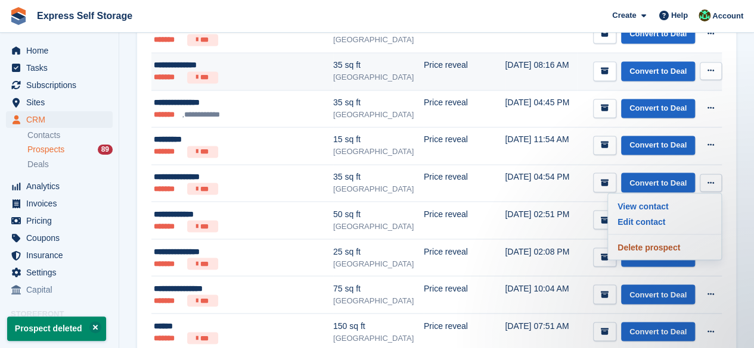
drag, startPoint x: 642, startPoint y: 235, endPoint x: 449, endPoint y: 60, distance: 261.1
click at [642, 239] on p "Delete prospect" at bounding box center [664, 246] width 104 height 15
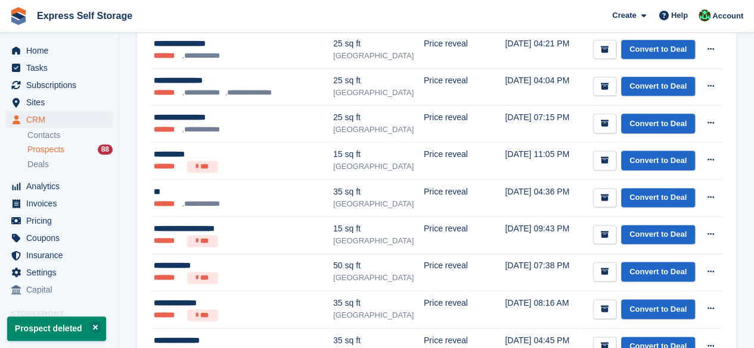
scroll to position [774, 0]
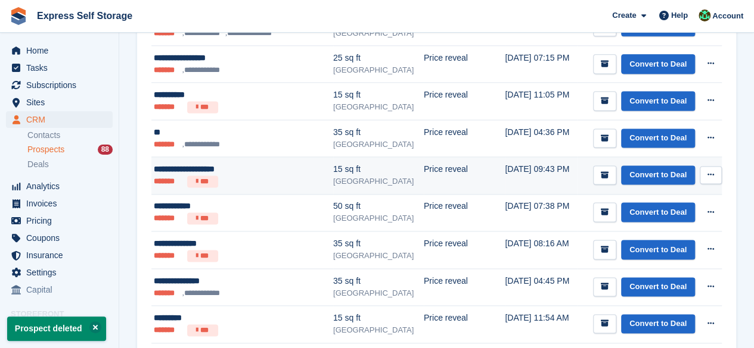
click at [704, 169] on button at bounding box center [710, 175] width 22 height 18
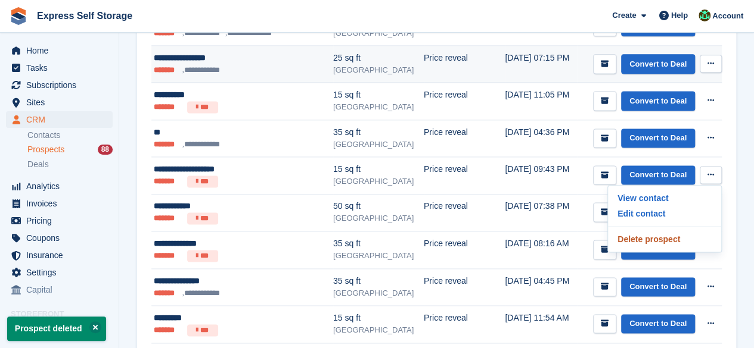
click at [647, 232] on p "Delete prospect" at bounding box center [664, 239] width 104 height 15
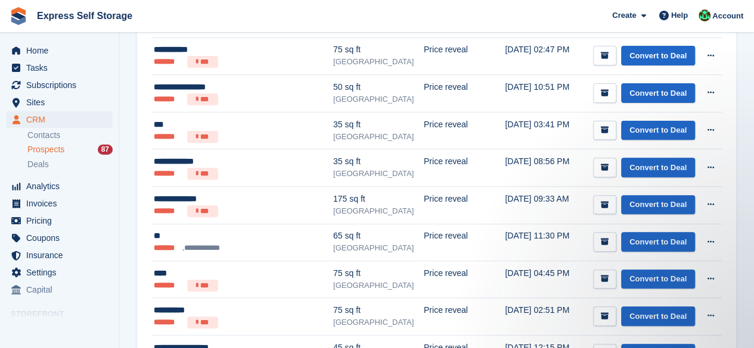
scroll to position [0, 0]
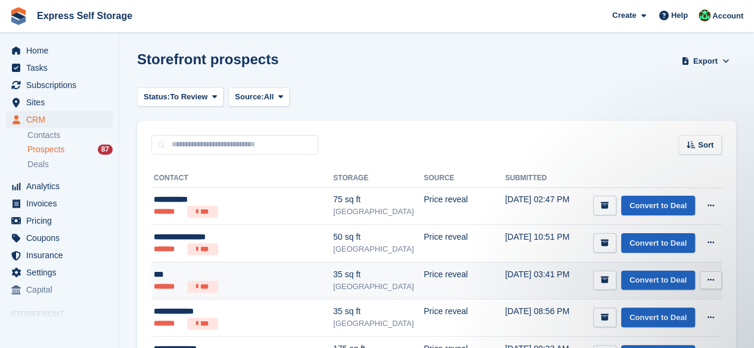
click at [716, 276] on button at bounding box center [710, 281] width 22 height 18
click at [635, 333] on div "View contact Edit contact Delete prospect" at bounding box center [664, 324] width 114 height 67
click at [634, 337] on p "Delete prospect" at bounding box center [664, 344] width 104 height 15
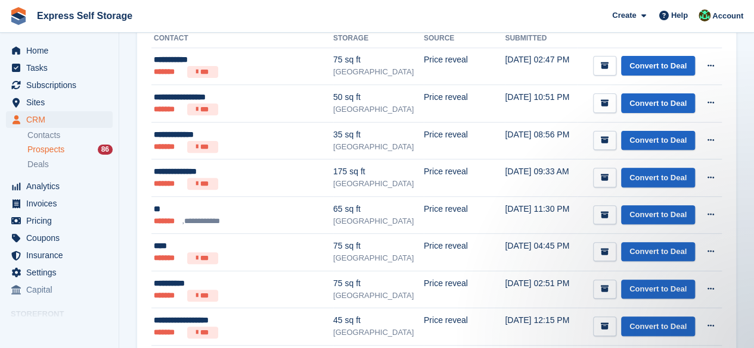
scroll to position [417, 0]
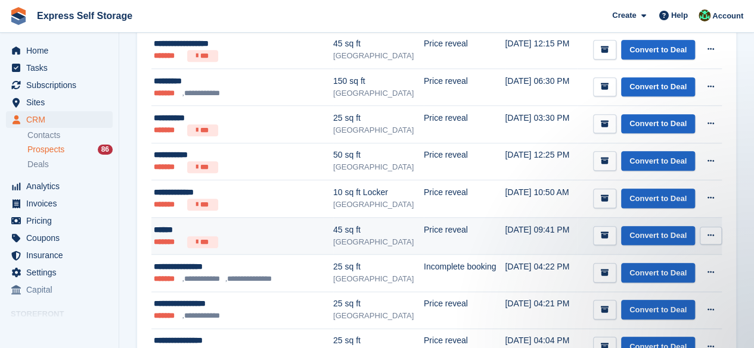
click at [710, 233] on icon at bounding box center [710, 236] width 7 height 8
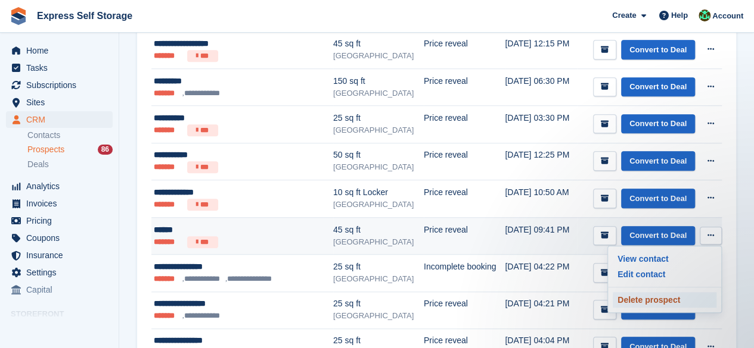
click at [633, 300] on p "Delete prospect" at bounding box center [664, 299] width 104 height 15
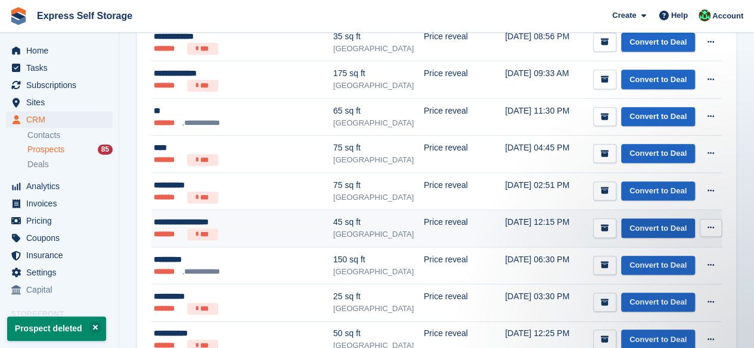
scroll to position [0, 0]
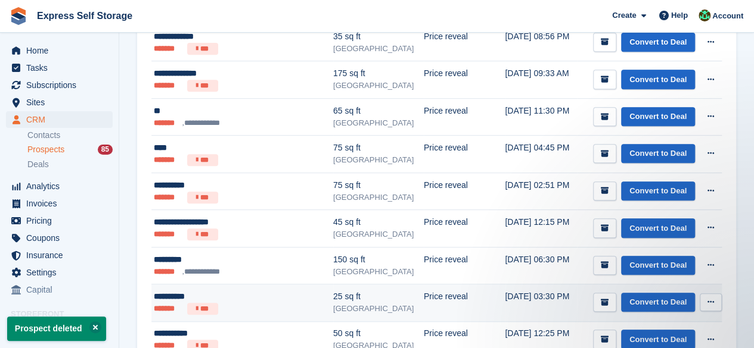
click at [715, 300] on button at bounding box center [710, 303] width 22 height 18
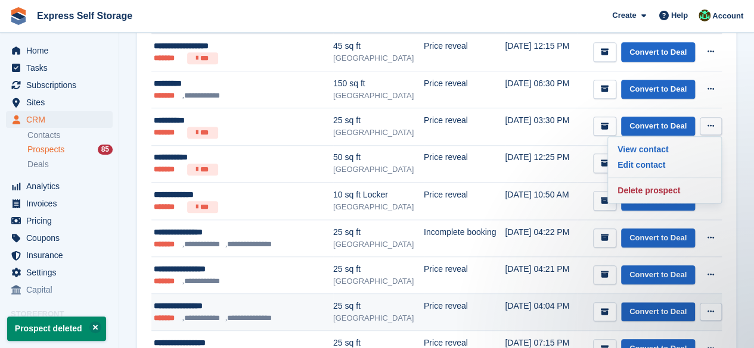
scroll to position [417, 0]
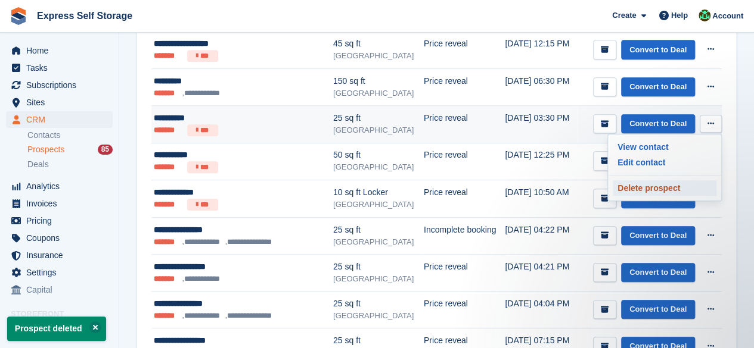
click at [658, 181] on p "Delete prospect" at bounding box center [664, 188] width 104 height 15
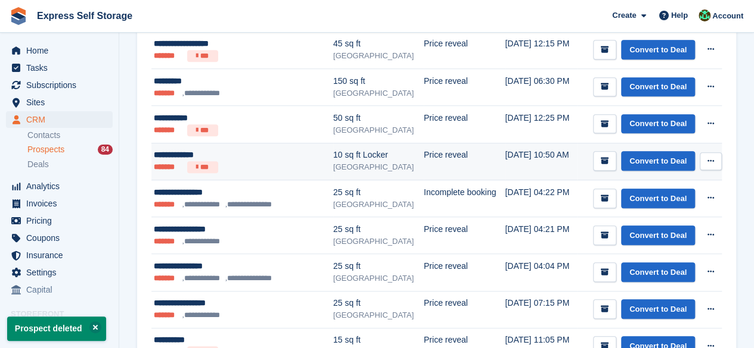
click at [713, 161] on icon at bounding box center [710, 161] width 7 height 8
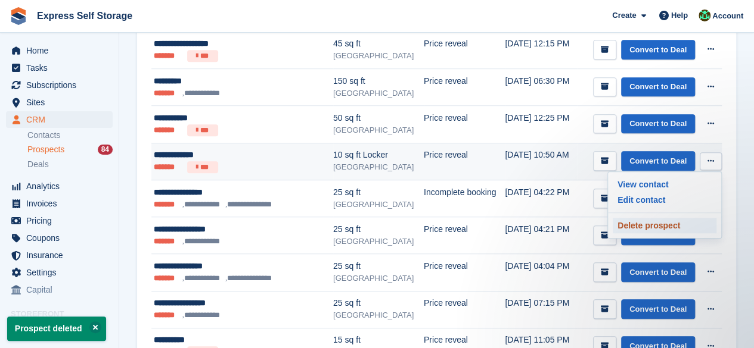
scroll to position [0, 0]
click at [672, 218] on p "Delete prospect" at bounding box center [664, 225] width 104 height 15
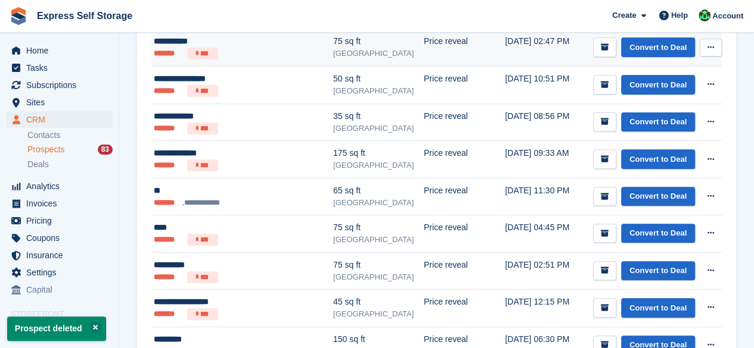
scroll to position [417, 0]
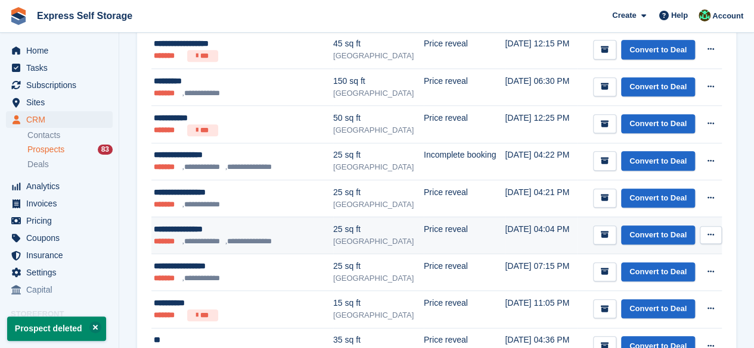
click at [715, 226] on button at bounding box center [710, 235] width 22 height 18
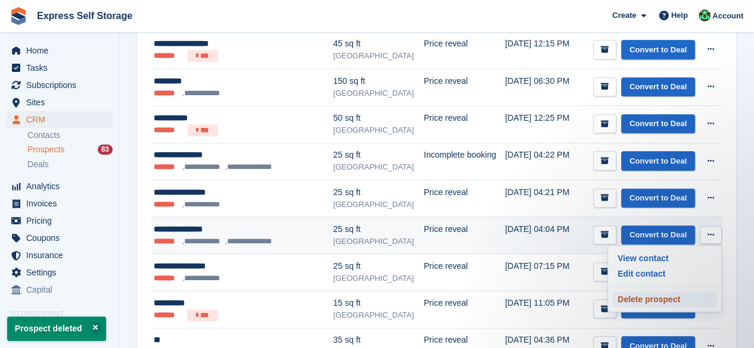
scroll to position [0, 0]
click at [639, 295] on p "Delete prospect" at bounding box center [664, 299] width 104 height 15
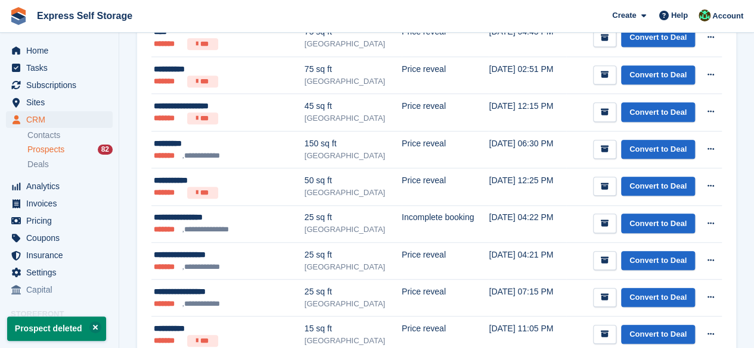
scroll to position [417, 0]
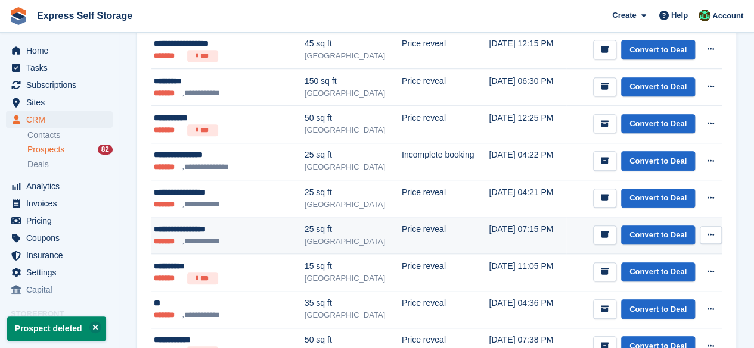
click at [714, 231] on button at bounding box center [710, 235] width 22 height 18
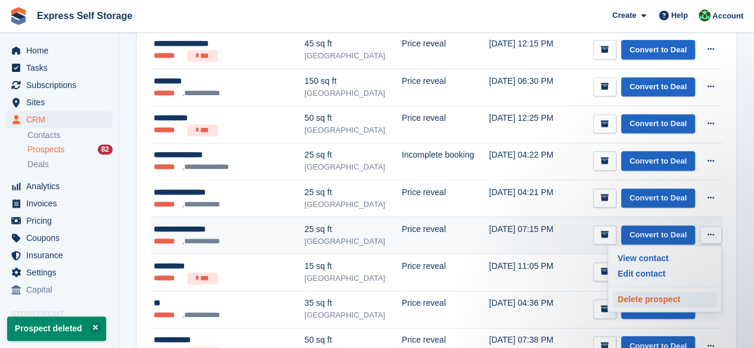
scroll to position [0, 0]
click at [639, 301] on p "Delete prospect" at bounding box center [664, 299] width 104 height 15
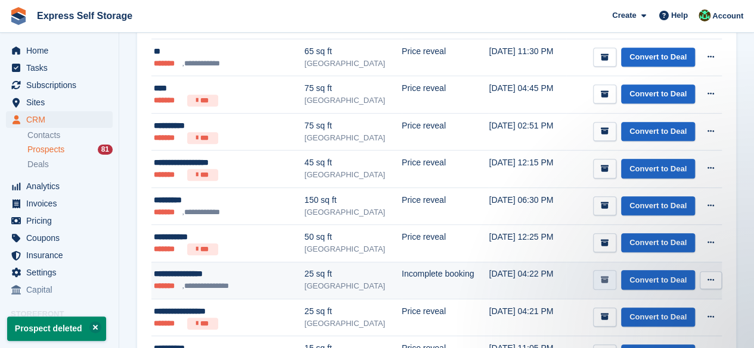
click at [608, 278] on icon "submit" at bounding box center [604, 280] width 8 height 8
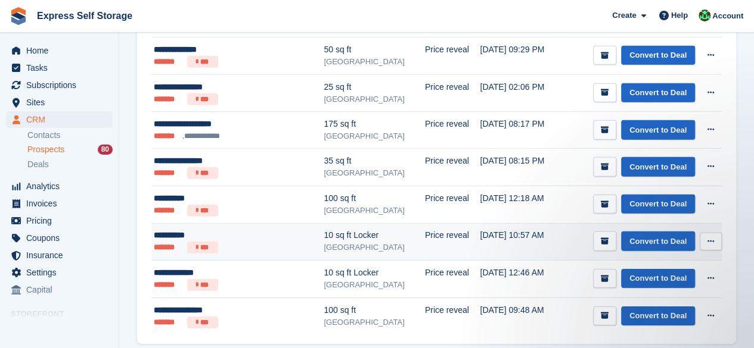
scroll to position [1749, 0]
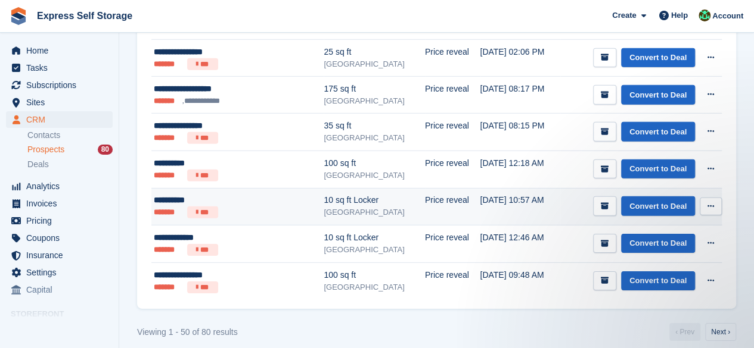
click at [702, 198] on button at bounding box center [710, 207] width 22 height 18
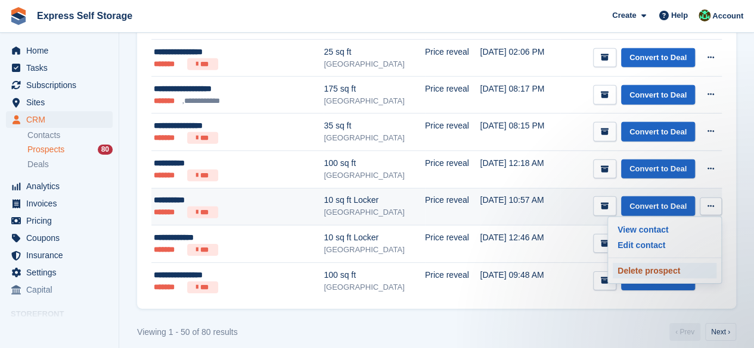
click at [670, 265] on p "Delete prospect" at bounding box center [664, 270] width 104 height 15
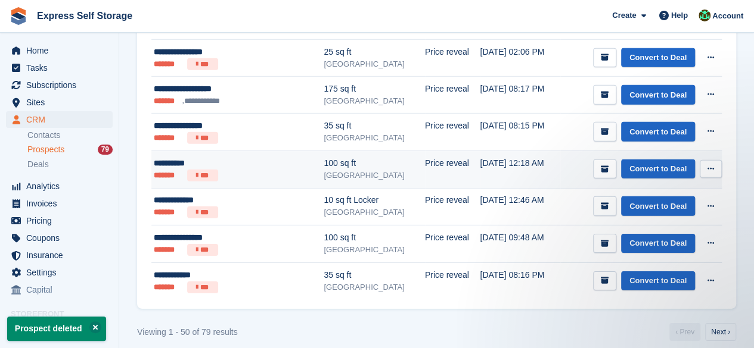
scroll to position [0, 0]
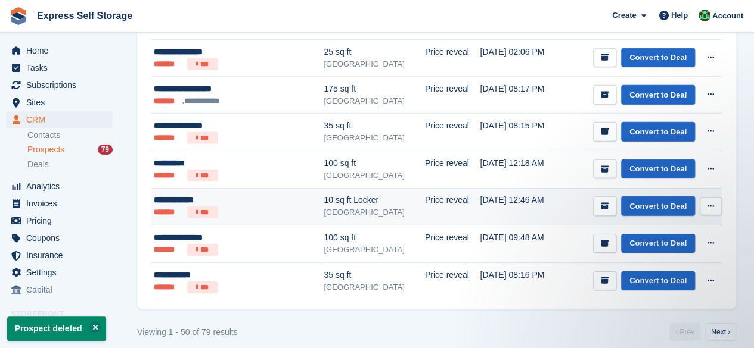
click at [704, 198] on button at bounding box center [710, 207] width 22 height 18
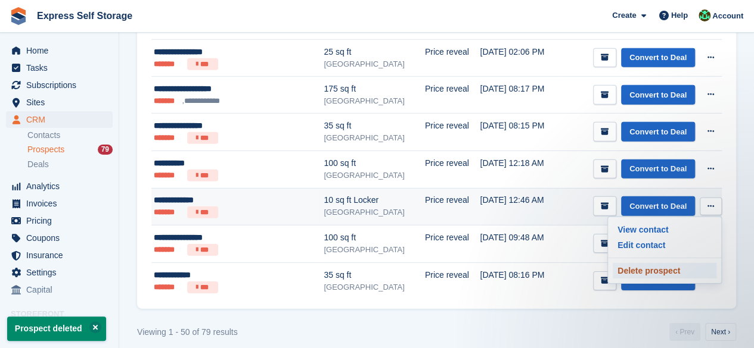
click at [642, 263] on p "Delete prospect" at bounding box center [664, 270] width 104 height 15
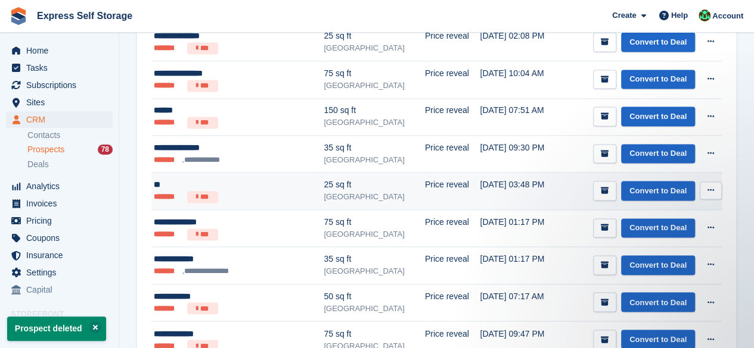
click at [707, 186] on icon at bounding box center [710, 190] width 7 height 8
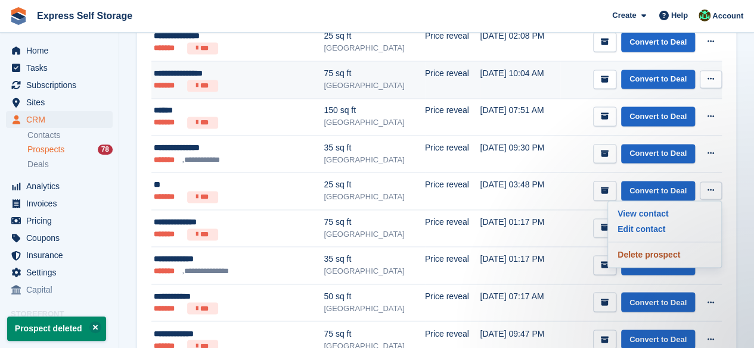
click at [664, 247] on p "Delete prospect" at bounding box center [664, 254] width 104 height 15
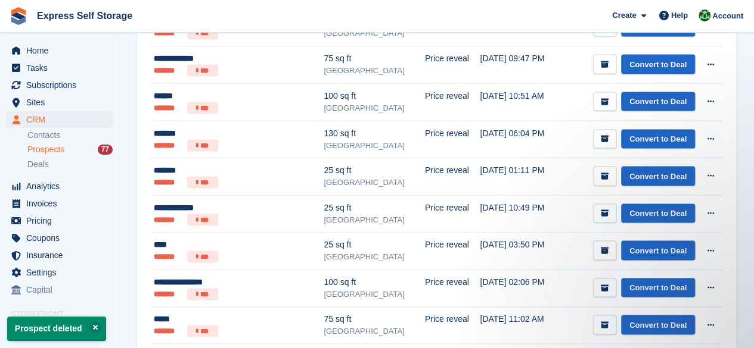
click at [723, 244] on div "**********" at bounding box center [436, 34] width 599 height 1903
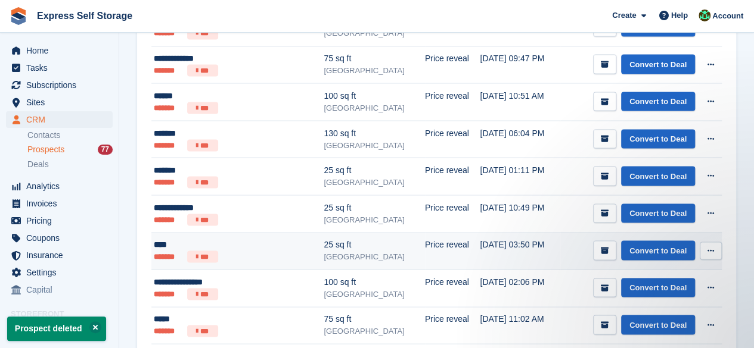
click at [714, 245] on button at bounding box center [710, 251] width 22 height 18
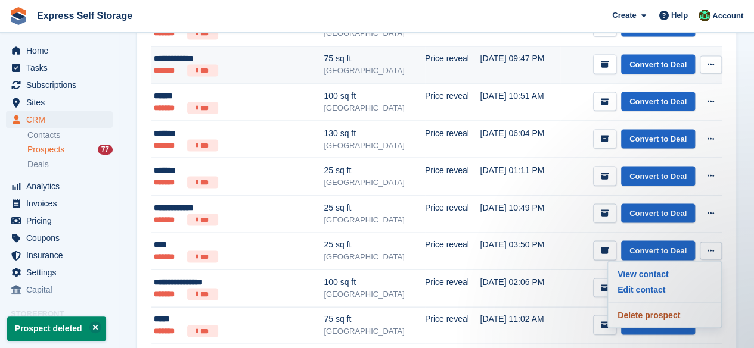
click at [645, 307] on p "Delete prospect" at bounding box center [664, 314] width 104 height 15
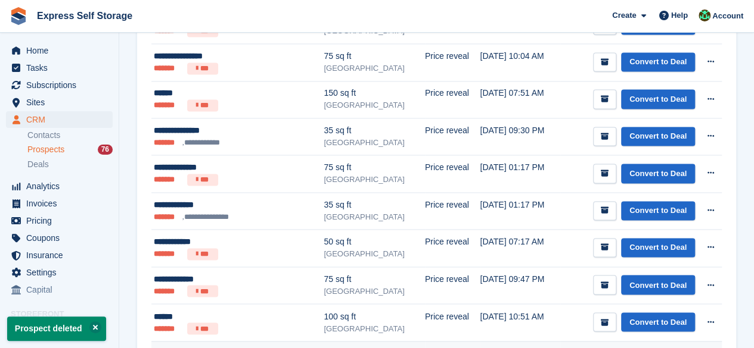
scroll to position [834, 0]
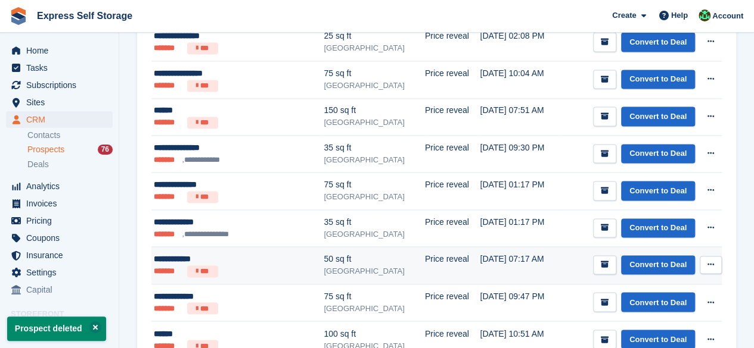
click at [703, 260] on button at bounding box center [710, 265] width 22 height 18
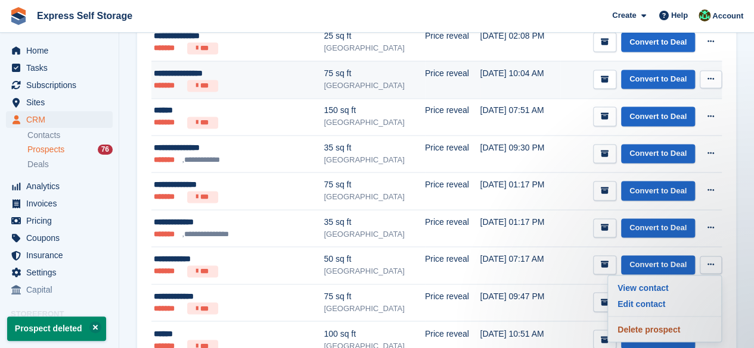
scroll to position [0, 0]
click at [658, 322] on p "Delete prospect" at bounding box center [664, 329] width 104 height 15
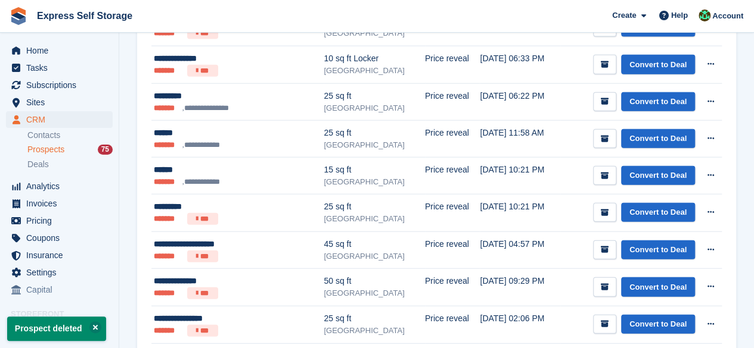
scroll to position [1749, 0]
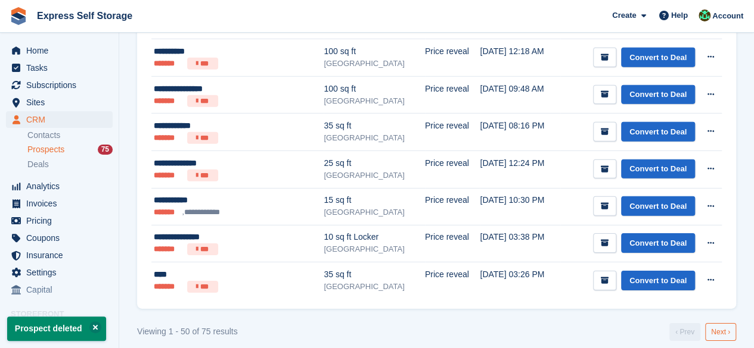
click at [718, 323] on link "Next ›" at bounding box center [720, 332] width 31 height 18
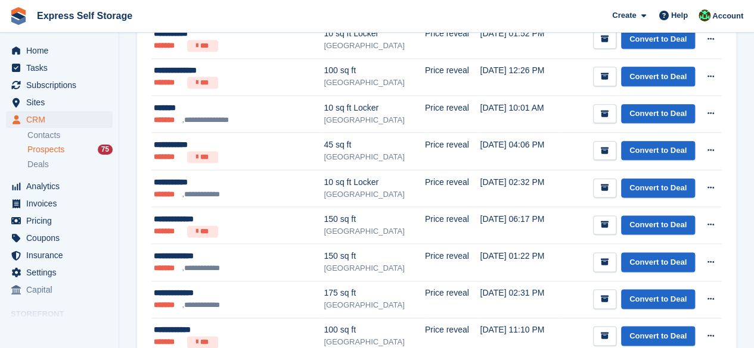
scroll to position [823, 0]
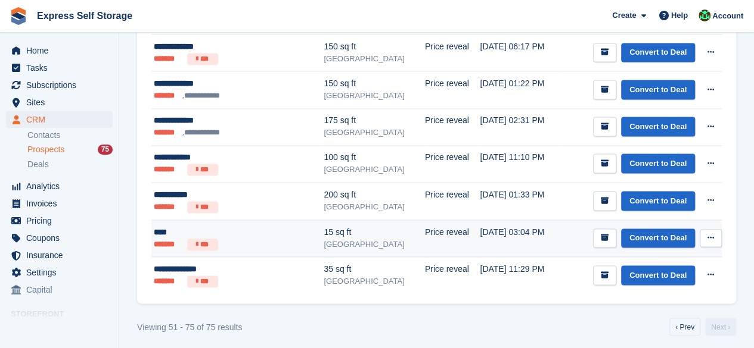
click at [705, 236] on button at bounding box center [710, 238] width 22 height 18
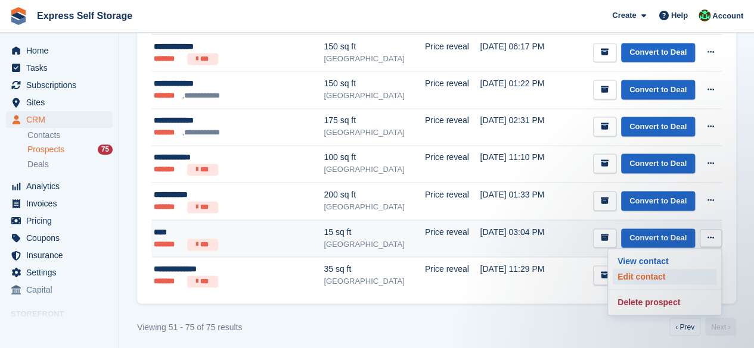
scroll to position [0, 0]
click at [675, 298] on p "Delete prospect" at bounding box center [664, 302] width 104 height 15
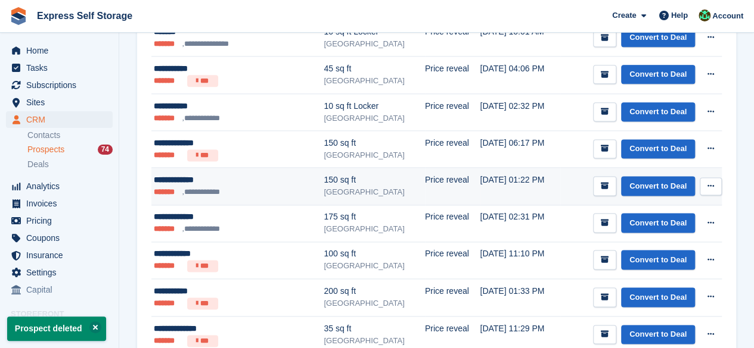
scroll to position [667, 0]
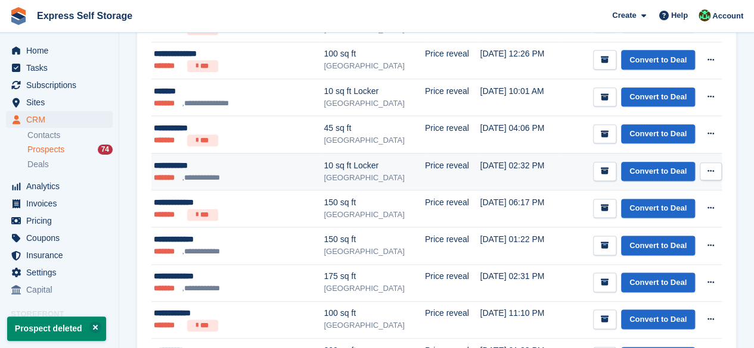
click at [713, 167] on icon at bounding box center [710, 171] width 7 height 8
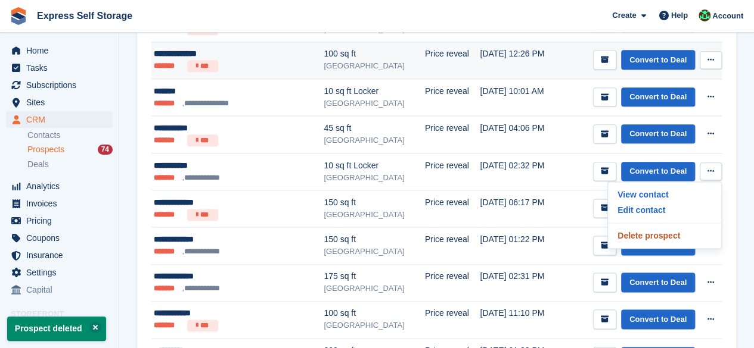
click at [687, 232] on p "Delete prospect" at bounding box center [664, 235] width 104 height 15
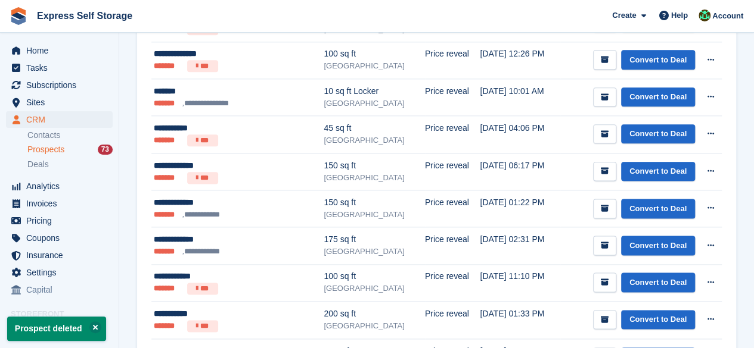
scroll to position [0, 0]
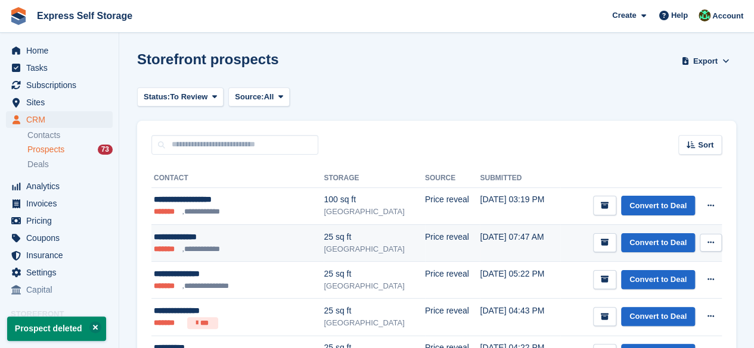
click at [715, 245] on button at bounding box center [710, 243] width 22 height 18
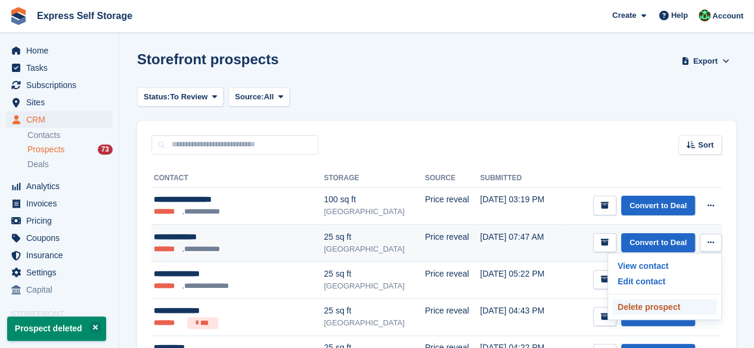
click at [637, 302] on p "Delete prospect" at bounding box center [664, 307] width 104 height 15
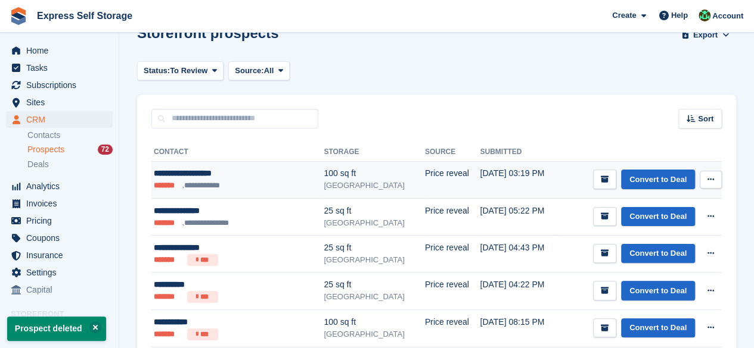
scroll to position [298, 0]
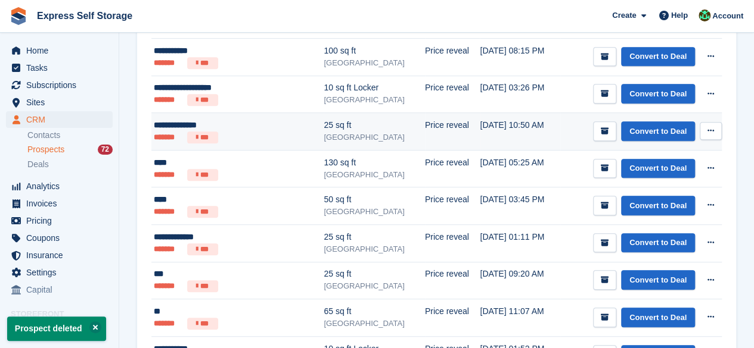
click at [705, 125] on button at bounding box center [710, 131] width 22 height 18
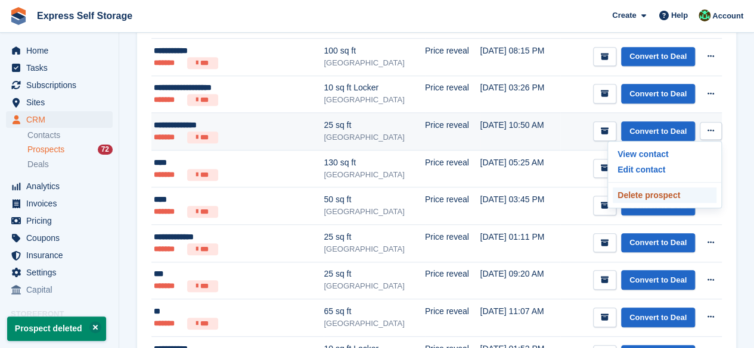
click at [671, 191] on p "Delete prospect" at bounding box center [664, 195] width 104 height 15
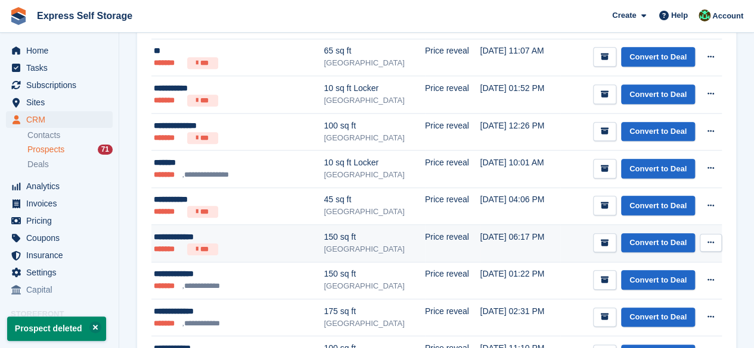
scroll to position [536, 0]
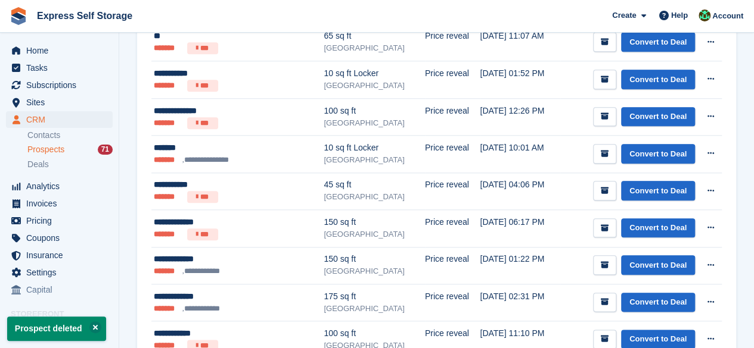
click at [724, 154] on div "**********" at bounding box center [436, 31] width 599 height 824
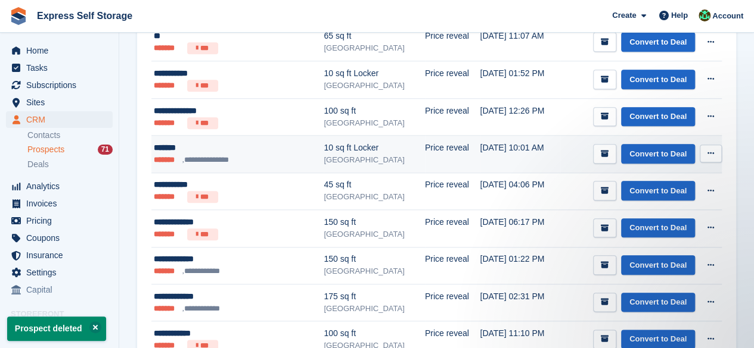
scroll to position [0, 0]
click at [718, 154] on button at bounding box center [710, 154] width 22 height 18
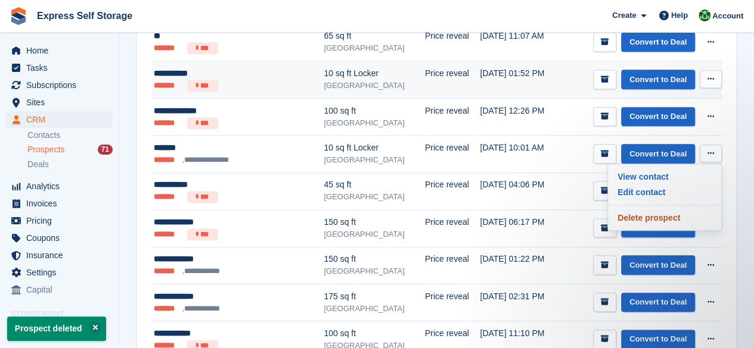
click at [676, 220] on p "Delete prospect" at bounding box center [664, 217] width 104 height 15
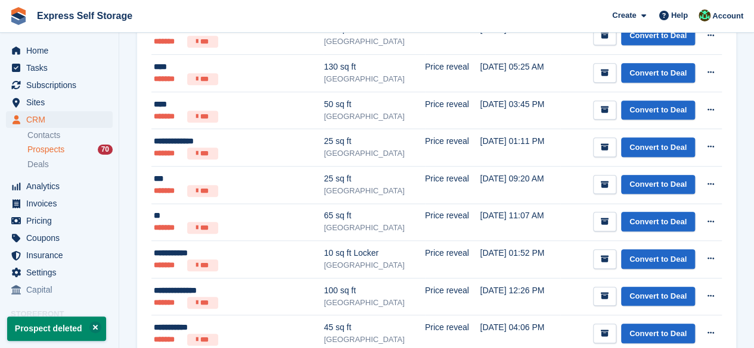
scroll to position [357, 0]
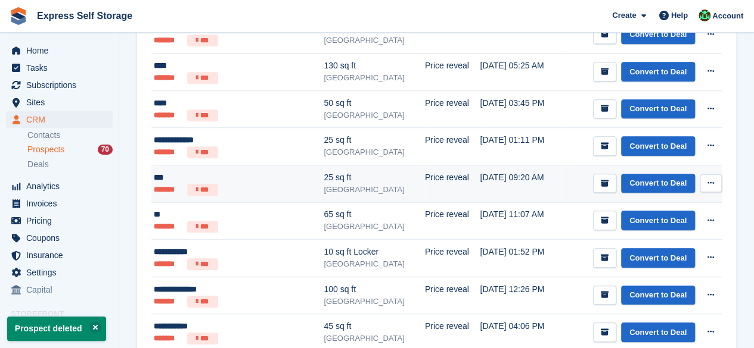
click at [705, 186] on button at bounding box center [710, 184] width 22 height 18
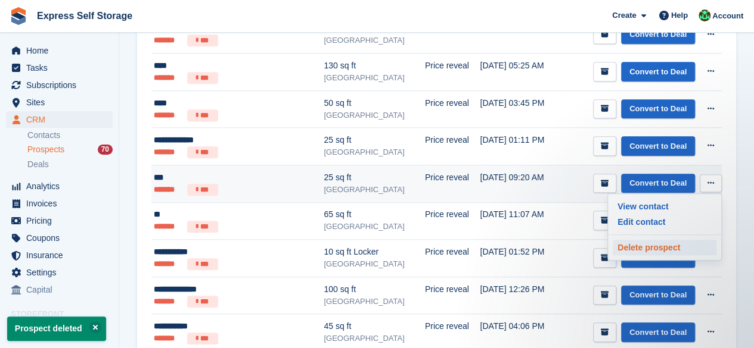
scroll to position [0, 0]
click at [657, 246] on p "Delete prospect" at bounding box center [664, 247] width 104 height 15
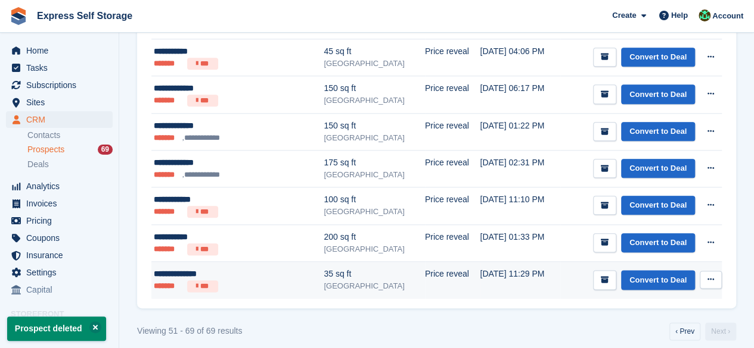
click at [718, 275] on button at bounding box center [710, 280] width 22 height 18
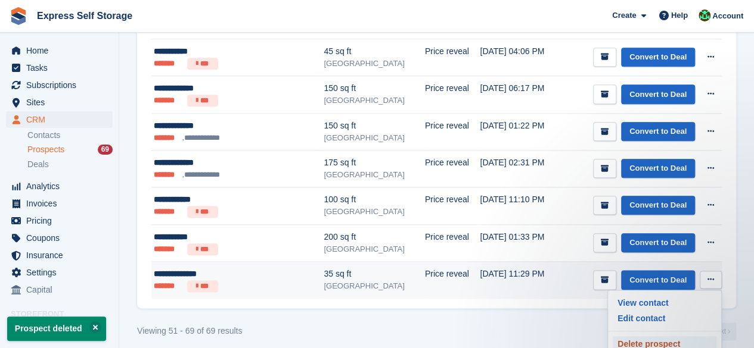
click at [653, 337] on p "Delete prospect" at bounding box center [664, 344] width 104 height 15
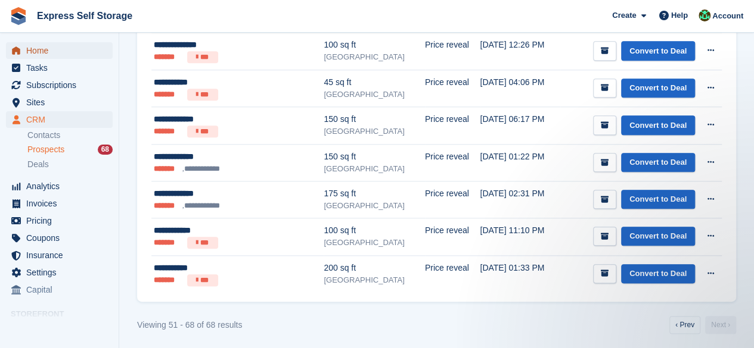
click at [49, 54] on span "Home" at bounding box center [61, 50] width 71 height 17
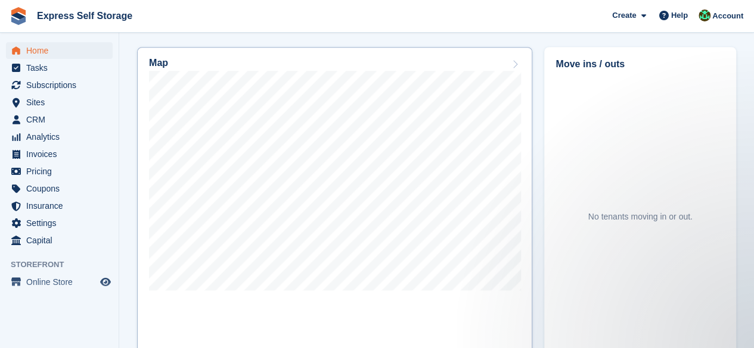
scroll to position [477, 0]
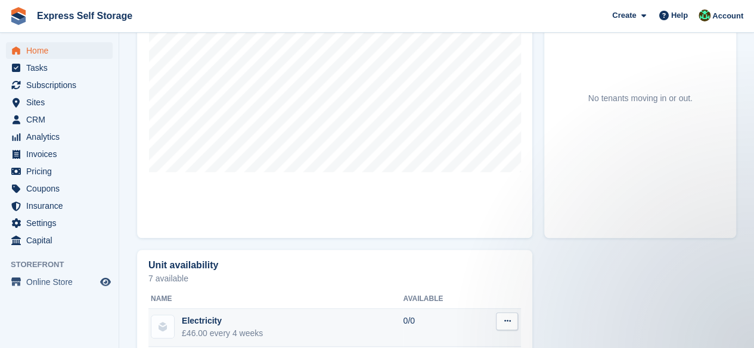
click at [376, 317] on td "Electricity £46.00 every 4 weeks" at bounding box center [275, 328] width 254 height 38
